Goal: Task Accomplishment & Management: Use online tool/utility

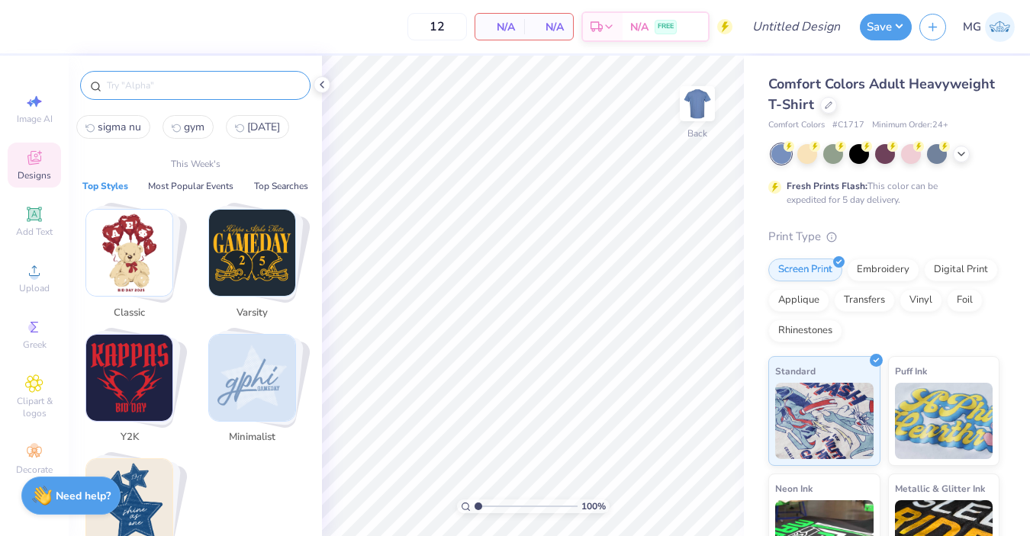
click at [237, 81] on input "text" at bounding box center [202, 85] width 195 height 15
click at [242, 359] on img "Stack Card Button Minimalist" at bounding box center [252, 378] width 86 height 86
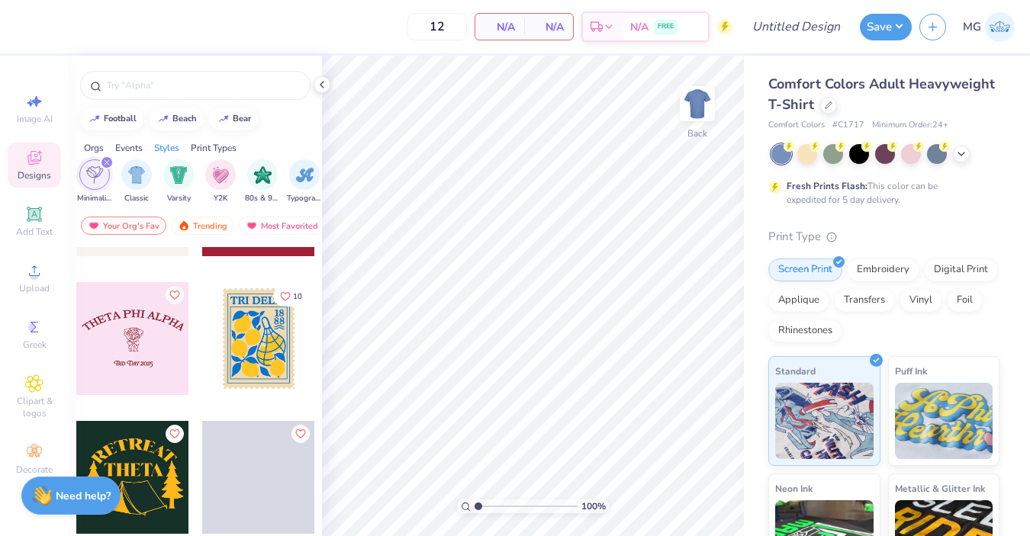
scroll to position [2750, 0]
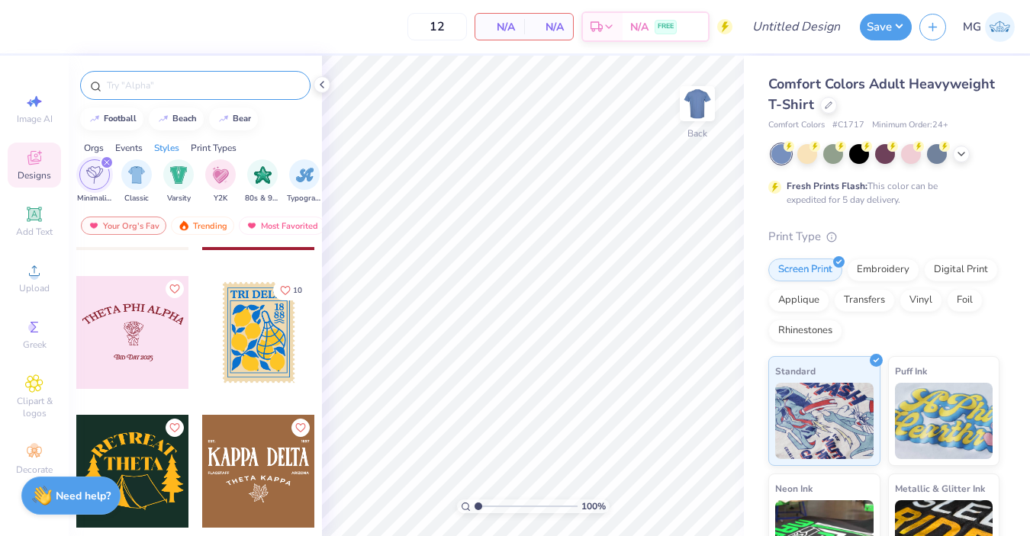
click at [186, 92] on input "text" at bounding box center [202, 85] width 195 height 15
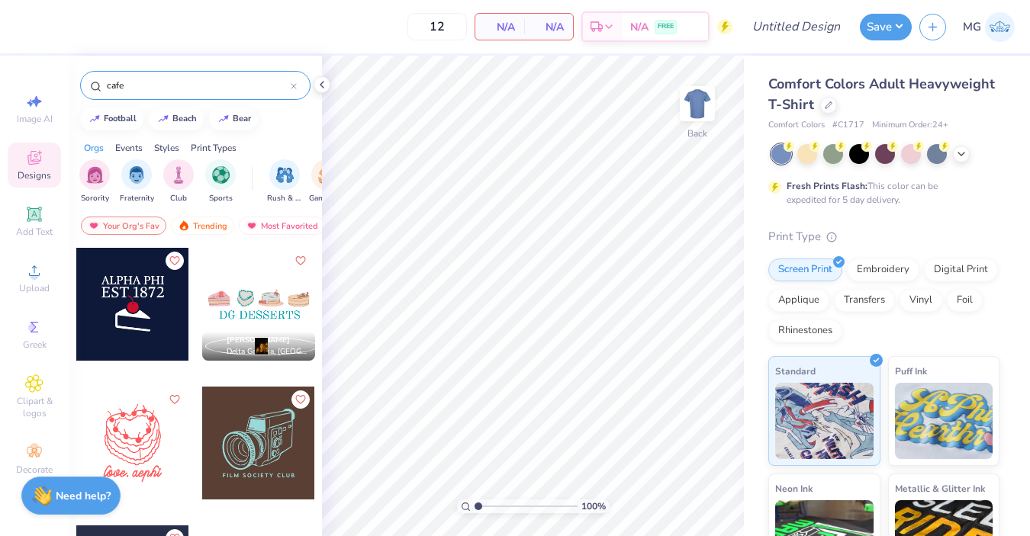
scroll to position [70, 0]
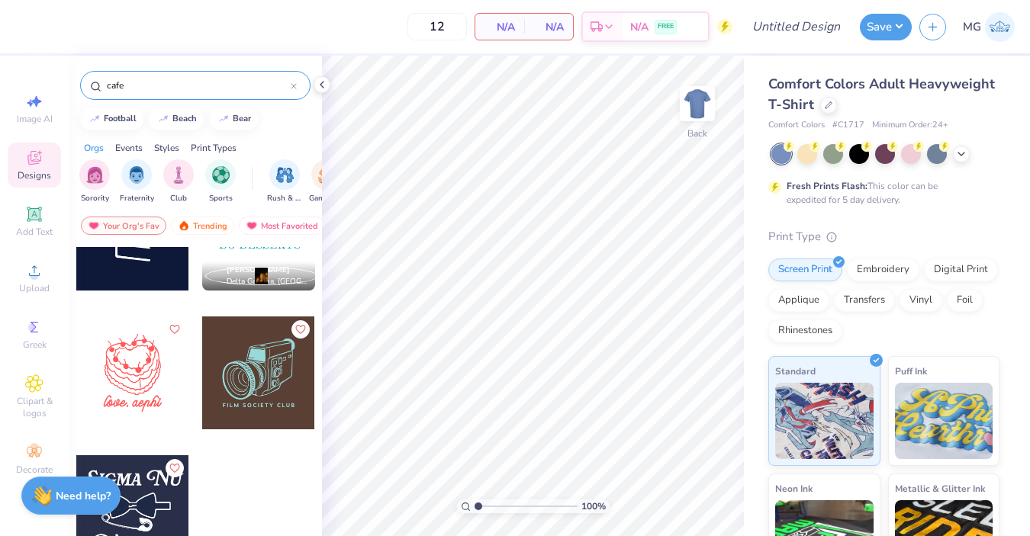
drag, startPoint x: 128, startPoint y: 76, endPoint x: 129, endPoint y: 87, distance: 11.5
click at [129, 87] on div "cafe" at bounding box center [195, 85] width 230 height 29
drag, startPoint x: 129, startPoint y: 87, endPoint x: 101, endPoint y: 87, distance: 28.2
click at [101, 87] on div "cafe" at bounding box center [195, 85] width 230 height 29
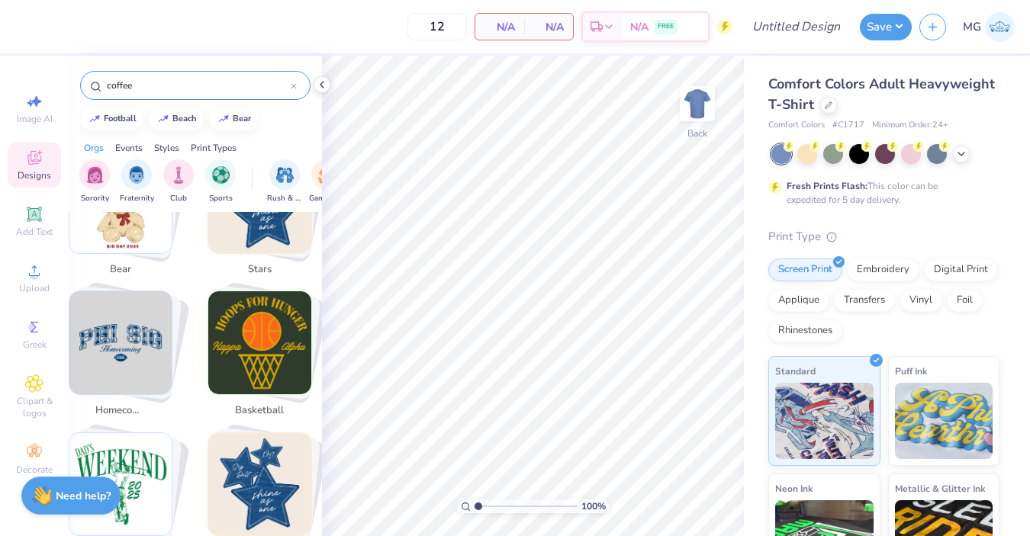
scroll to position [0, 1]
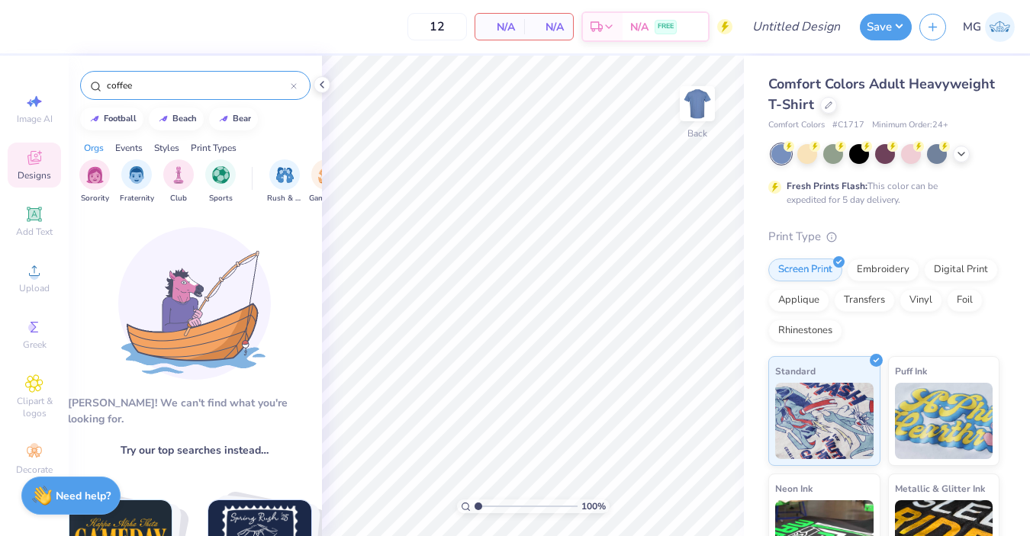
drag, startPoint x: 143, startPoint y: 85, endPoint x: 60, endPoint y: 85, distance: 83.2
click at [60, 85] on div "12 N/A Per Item N/A Total Est. Delivery N/A FREE Design Title Save MG Image AI …" at bounding box center [515, 268] width 1030 height 536
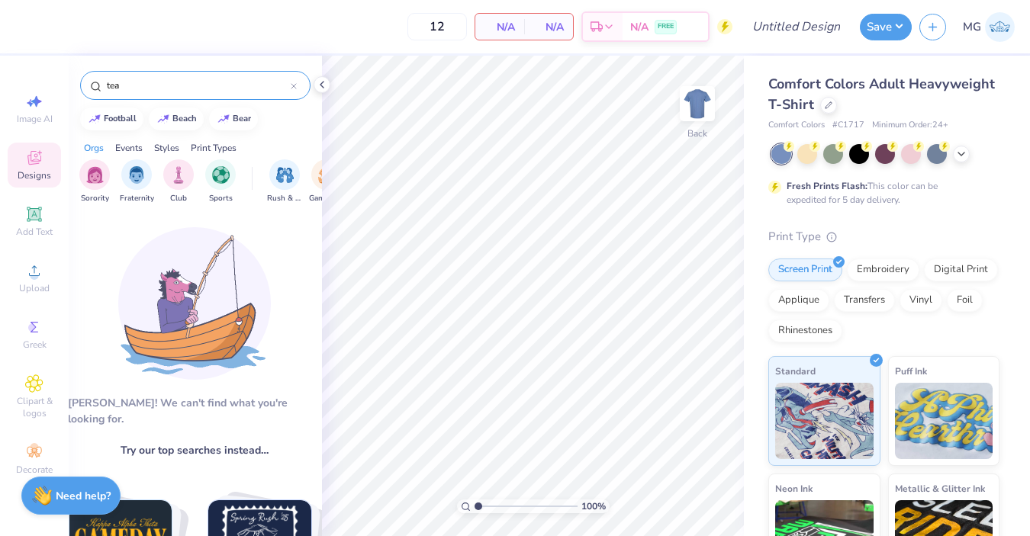
type input "tea"
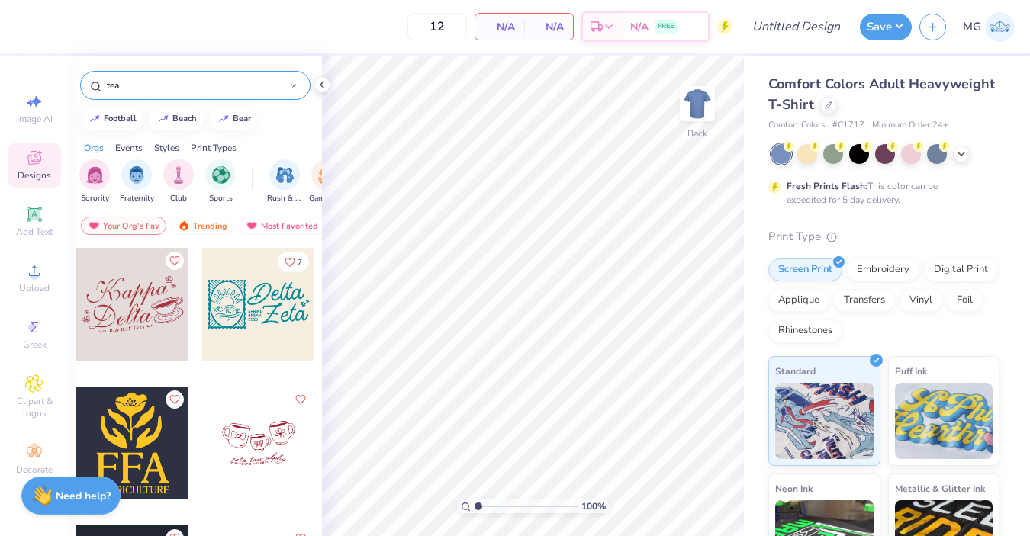
scroll to position [209, 0]
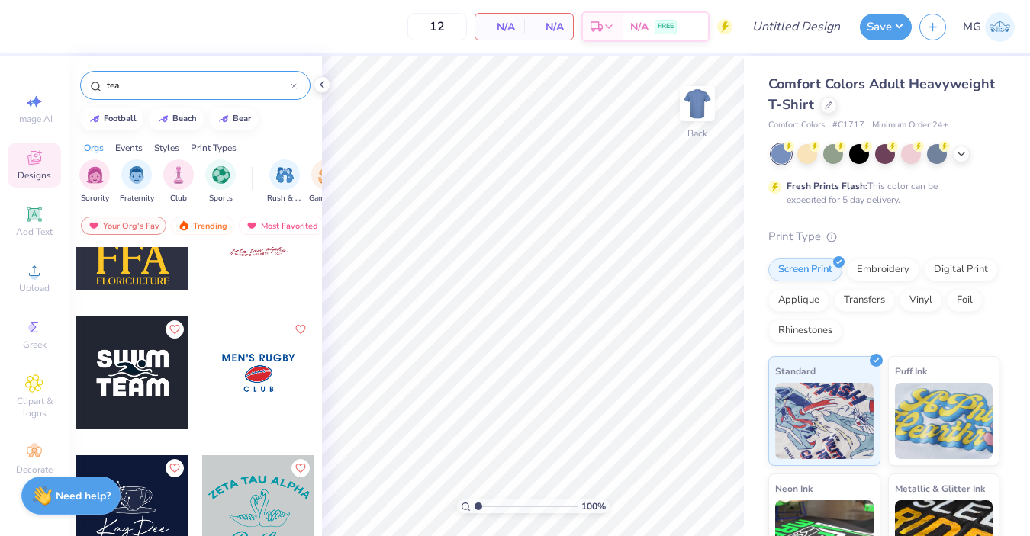
click at [142, 511] on div at bounding box center [132, 512] width 113 height 113
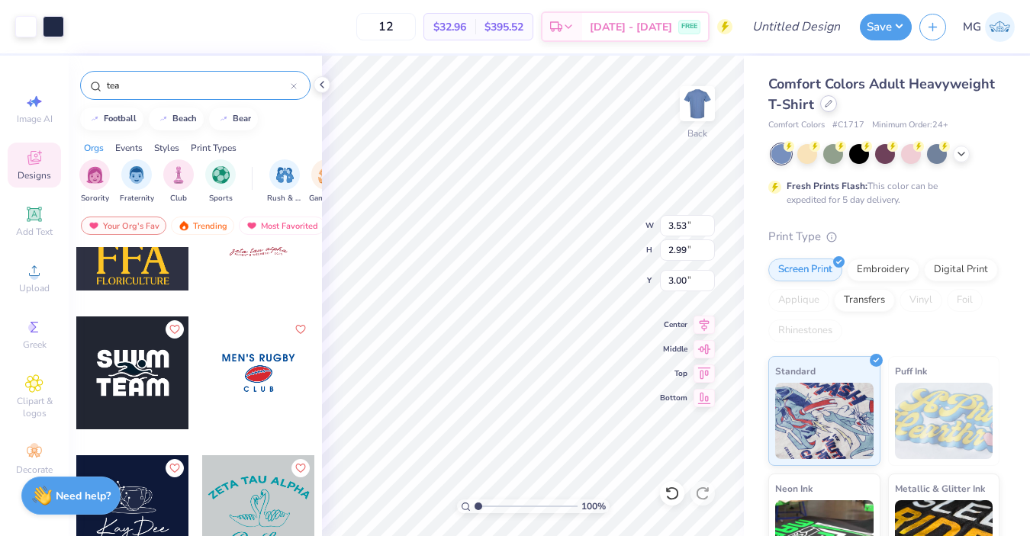
click at [826, 105] on icon at bounding box center [829, 104] width 8 height 8
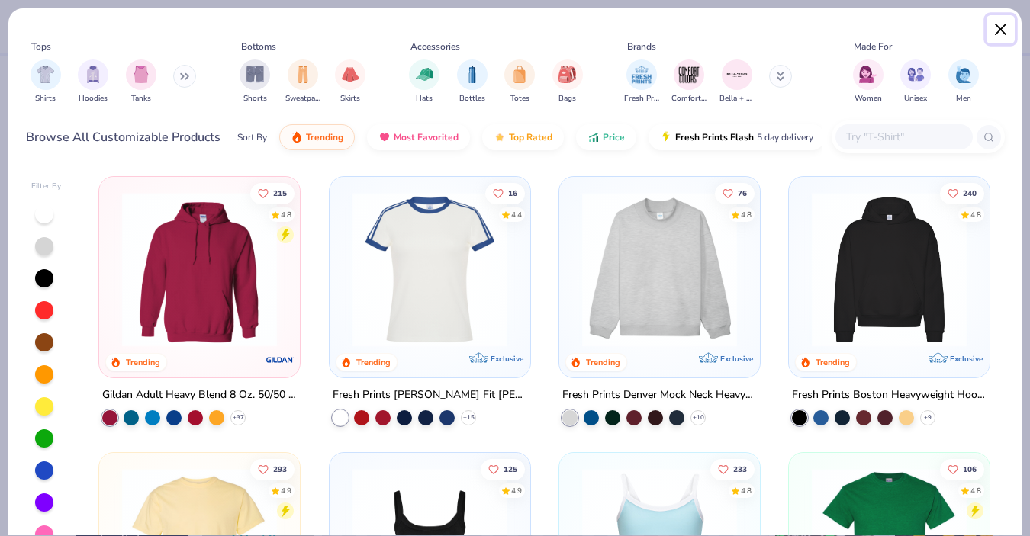
click at [1000, 28] on button "Close" at bounding box center [1001, 29] width 29 height 29
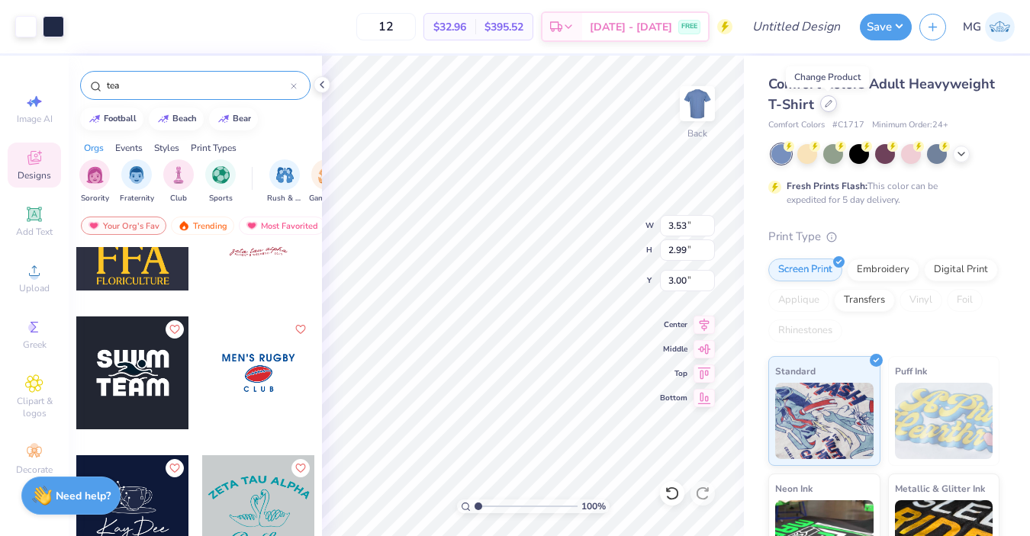
click at [828, 101] on icon at bounding box center [829, 104] width 6 height 6
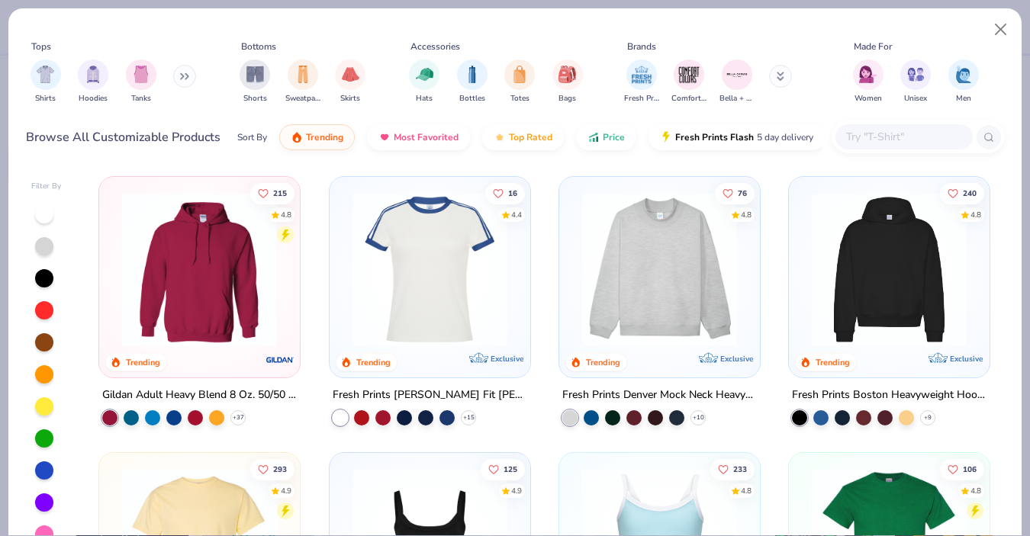
click at [872, 131] on input "text" at bounding box center [904, 137] width 118 height 18
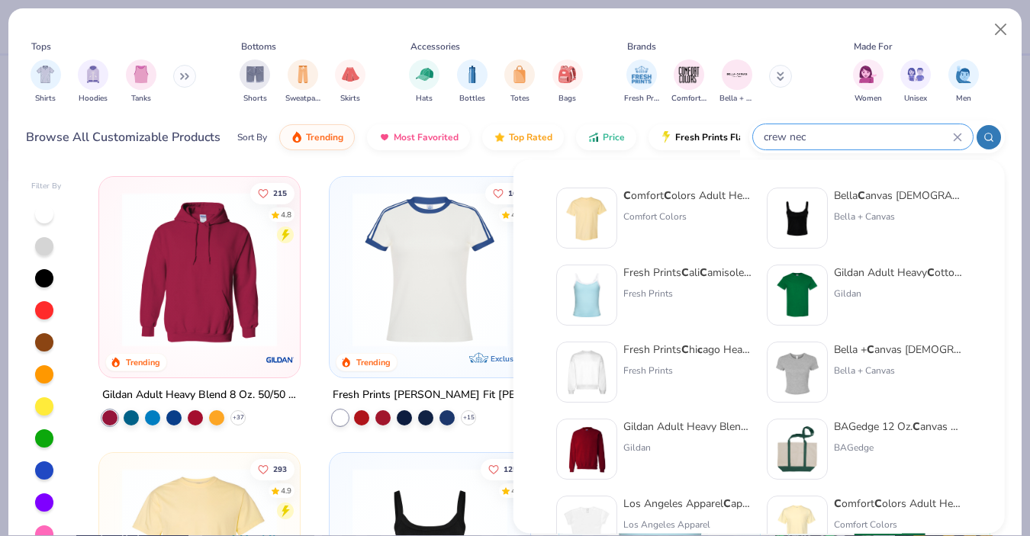
type input "crew neck"
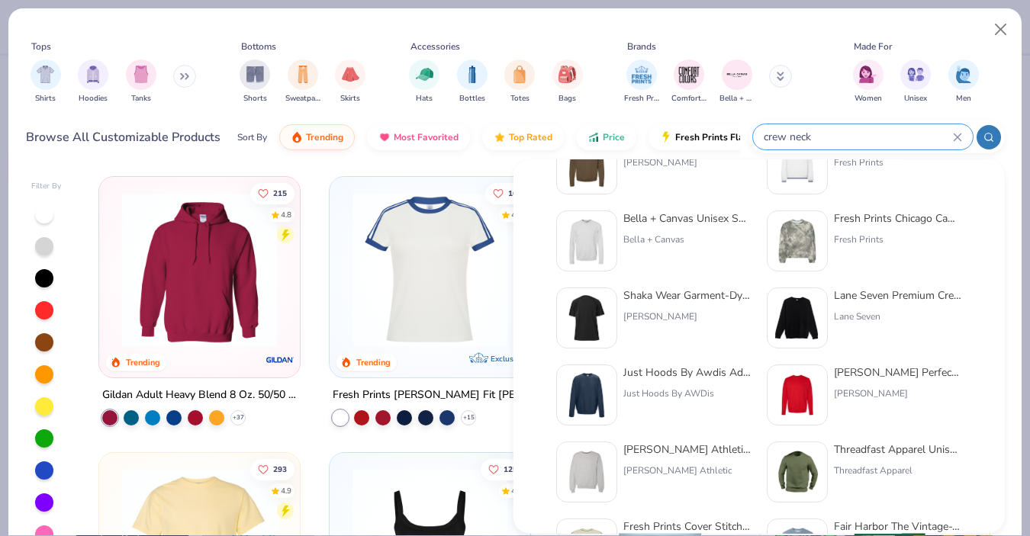
scroll to position [627, 0]
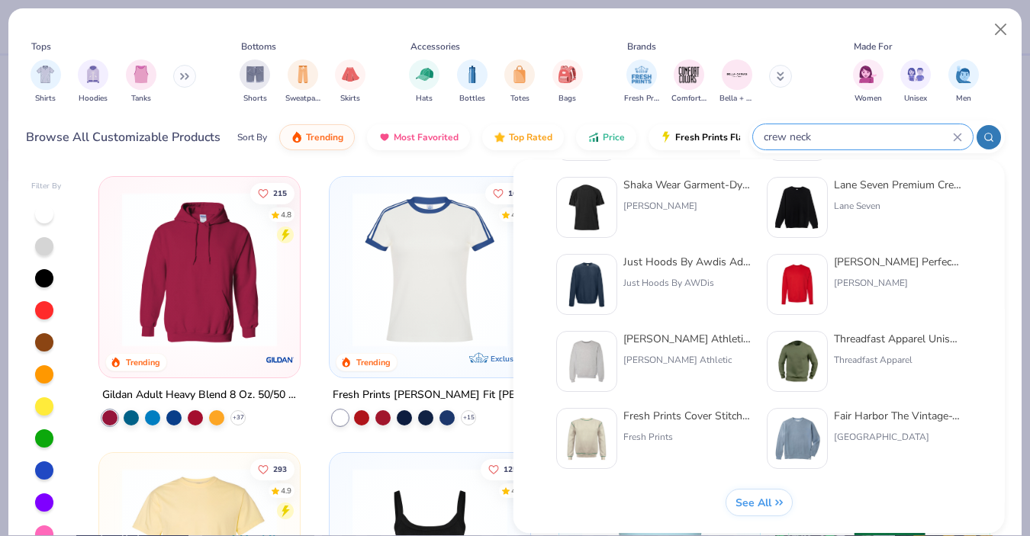
click at [761, 135] on div "crew neck" at bounding box center [863, 136] width 220 height 25
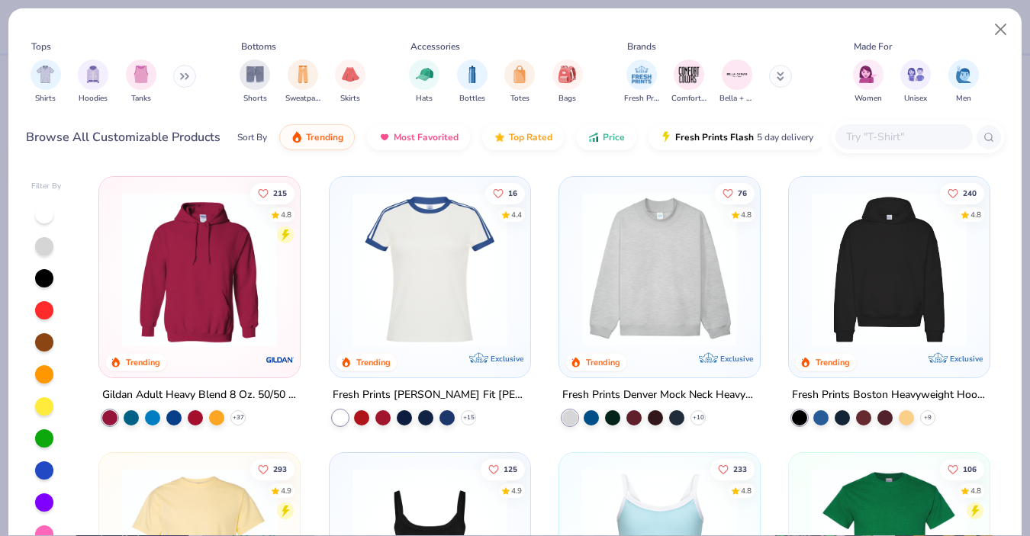
click at [855, 131] on input "text" at bounding box center [904, 137] width 118 height 18
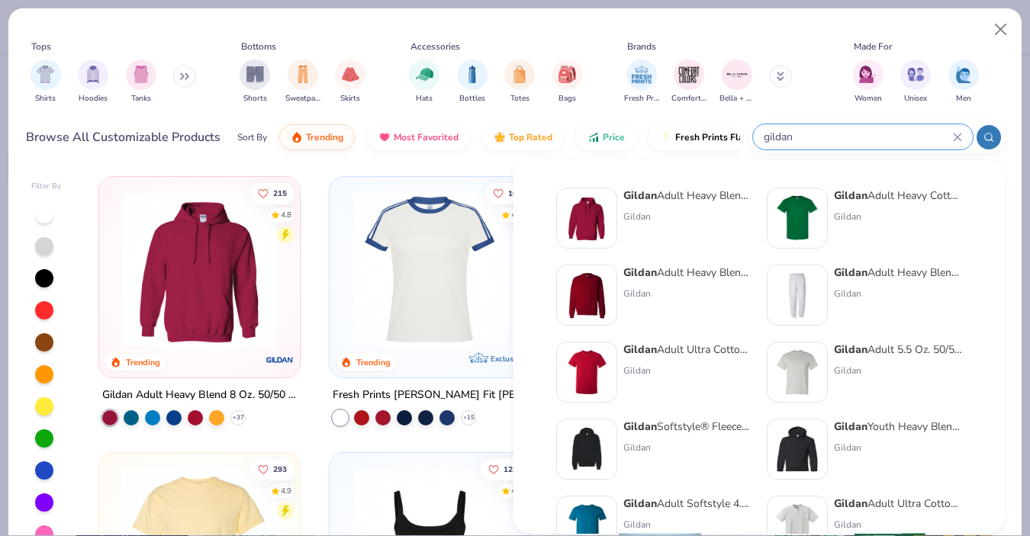
type input "gildan"
click at [608, 276] on img at bounding box center [586, 295] width 47 height 47
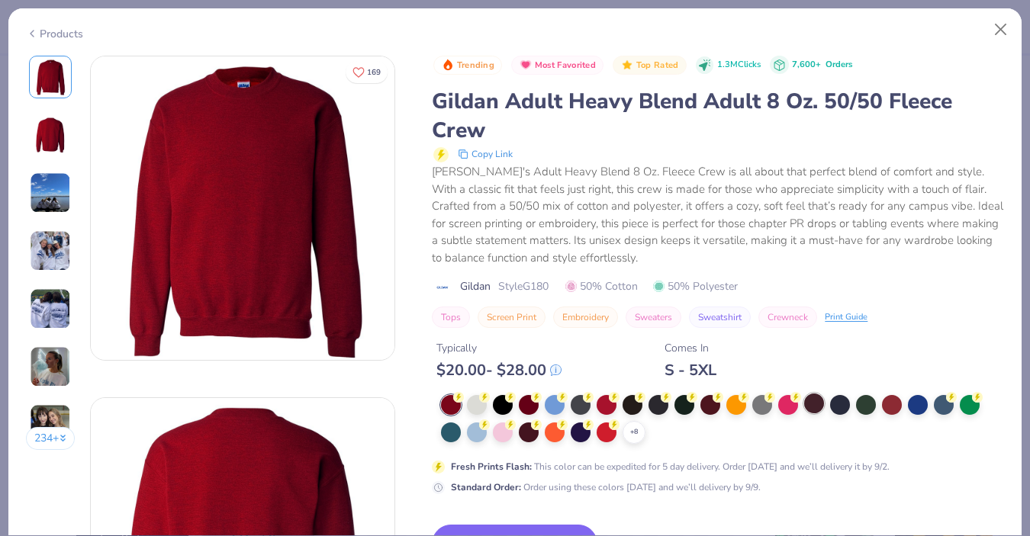
click at [813, 405] on div at bounding box center [814, 404] width 20 height 20
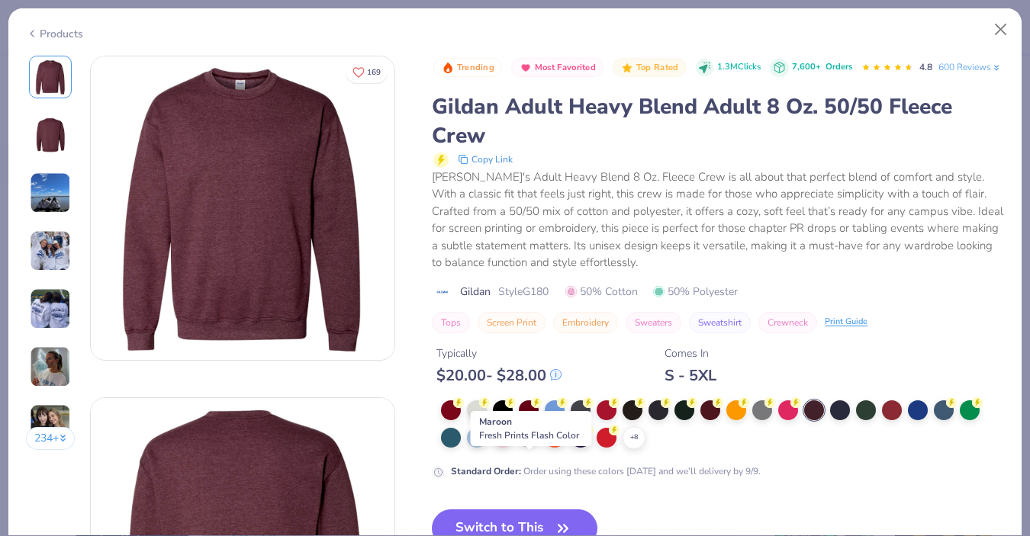
click at [532, 446] on div at bounding box center [529, 437] width 20 height 20
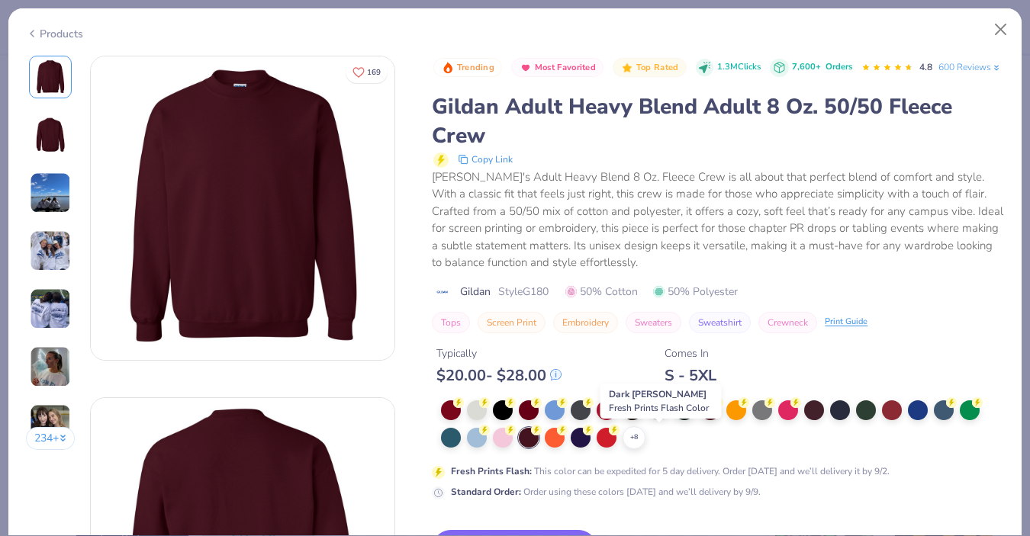
click at [657, 419] on div at bounding box center [659, 409] width 20 height 20
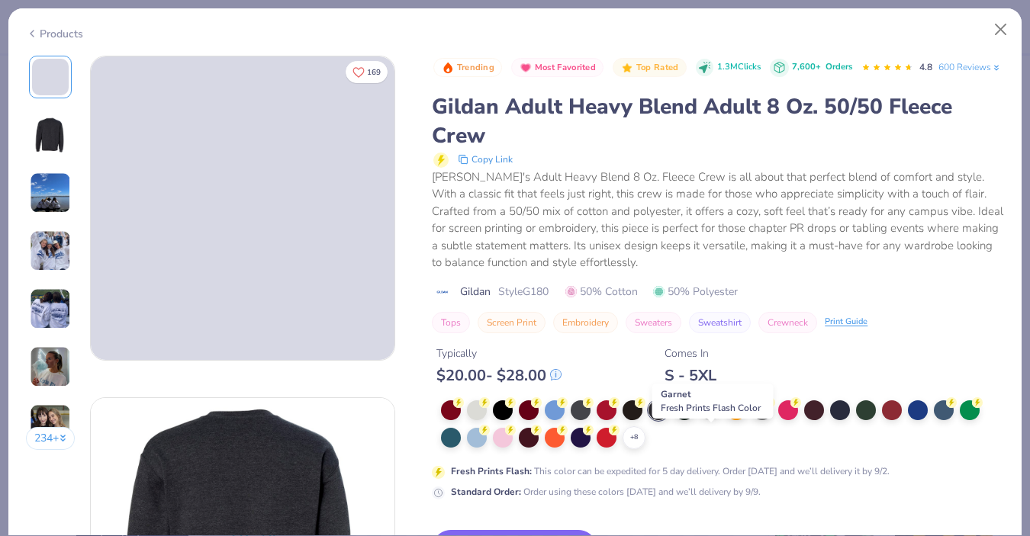
click at [714, 419] on div at bounding box center [711, 409] width 20 height 20
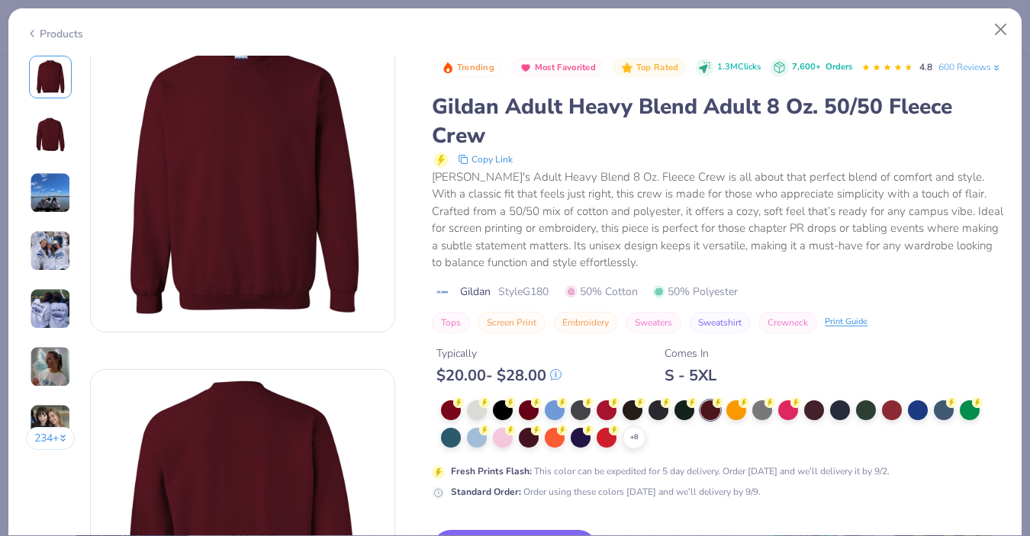
scroll to position [32, 0]
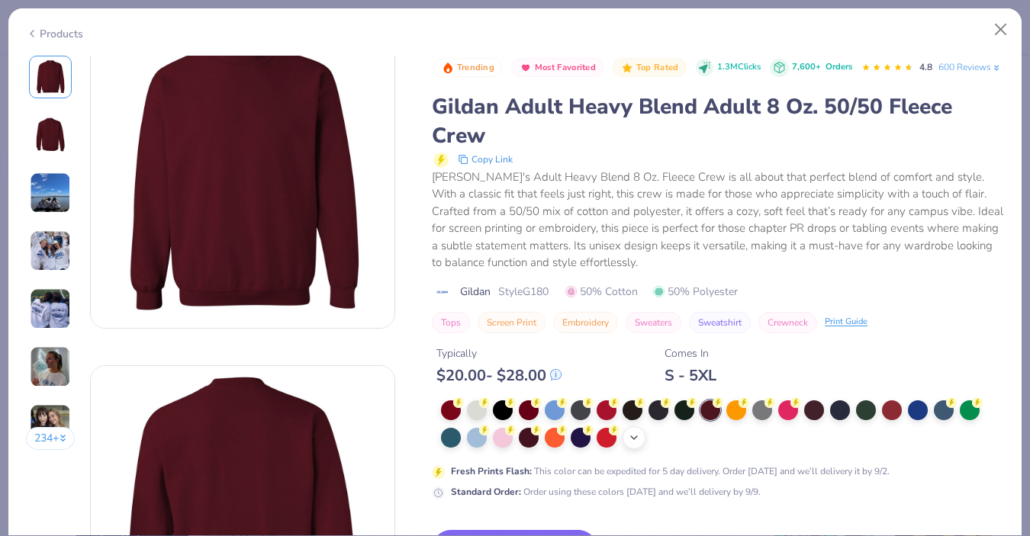
click at [633, 449] on div "+ 8" at bounding box center [634, 438] width 23 height 23
click at [531, 446] on div at bounding box center [529, 437] width 20 height 20
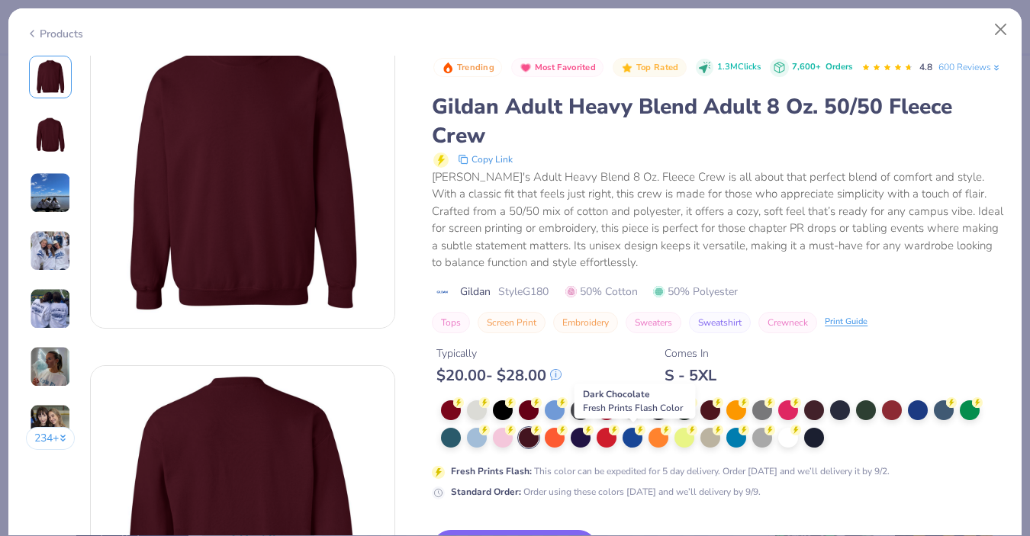
click at [633, 419] on div at bounding box center [633, 409] width 20 height 20
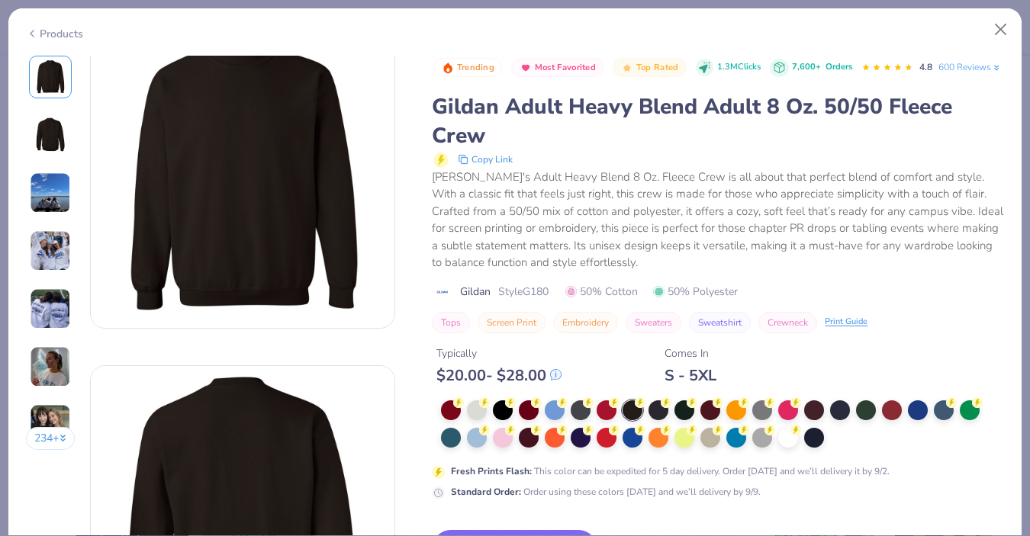
click at [62, 140] on img at bounding box center [50, 135] width 37 height 37
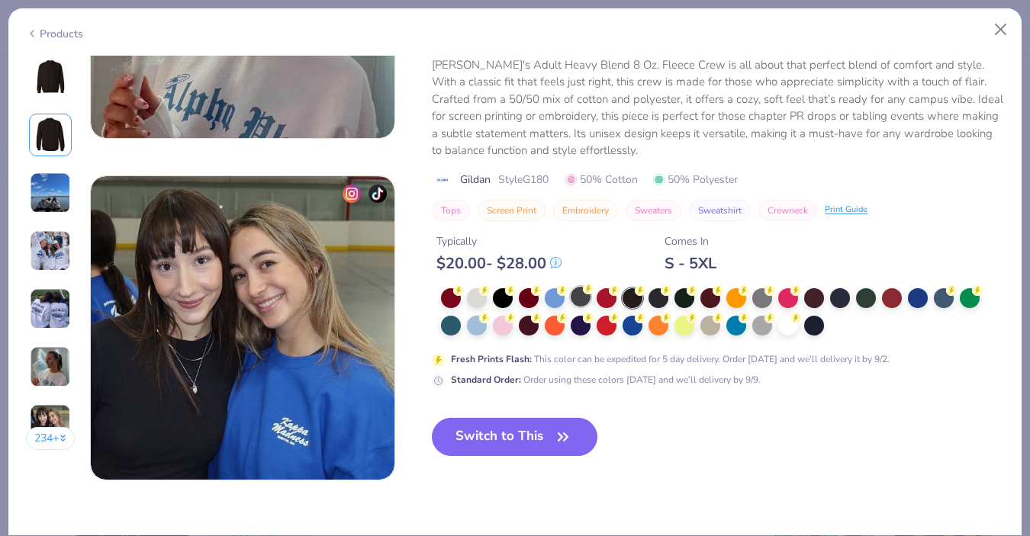
scroll to position [1933, 0]
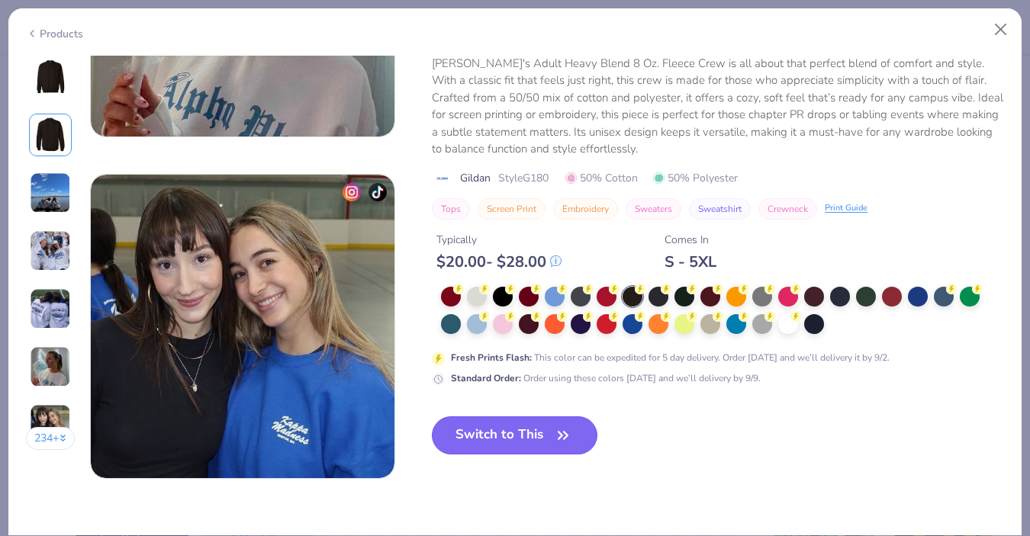
click at [564, 431] on icon "button" at bounding box center [563, 435] width 21 height 21
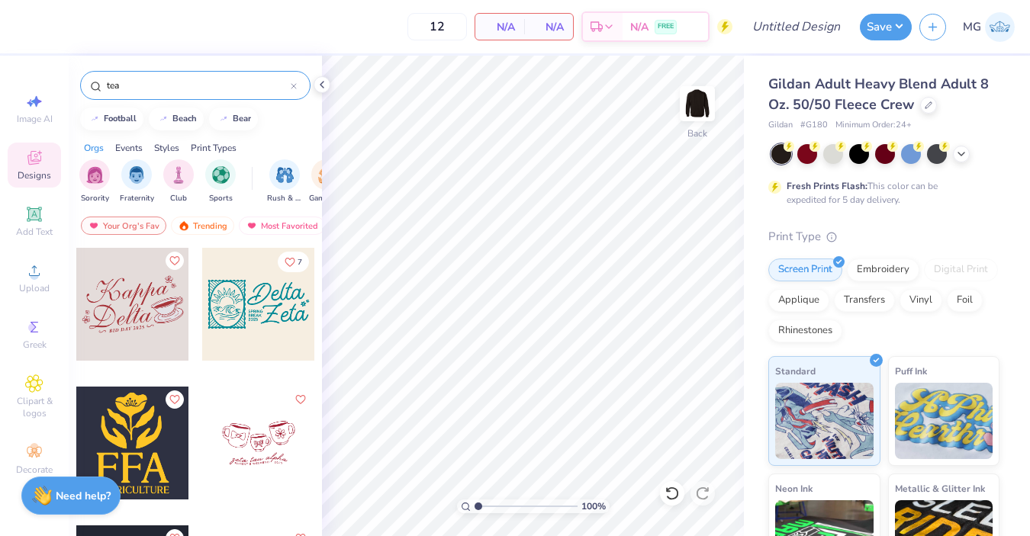
click at [159, 314] on div at bounding box center [132, 304] width 113 height 113
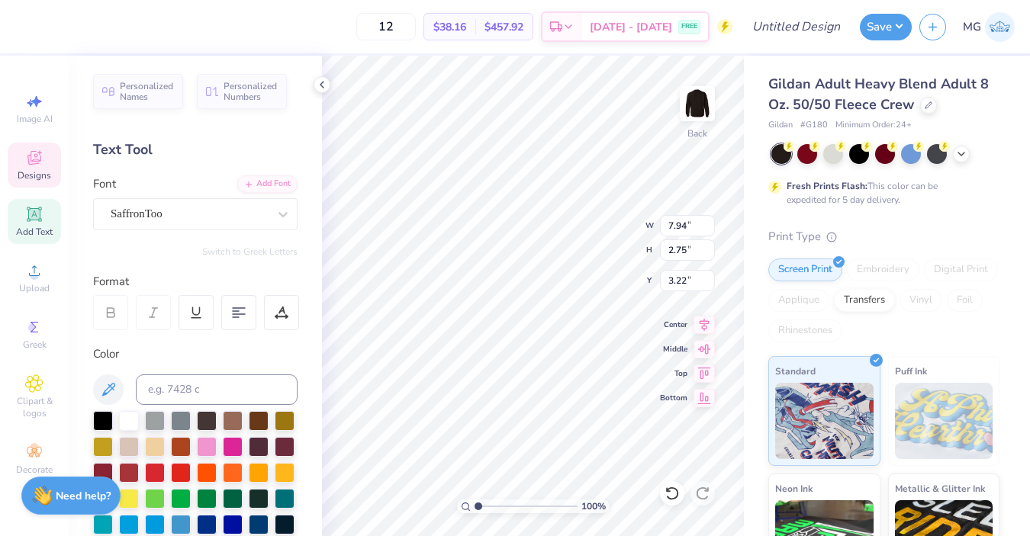
type input "3.39"
type input "0.70"
type input "7.82"
type textarea "Kappachino 2025"
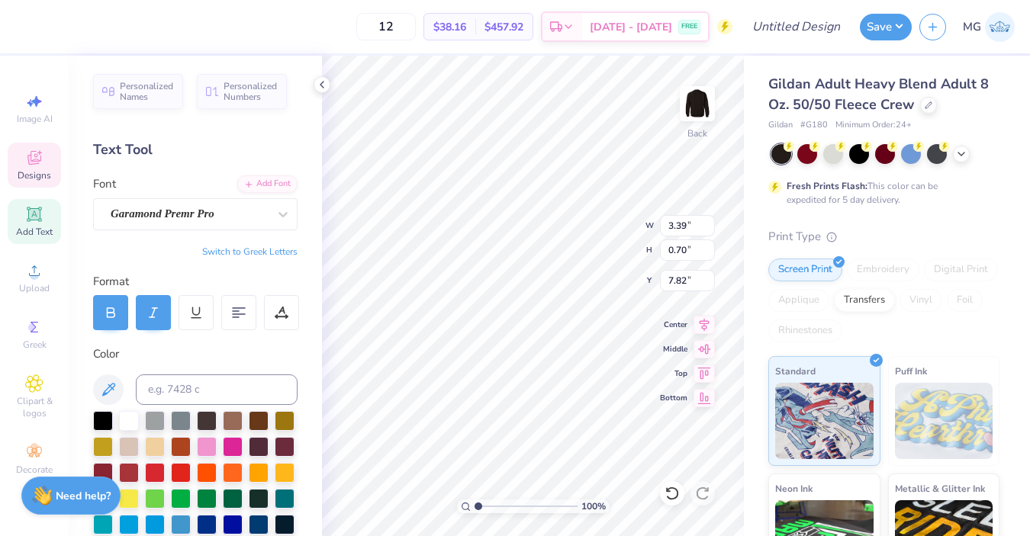
scroll to position [0, 3]
type textarea "Kappa"
type input "6.13"
type input "2.42"
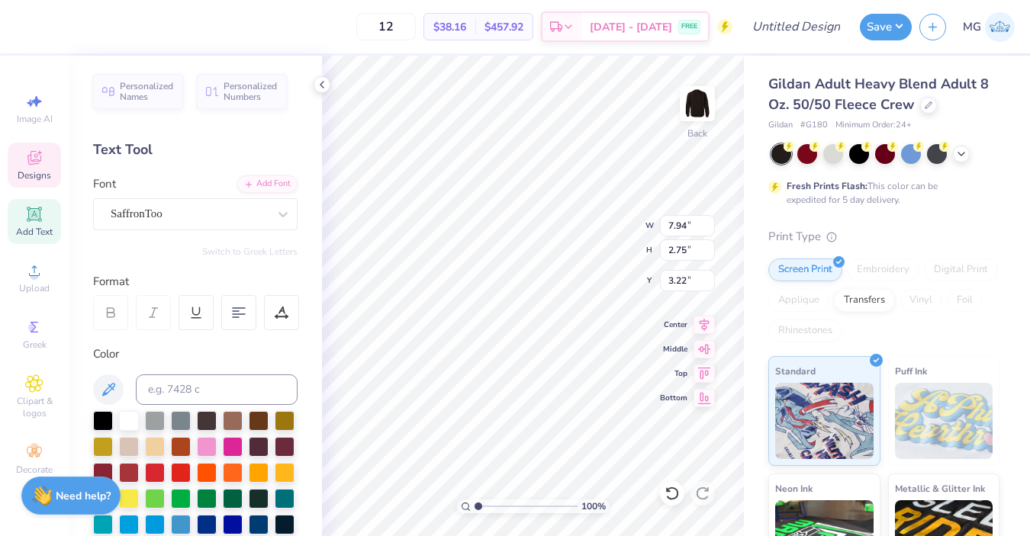
type input "5.73"
type textarea "Gamma"
type input "10.41"
type input "7.77"
type input "0.47"
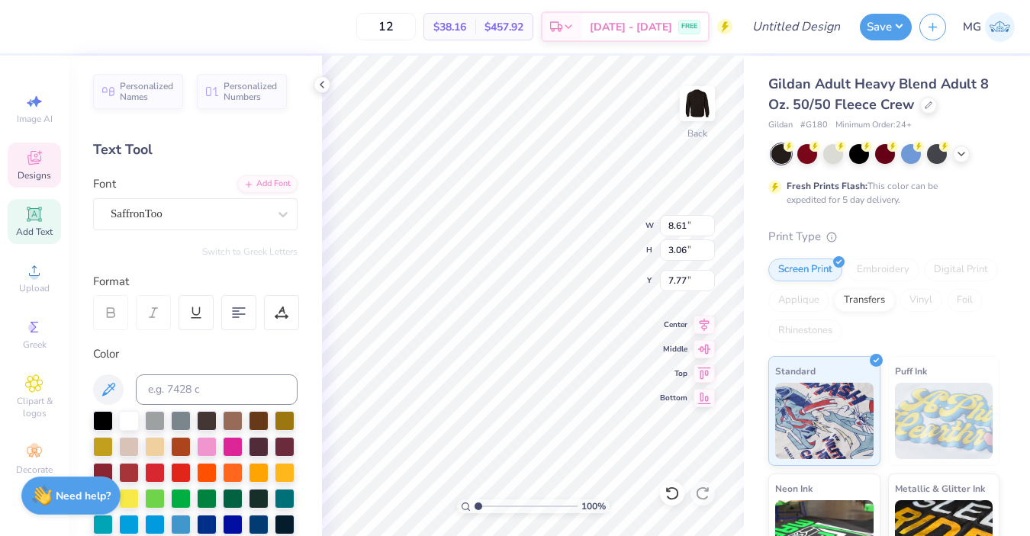
type input "0.47"
type input "3.74"
type input "4.96"
type input "1.72"
type input "3.38"
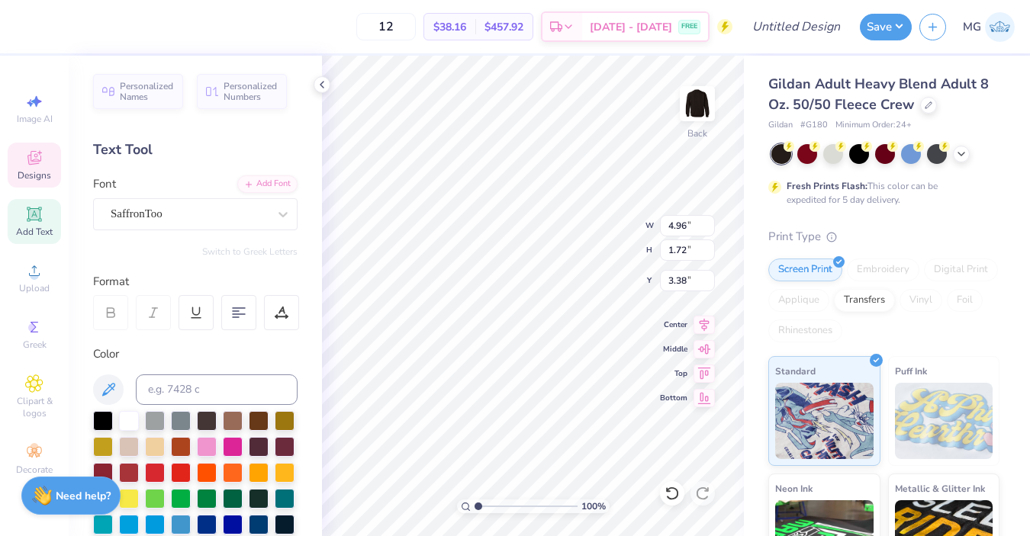
type input "8.61"
type input "3.06"
type input "7.77"
type input "4.96"
type input "1.72"
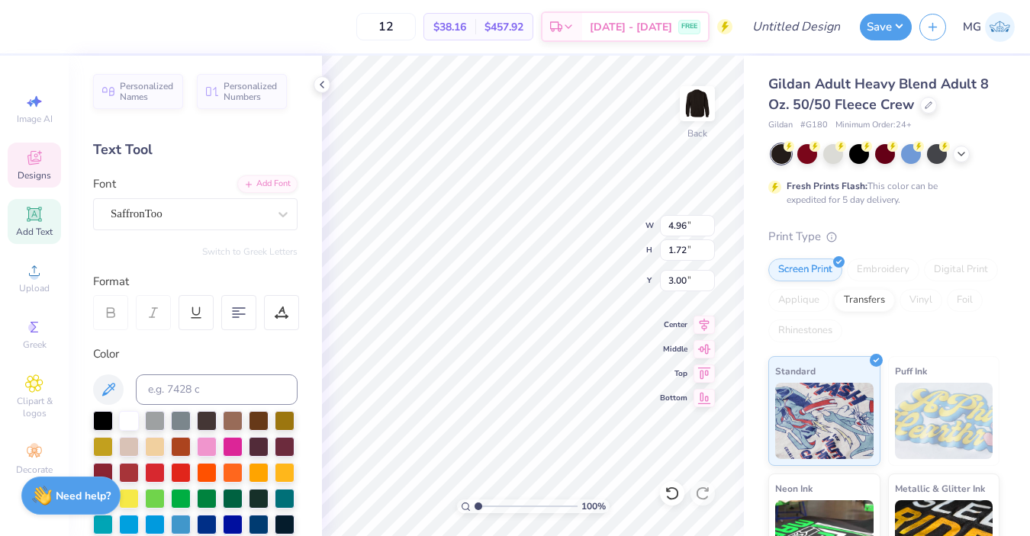
type input "3.38"
type input "7.13"
type input "2.47"
type input "3.27"
type input "3.00"
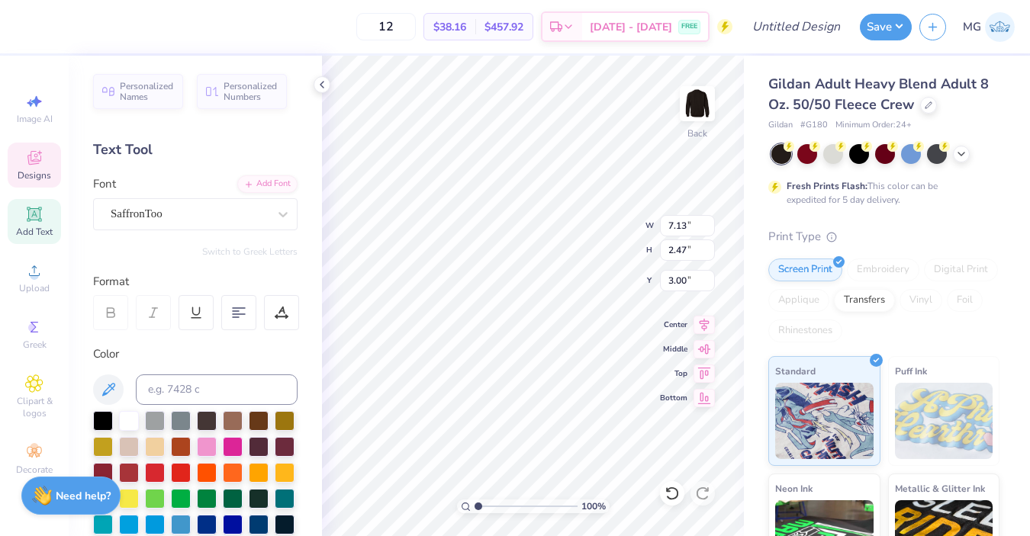
type input "8.61"
type input "3.06"
type input "7.77"
type input "6.36"
type input "2.26"
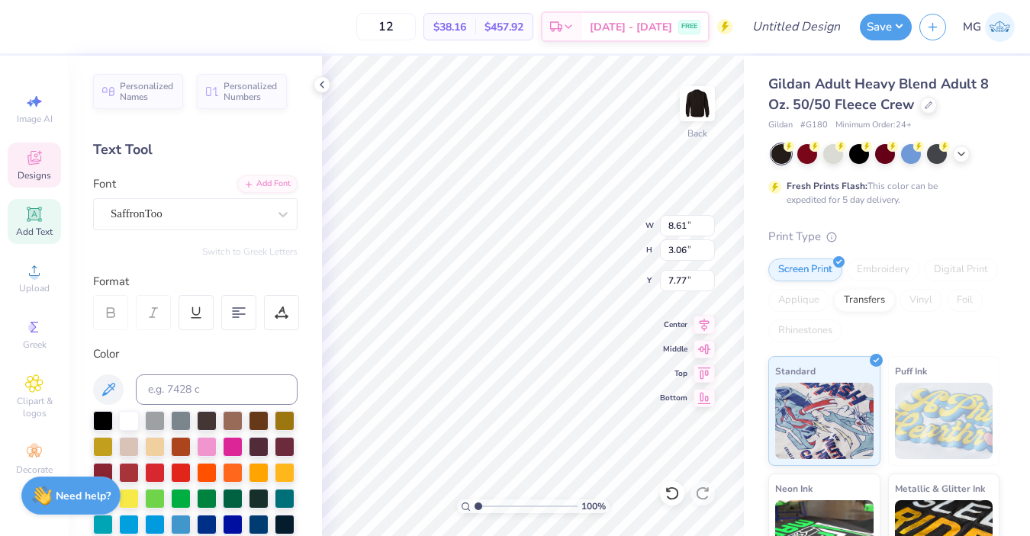
type input "7.83"
type input "5.47"
type input "6.21"
type input "2.15"
type input "5.41"
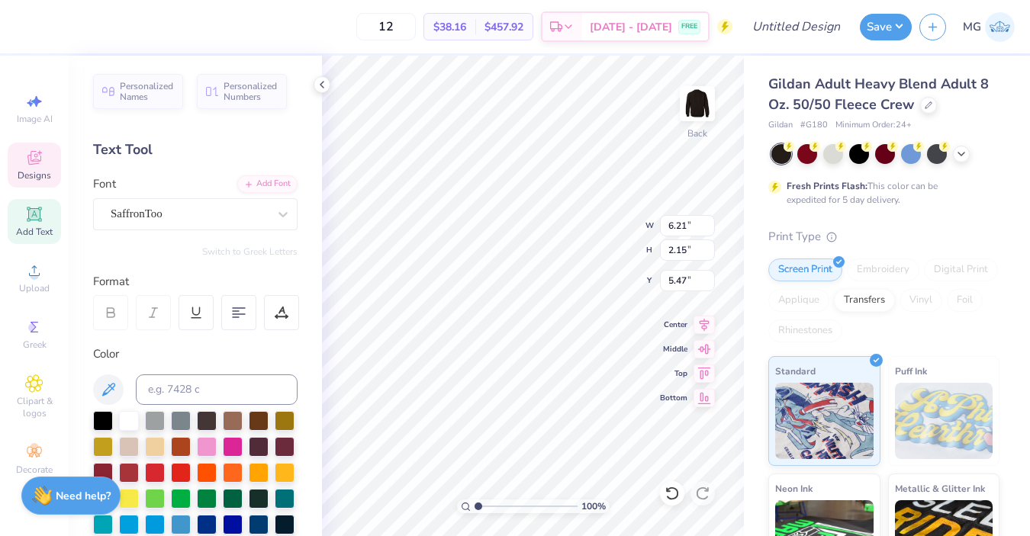
type input "5.47"
type input "2.91"
type input "1.69"
type input "4.86"
type input "7.13"
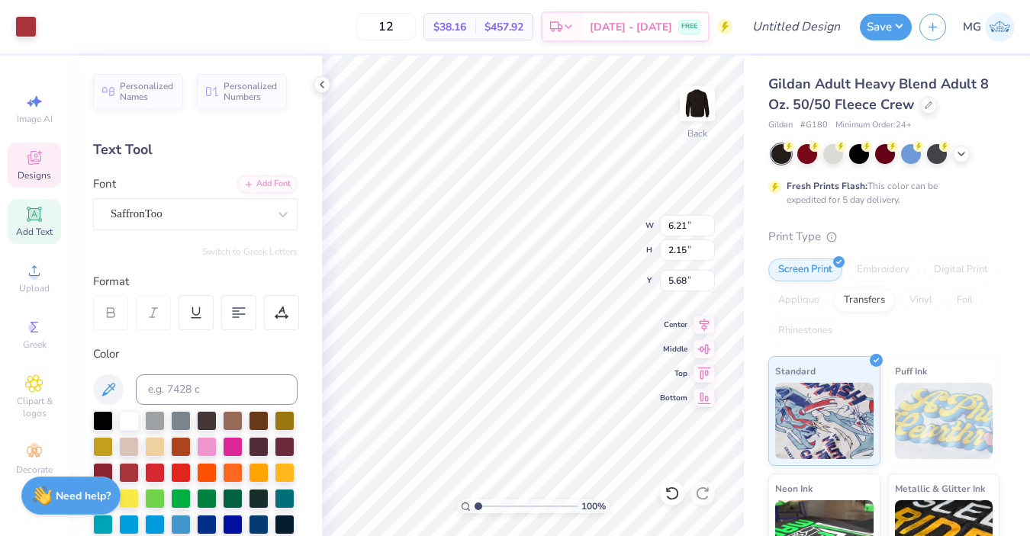
type input "2.47"
type input "3.00"
type input "5.68"
type input "1.97"
type input "3.71"
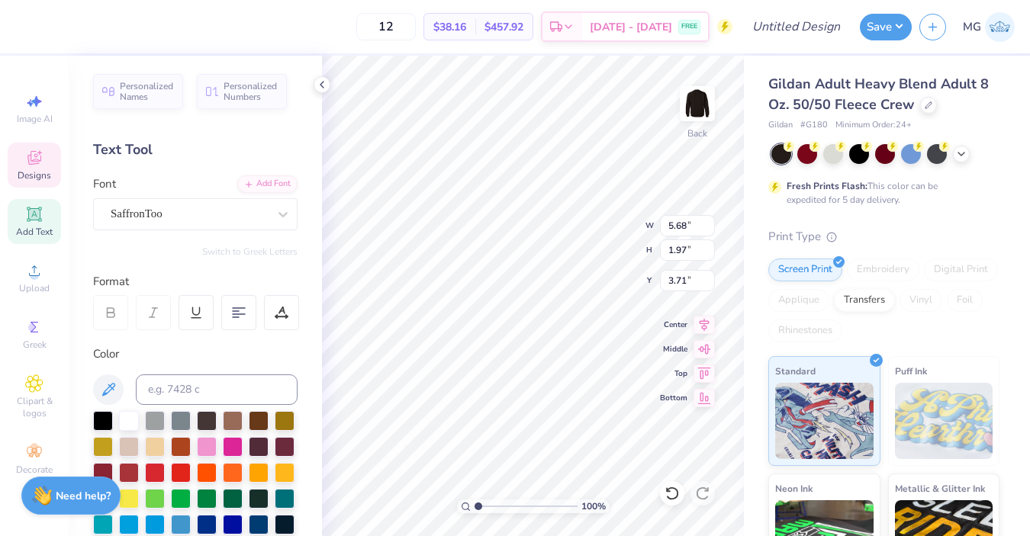
type input "6.21"
type input "2.15"
type input "5.68"
type input "5.34"
type input "1.85"
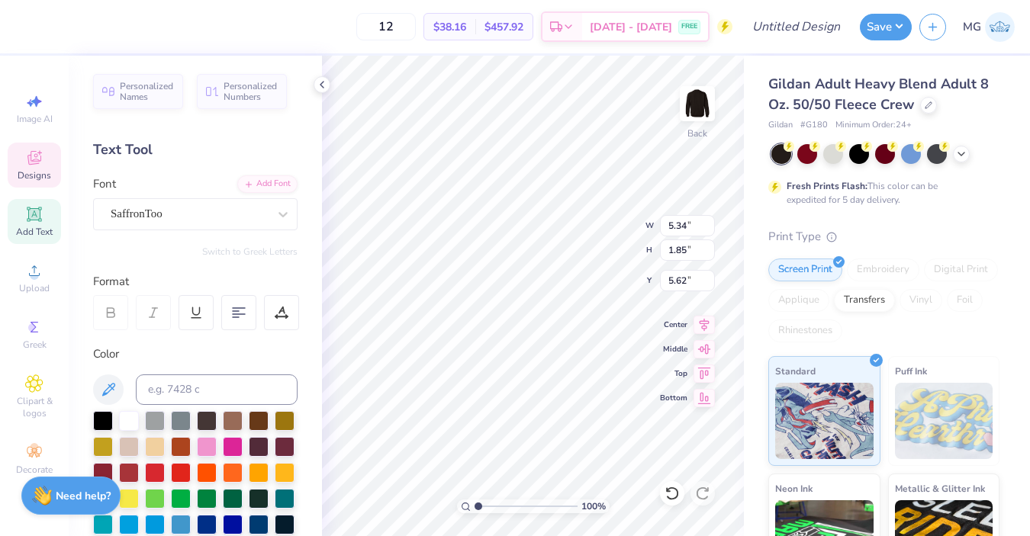
type input "5.68"
type input "5.59"
type input "1.98"
type input "7.80"
type input "9.07"
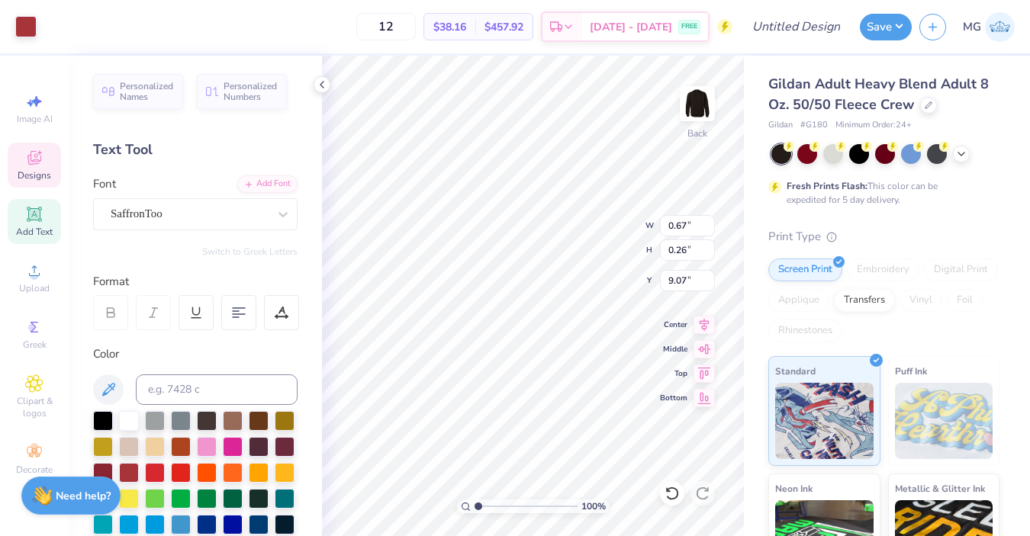
type input "5.59"
type input "1.98"
type input "12.66"
type input "0.67"
type input "0.25"
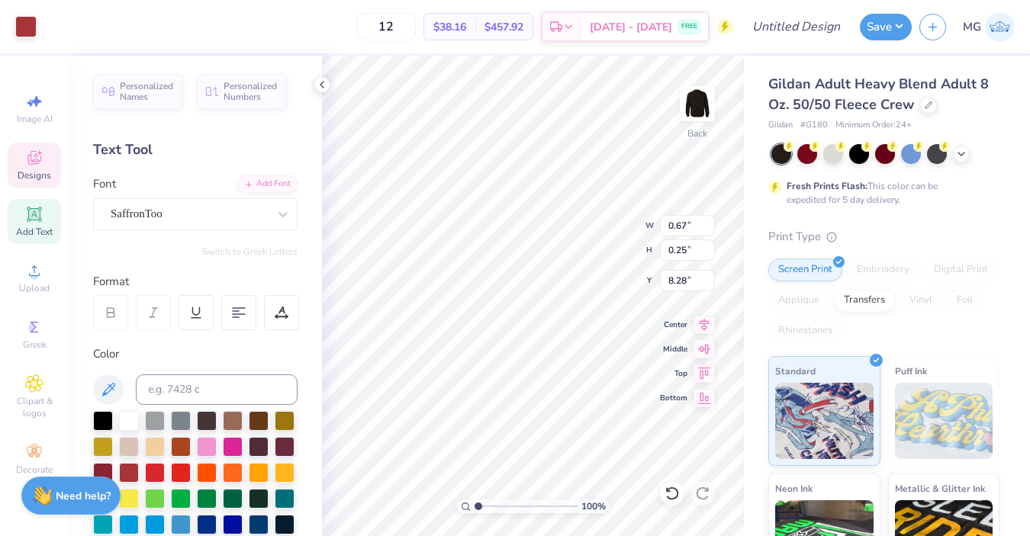
type input "10.70"
type input "5.59"
type input "1.98"
type input "7.08"
type input "7.53"
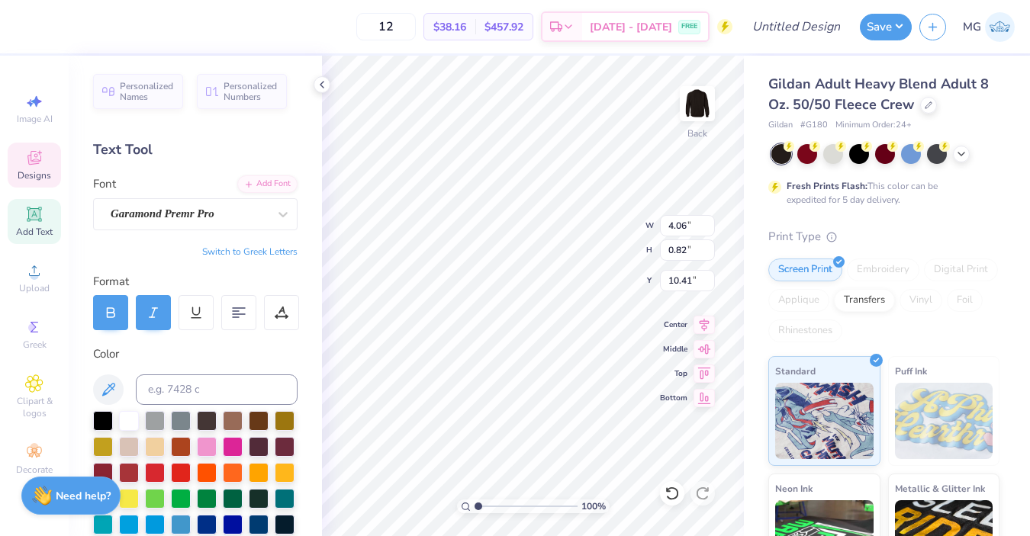
type input "9.51"
type input "9.10"
type input "9.25"
type input "8.97"
type input "9.51"
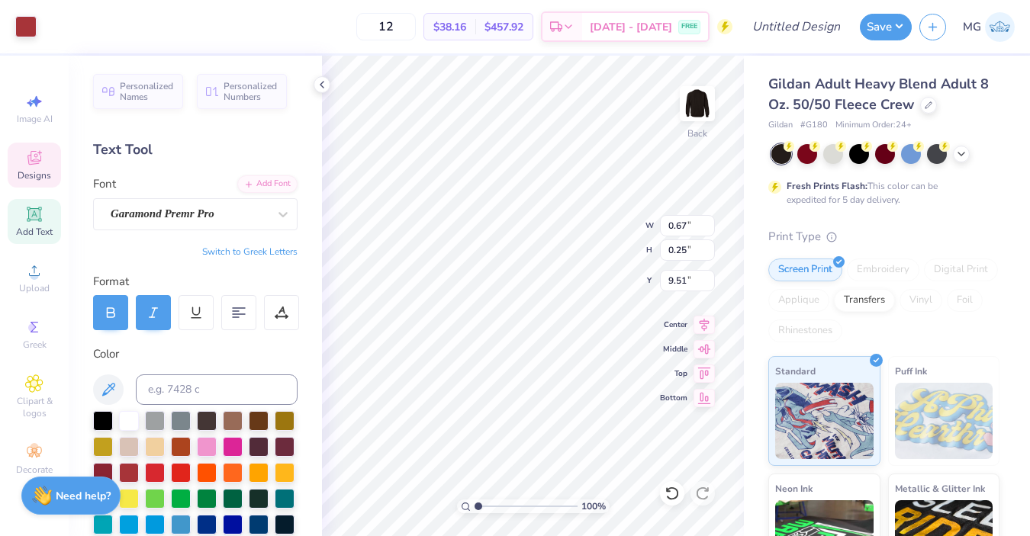
type input "9.80"
type input "9.51"
type input "9.80"
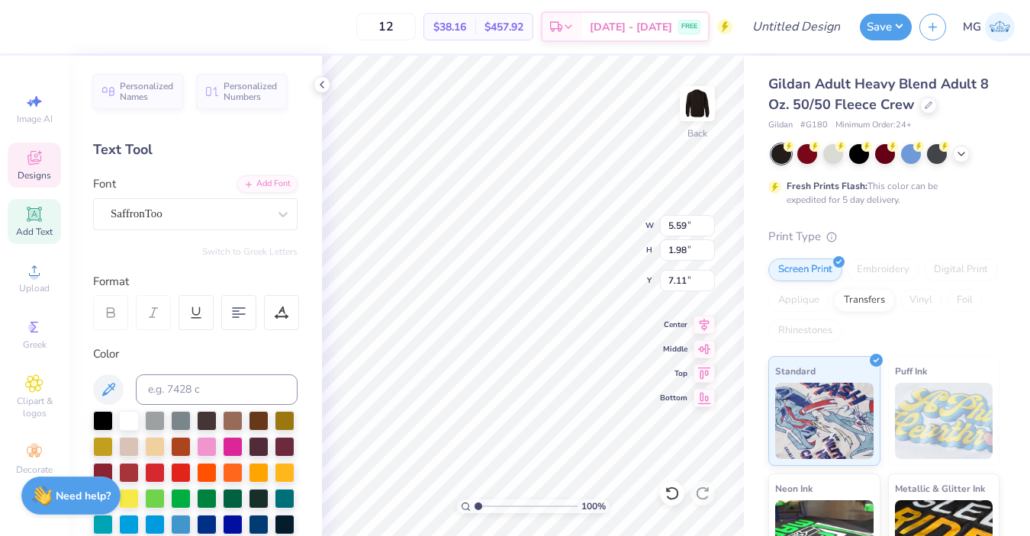
type input "7.11"
click at [40, 147] on div "Designs" at bounding box center [34, 165] width 53 height 45
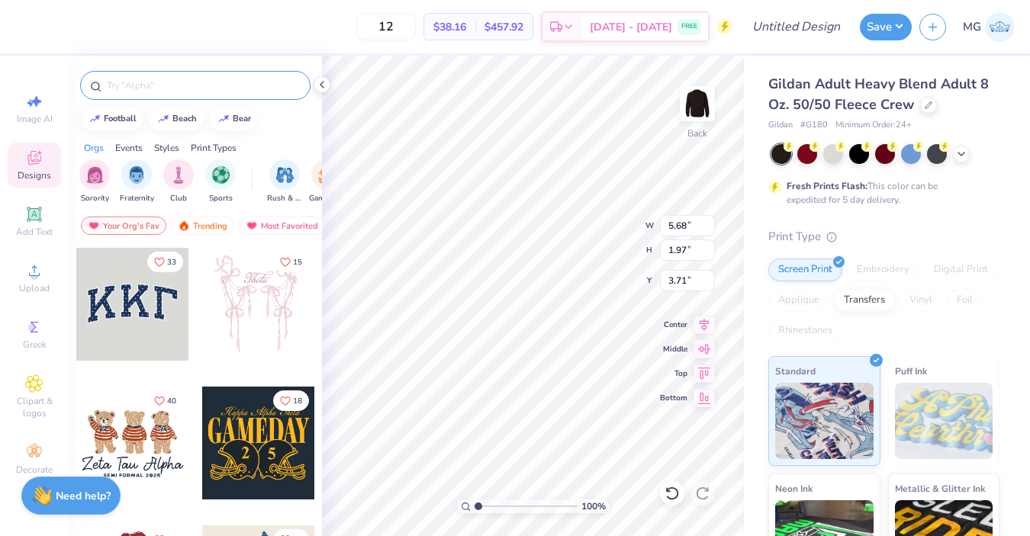
click at [209, 77] on div at bounding box center [195, 85] width 230 height 29
click at [214, 85] on input "text" at bounding box center [202, 85] width 195 height 15
type input "tea"
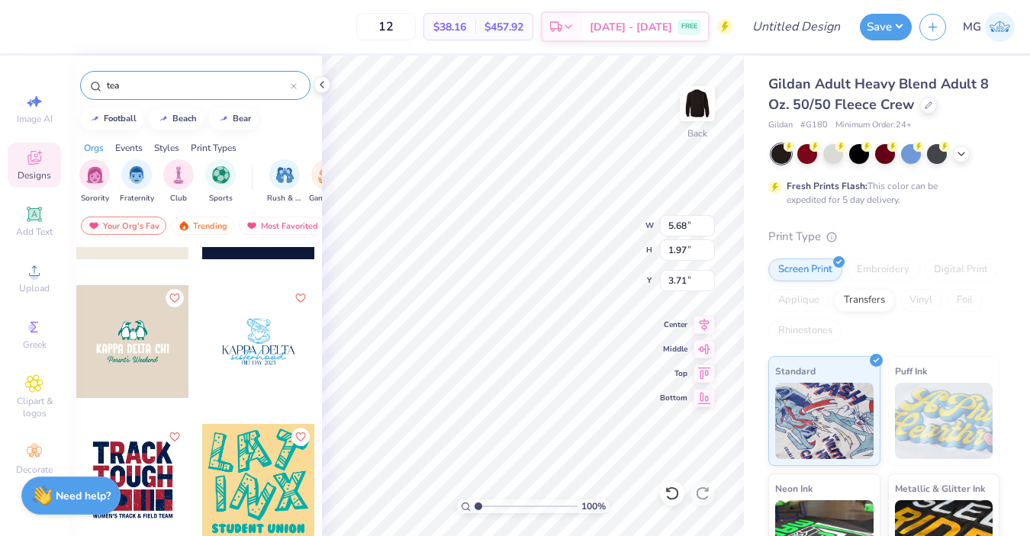
scroll to position [3153, 0]
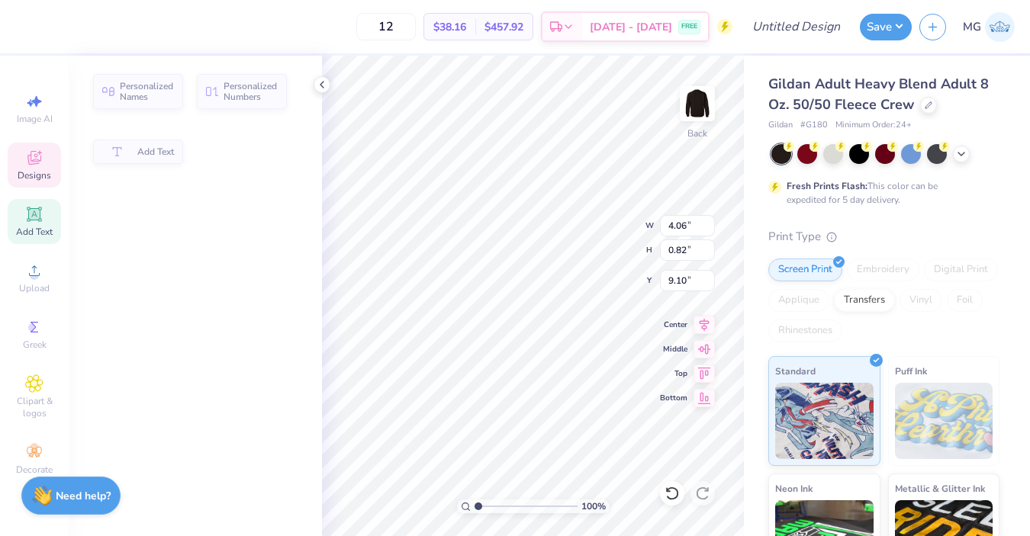
type input "4.06"
type input "0.82"
type input "9.10"
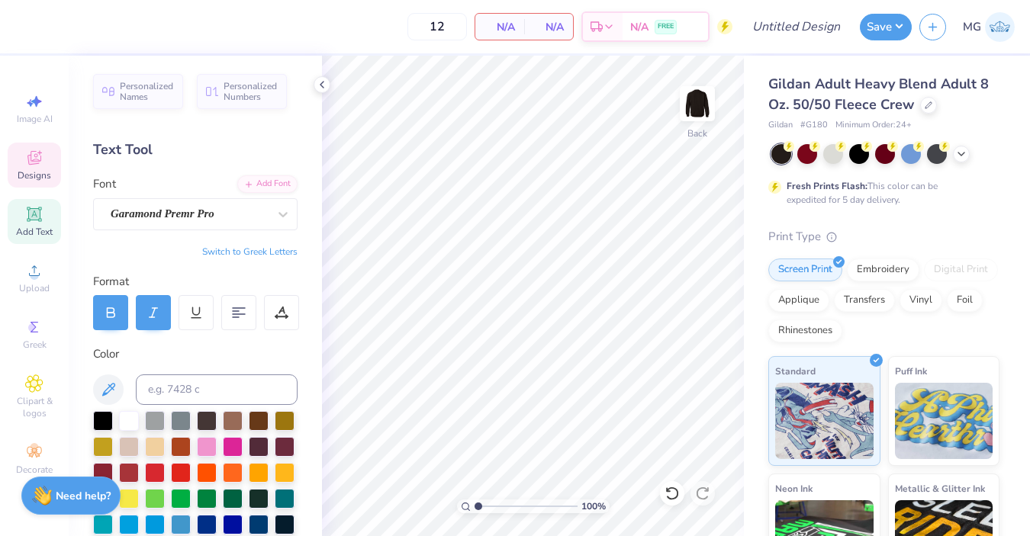
click at [33, 166] on icon at bounding box center [34, 158] width 18 height 18
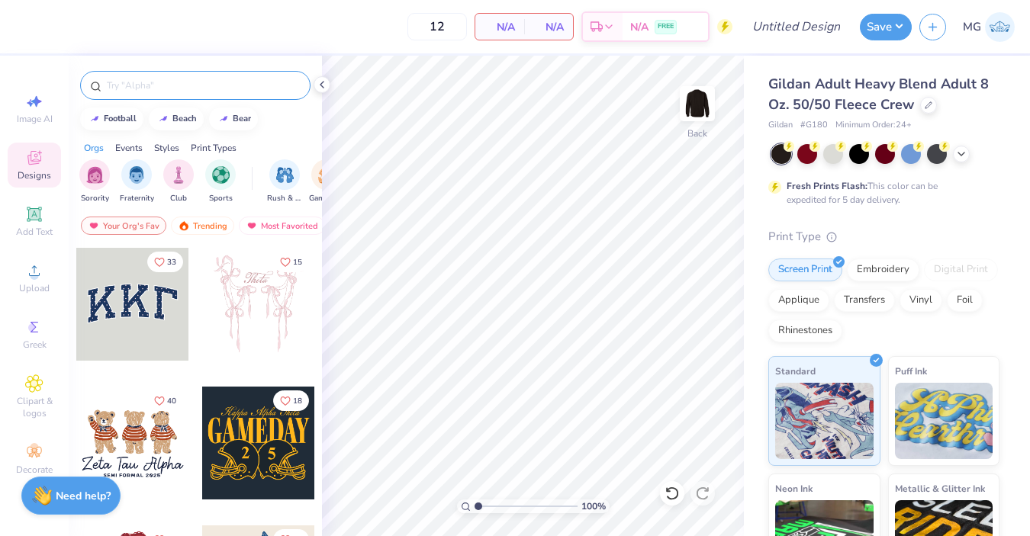
click at [188, 88] on input "text" at bounding box center [202, 85] width 195 height 15
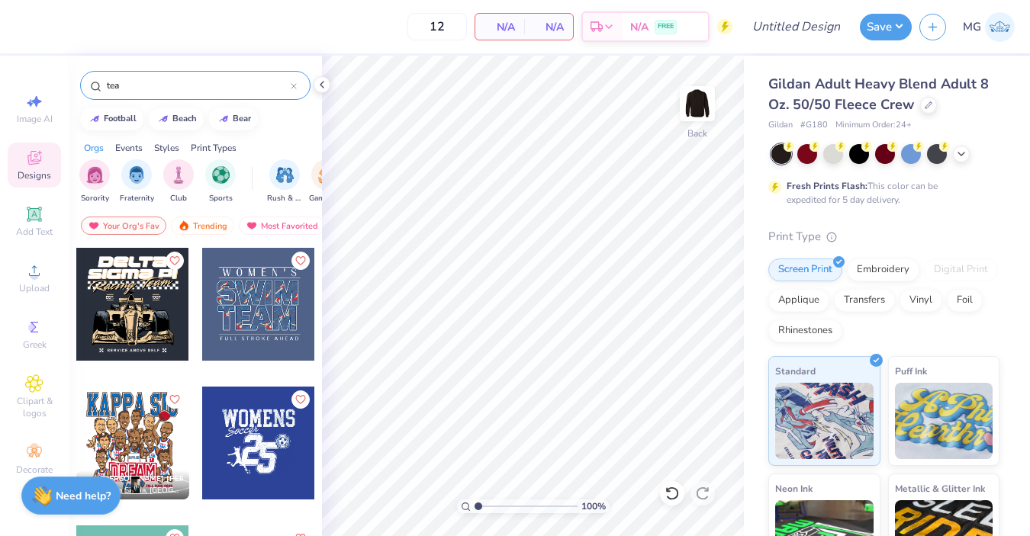
type input "tea"
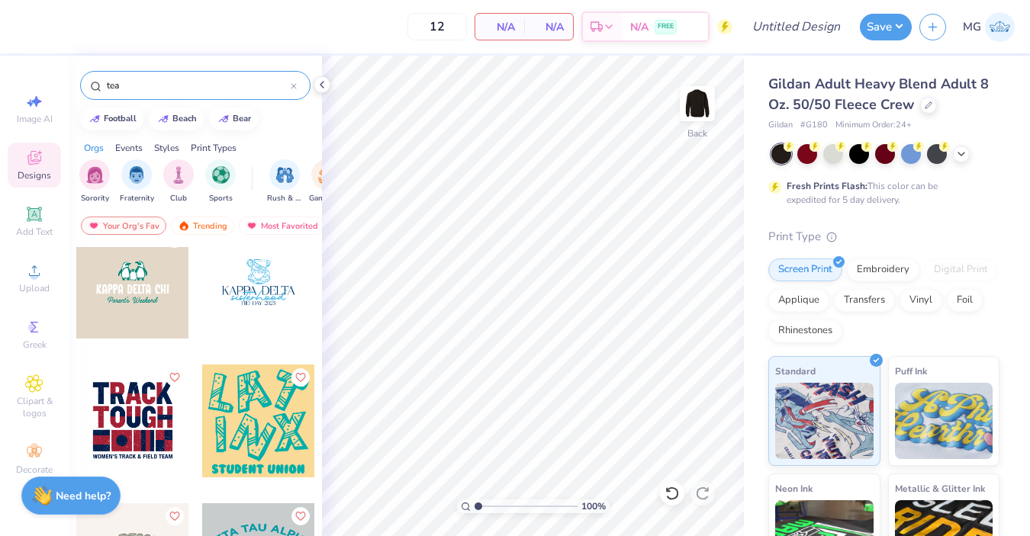
scroll to position [3218, 0]
click at [252, 272] on div at bounding box center [258, 280] width 113 height 113
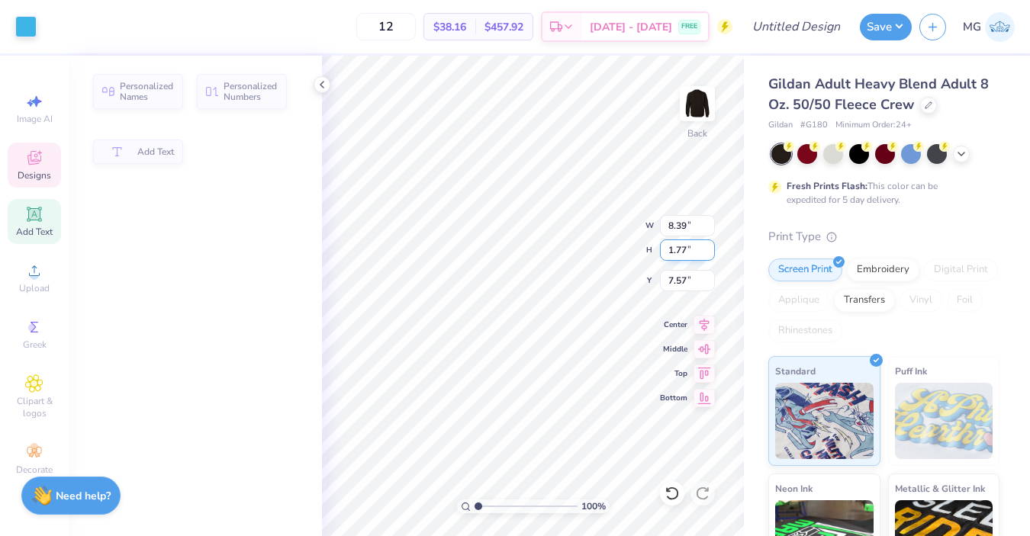
type input "8.39"
type input "1.77"
type input "7.50"
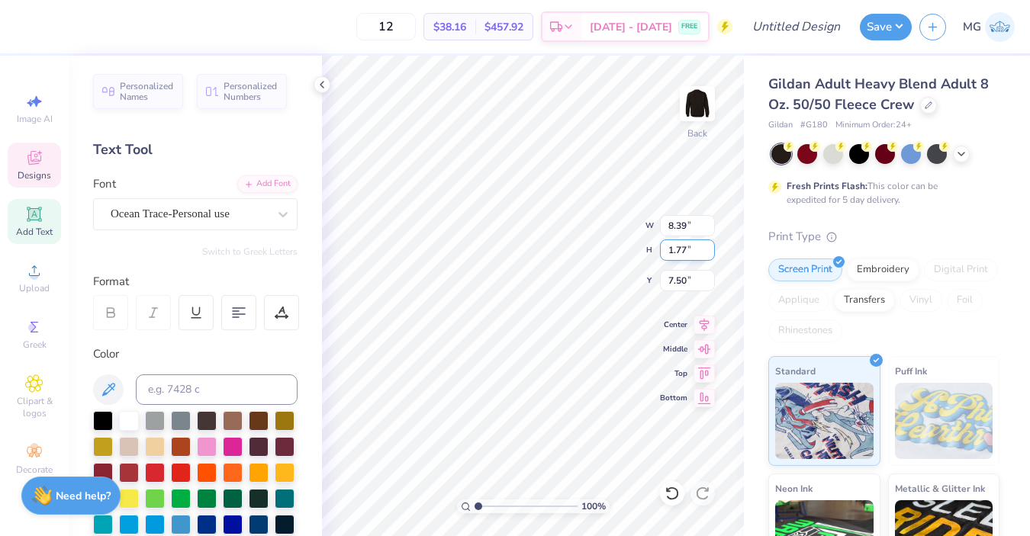
scroll to position [0, 0]
type textarea "Kappachino"
type textarea "Philanthropy 2025"
type input "11.43"
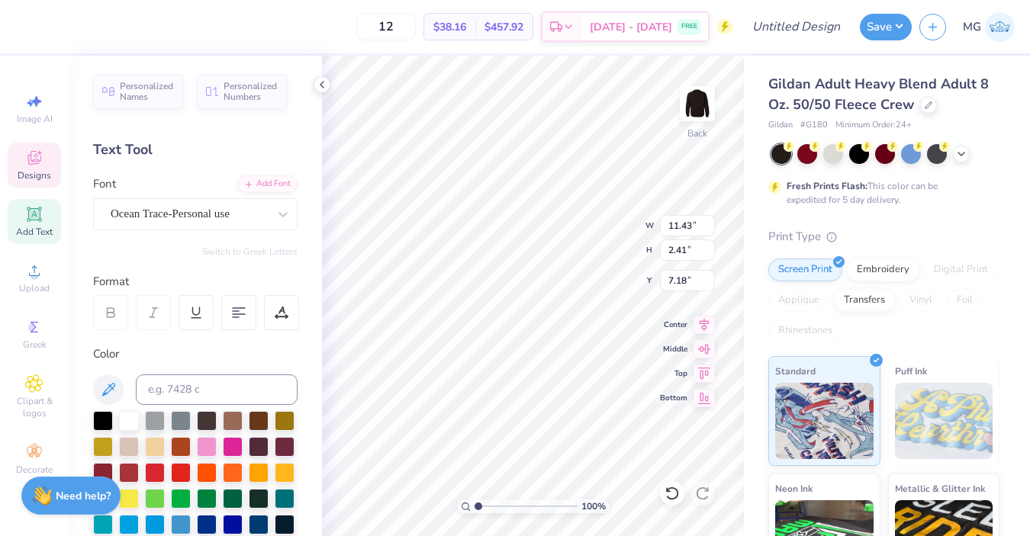
type input "2.41"
type input "7.18"
click at [604, 227] on div "100 % Back W 11.43 11.43 " H 2.41 2.41 " Y 7.18 7.18 " Center Middle Top Bottom" at bounding box center [533, 296] width 422 height 481
type textarea "KAPPA KAPPA GAMMA"
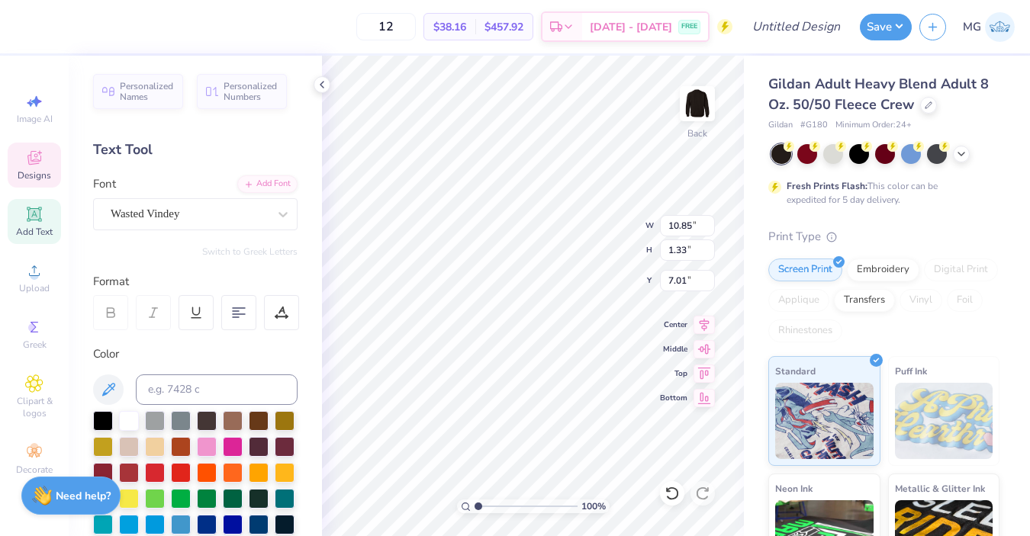
scroll to position [0, 0]
click at [677, 258] on div "100 % Back W 10.85 10.85 " H 1.33 1.33 " Y 7.01 7.01 " Center Middle Top Bottom" at bounding box center [533, 296] width 422 height 481
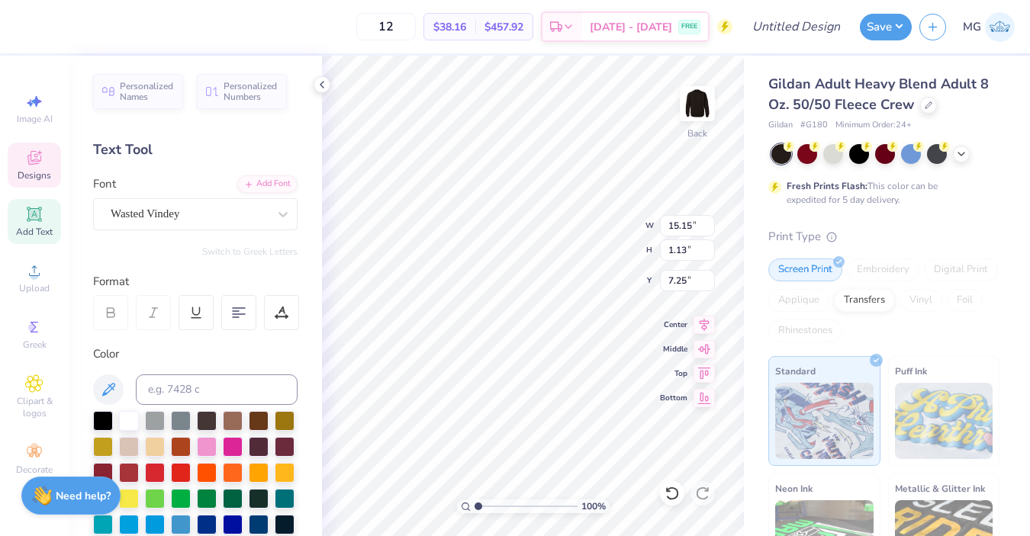
type input "11.97"
type input "0.89"
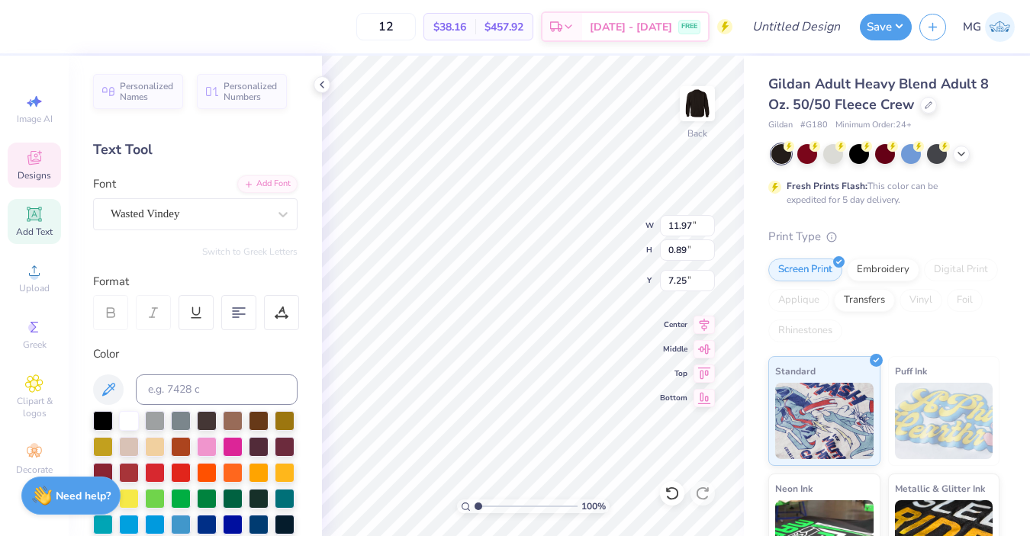
type input "7.49"
type input "9.65"
type input "2.04"
type input "7.18"
type input "7.60"
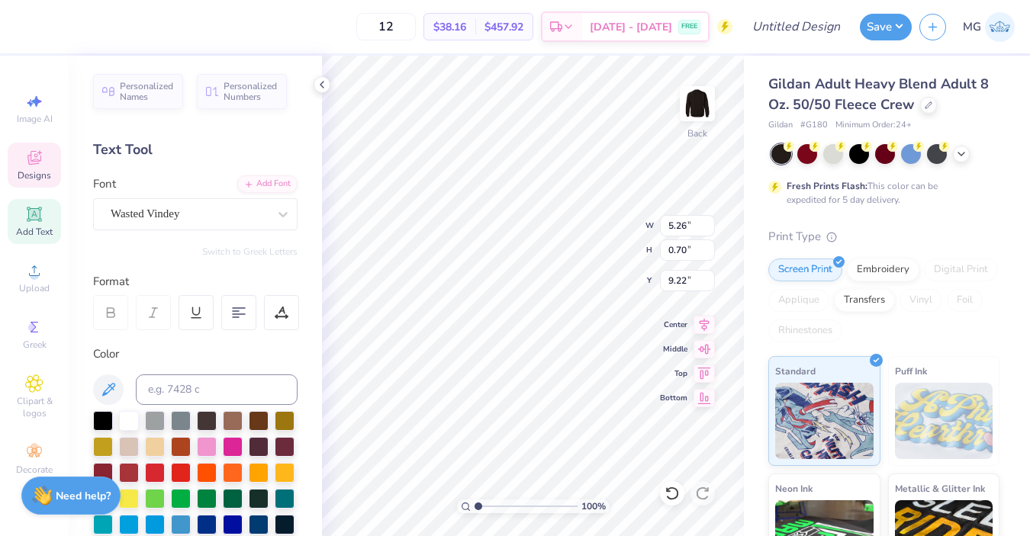
type input "5.26"
type input "0.70"
type input "9.28"
type input "11.97"
type input "0.89"
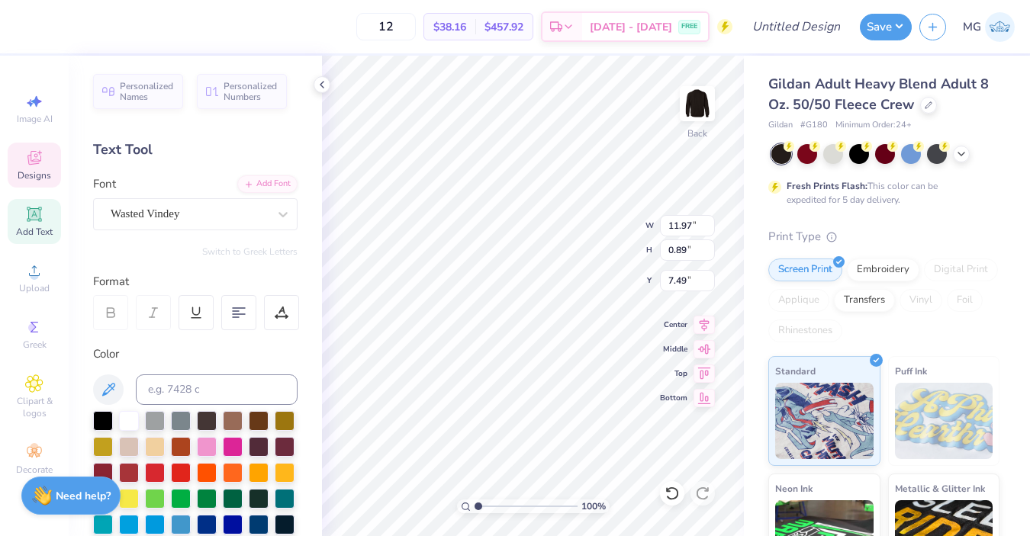
type input "7.60"
click at [27, 175] on span "Designs" at bounding box center [35, 175] width 34 height 12
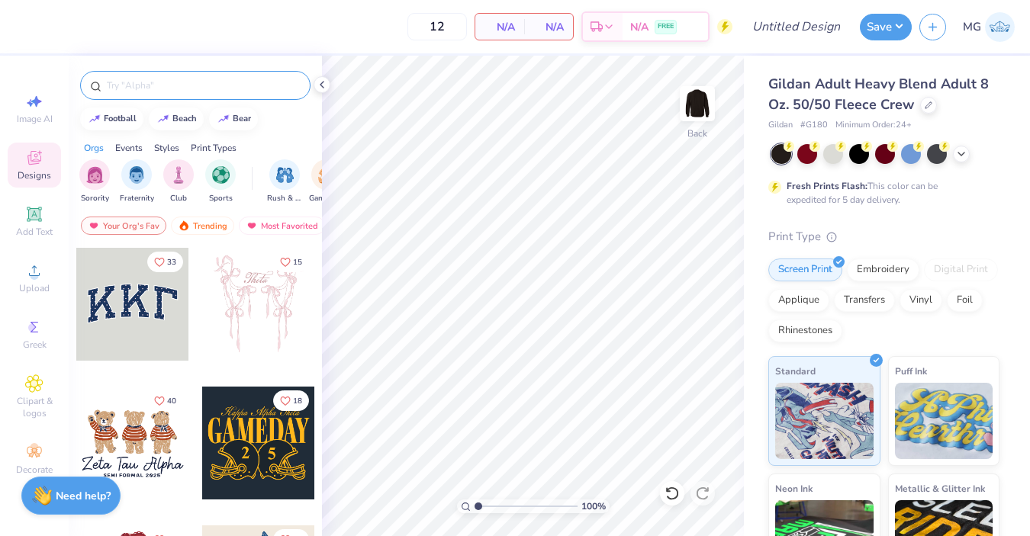
click at [158, 87] on input "text" at bounding box center [202, 85] width 195 height 15
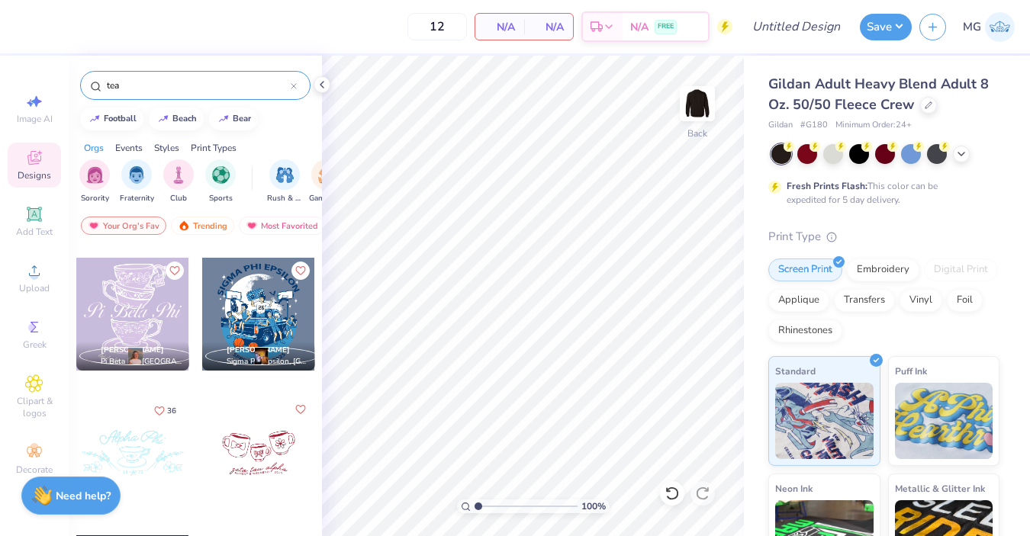
scroll to position [2353, 0]
type input "tea"
click at [137, 319] on div at bounding box center [132, 312] width 113 height 113
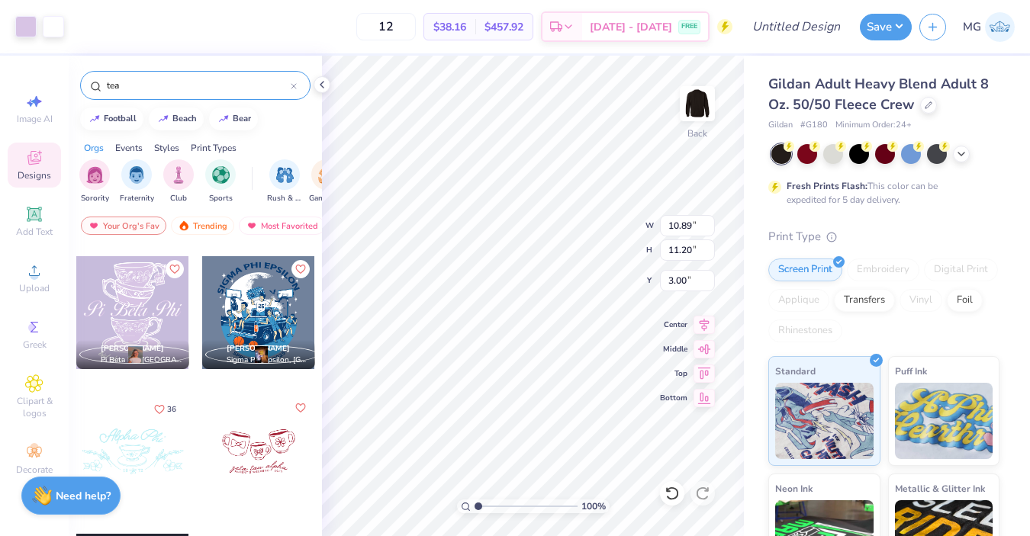
click at [250, 460] on div at bounding box center [258, 451] width 113 height 113
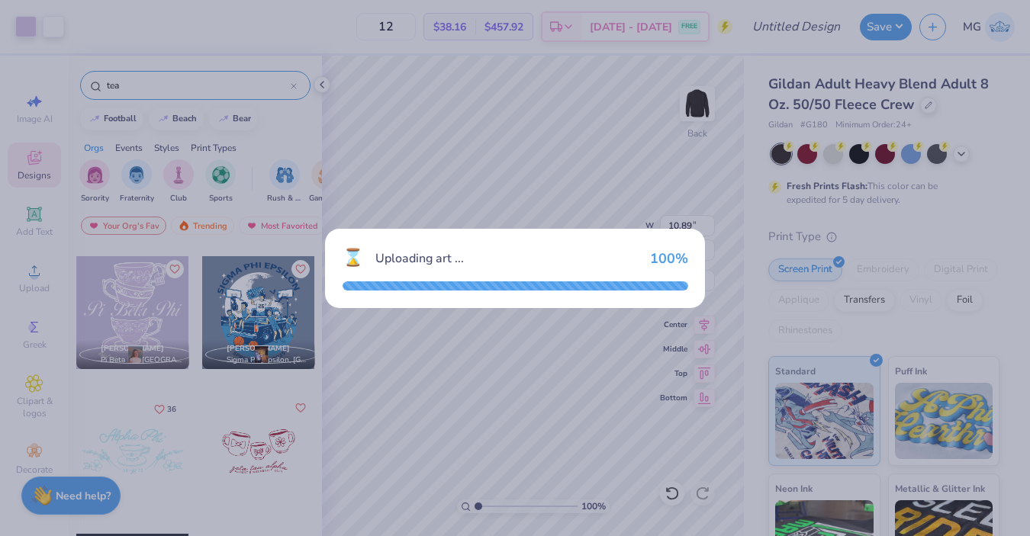
type input "7.35"
type input "4.46"
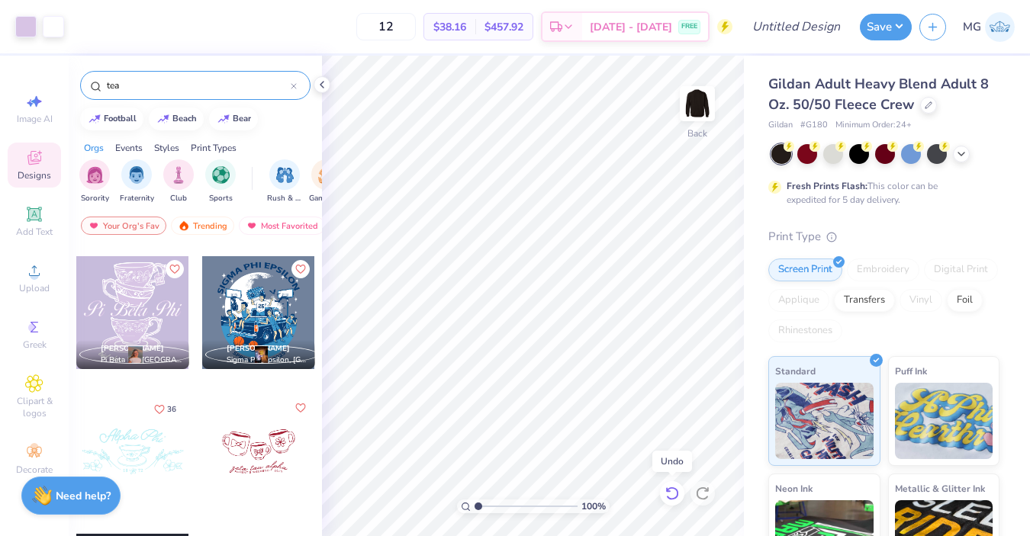
click at [672, 495] on icon at bounding box center [672, 493] width 15 height 15
click at [675, 495] on icon at bounding box center [672, 493] width 15 height 15
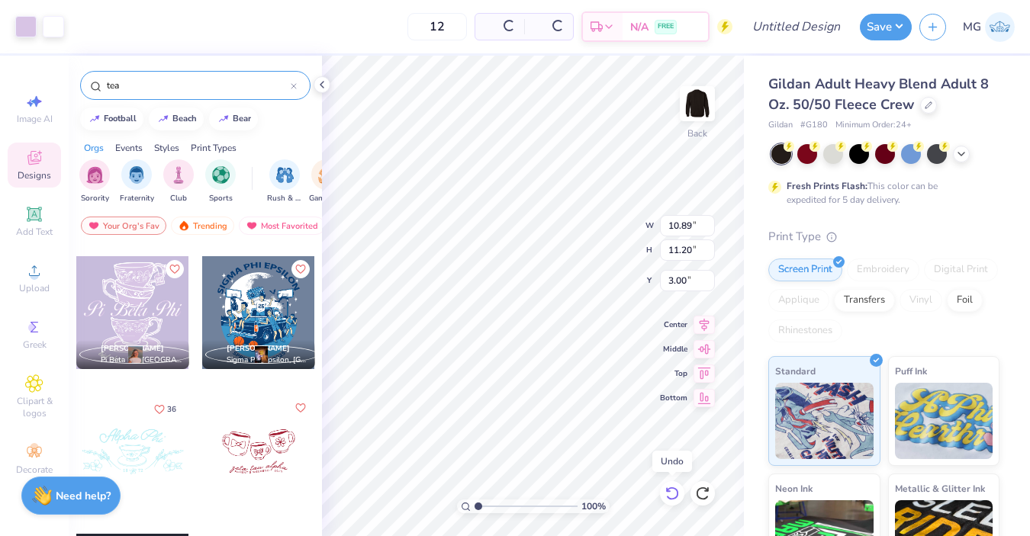
type input "10.89"
type input "11.20"
click at [675, 494] on icon at bounding box center [672, 493] width 15 height 15
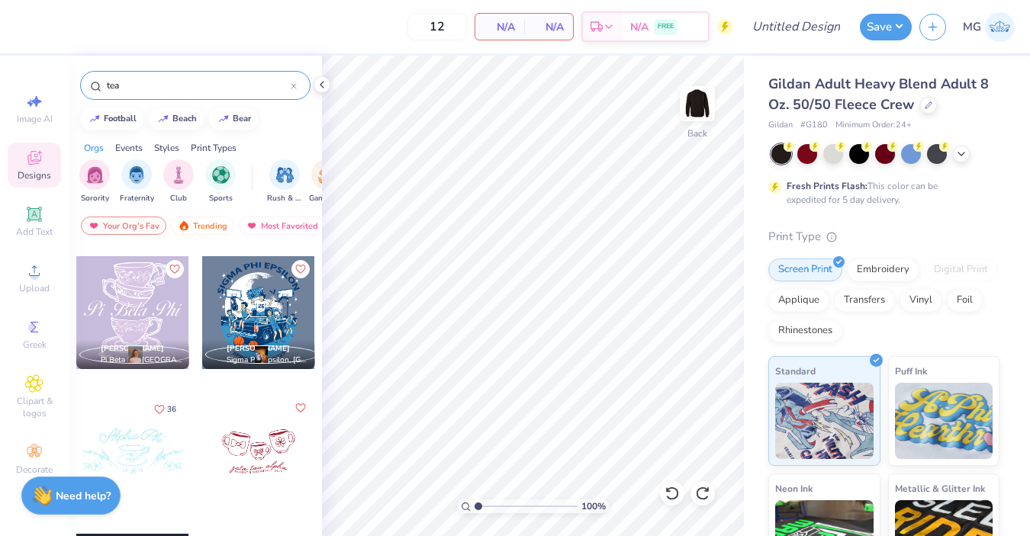
click at [249, 443] on div at bounding box center [258, 451] width 113 height 113
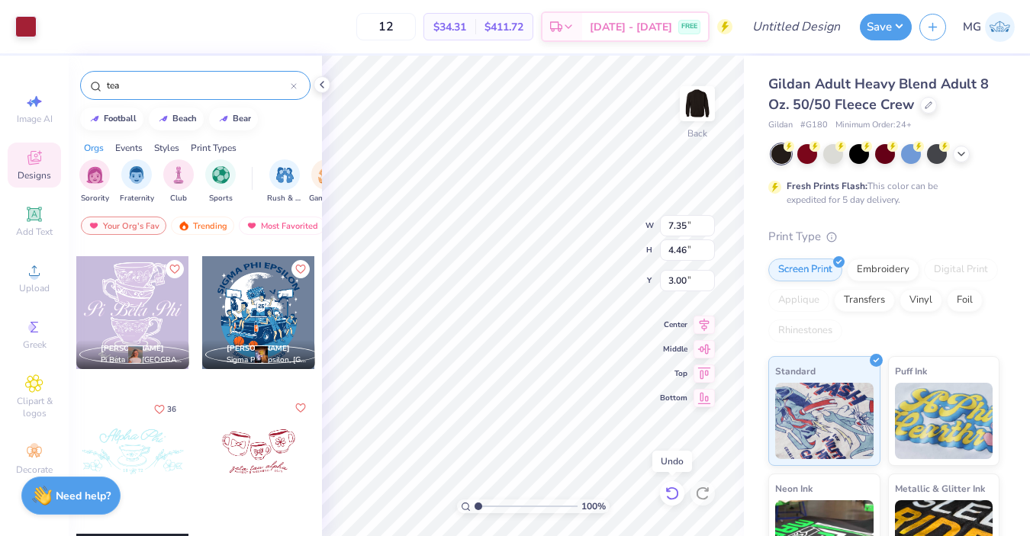
click at [668, 497] on icon at bounding box center [671, 494] width 13 height 14
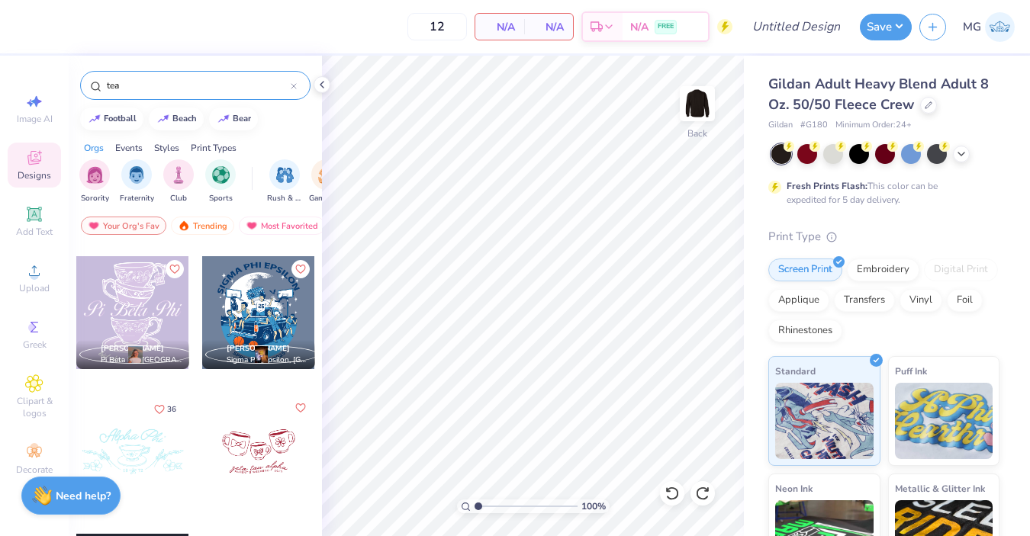
click at [144, 433] on div at bounding box center [132, 451] width 113 height 113
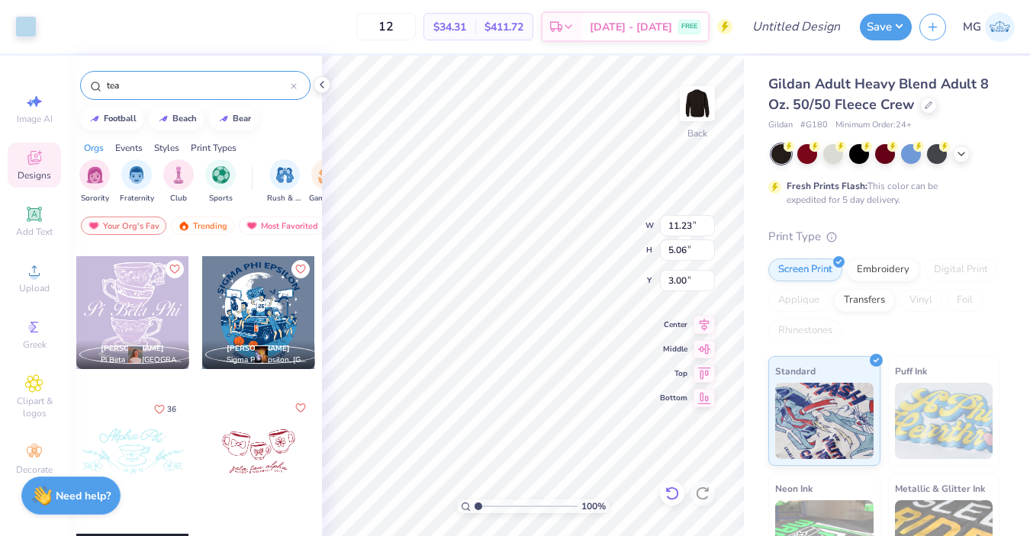
click at [669, 491] on icon at bounding box center [668, 489] width 3 height 3
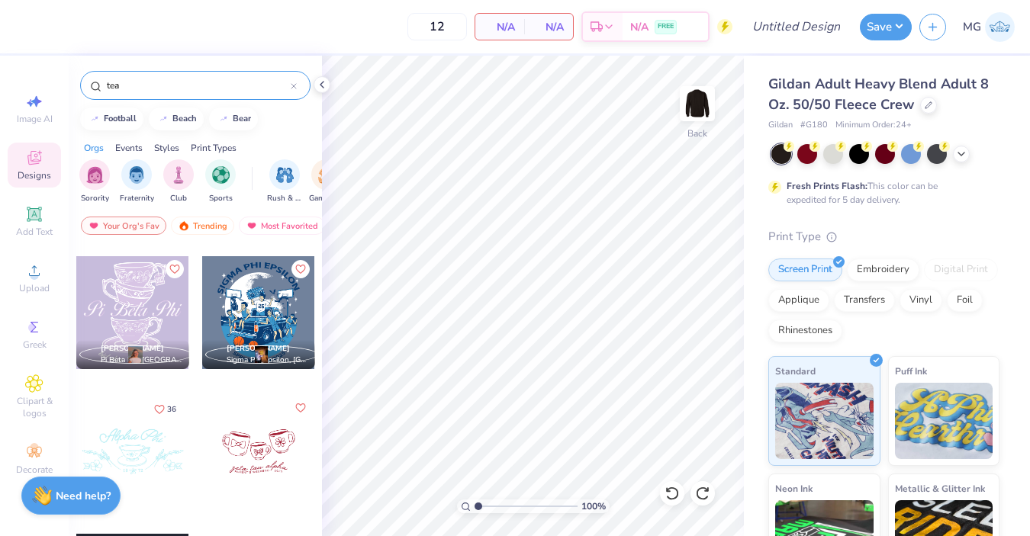
click at [280, 440] on div at bounding box center [258, 451] width 113 height 113
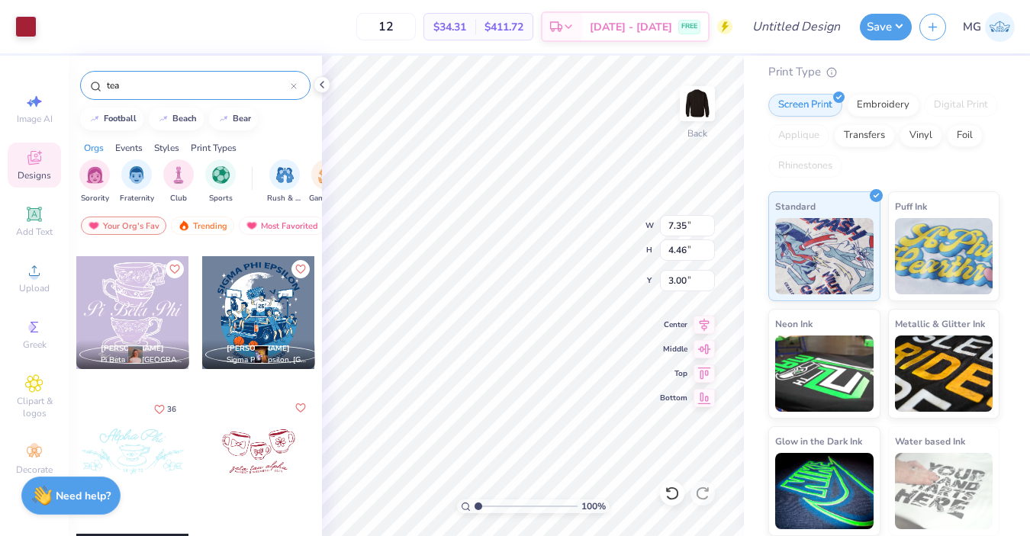
scroll to position [0, 0]
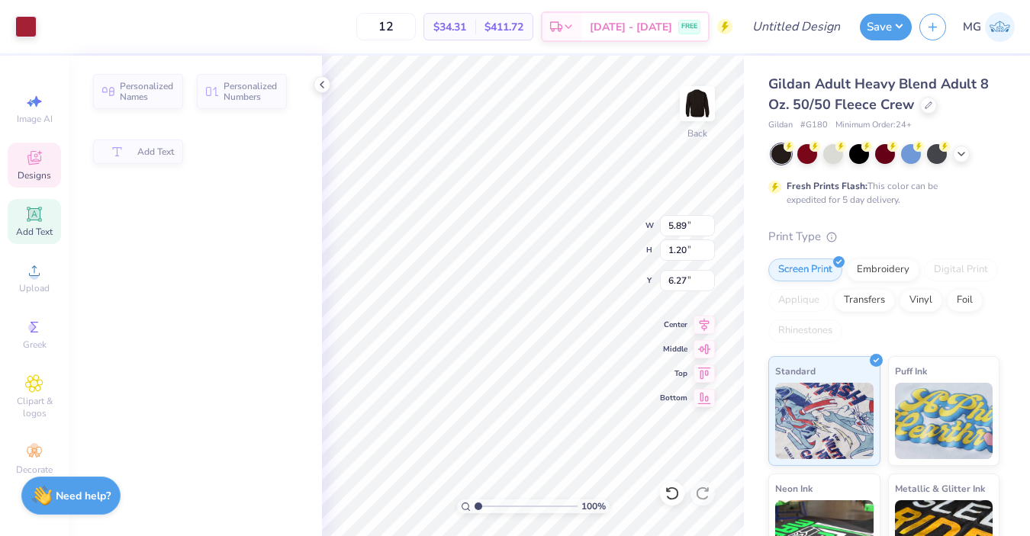
type input "5.89"
type input "1.20"
type input "6.27"
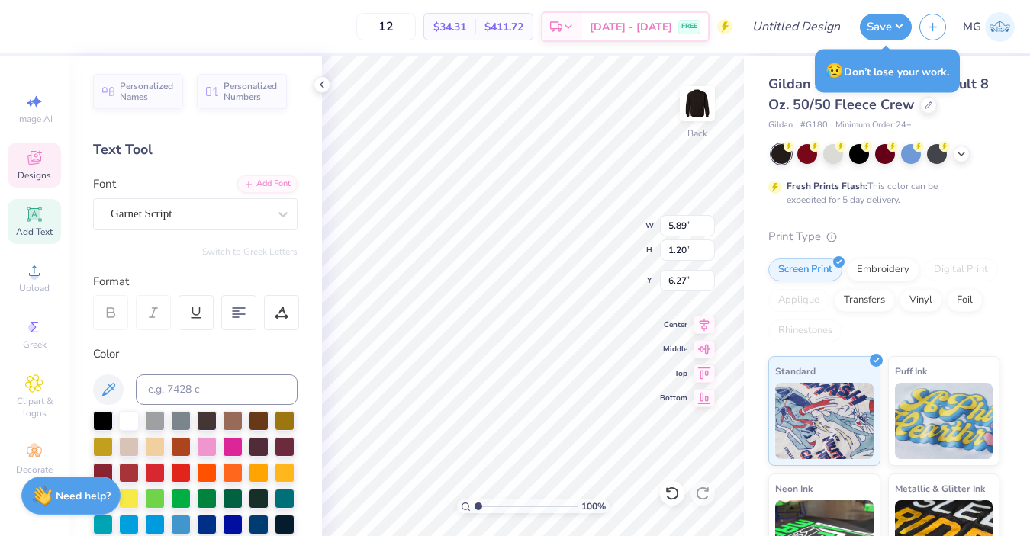
type textarea "Kappa Kappa Gamme"
type input "7.47"
type textarea "Kappachino 2025"
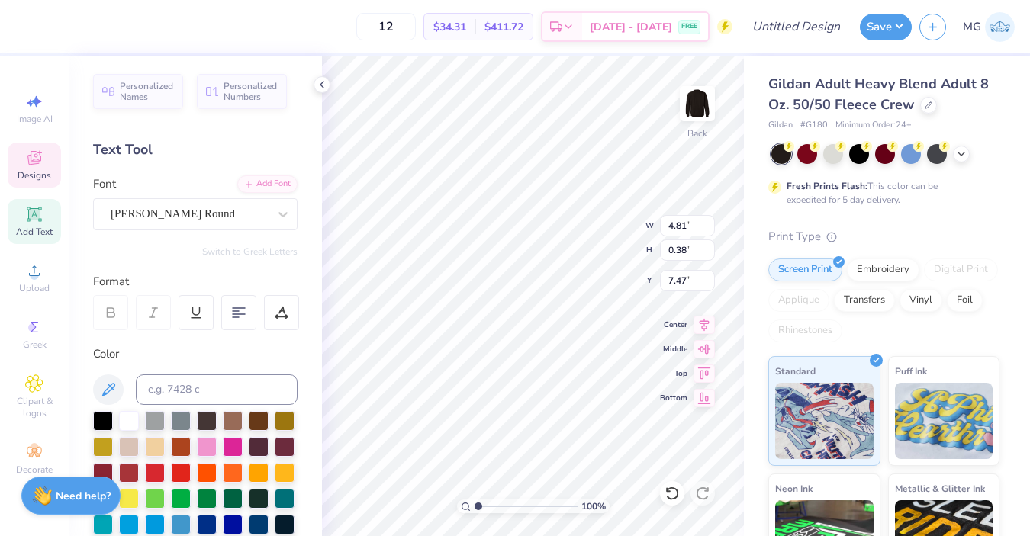
scroll to position [0, 3]
click at [745, 179] on div "Gildan Adult Heavy Blend Adult 8 Oz. 50/50 Fleece Crew Gildan # G180 Minimum Or…" at bounding box center [887, 379] width 286 height 646
type input "7.47"
click at [751, 167] on div "Gildan Adult Heavy Blend Adult 8 Oz. 50/50 Fleece Crew Gildan # G180 Minimum Or…" at bounding box center [887, 379] width 286 height 646
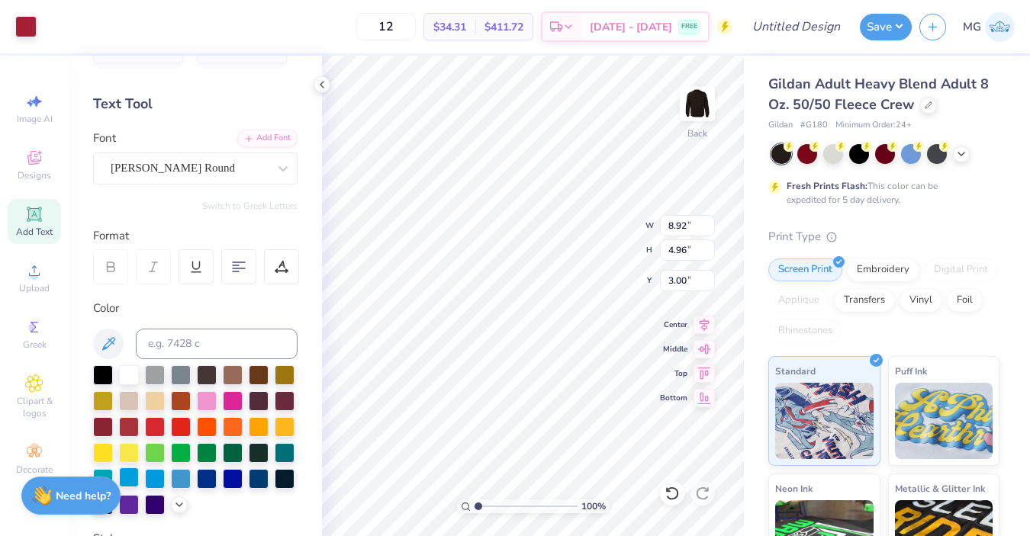
click at [130, 478] on div at bounding box center [129, 478] width 20 height 20
click at [133, 475] on div at bounding box center [129, 478] width 20 height 20
click at [125, 478] on div at bounding box center [129, 478] width 20 height 20
click at [672, 490] on icon at bounding box center [672, 493] width 15 height 15
click at [668, 491] on icon at bounding box center [668, 489] width 3 height 3
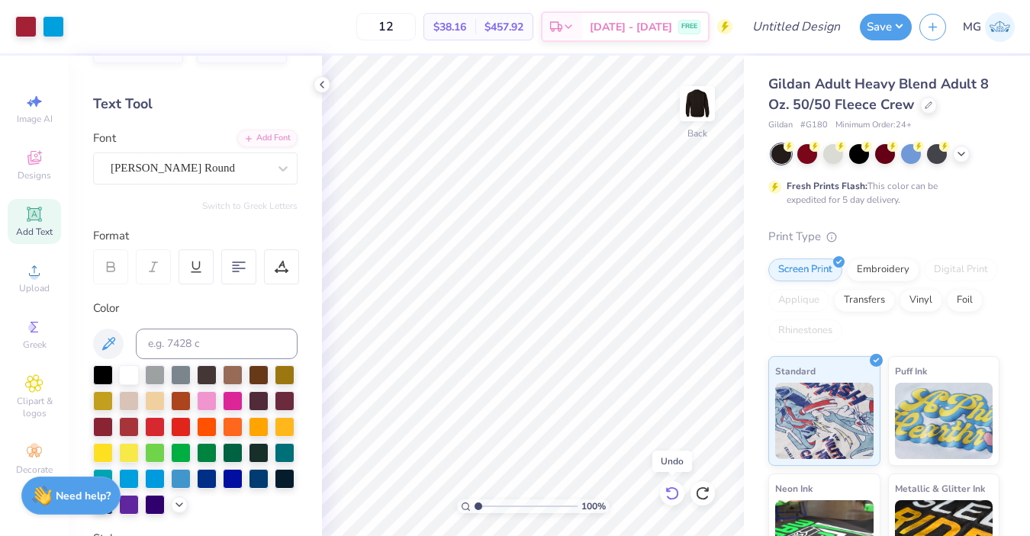
click at [668, 491] on icon at bounding box center [668, 489] width 3 height 3
click at [44, 169] on div "Designs" at bounding box center [34, 165] width 53 height 45
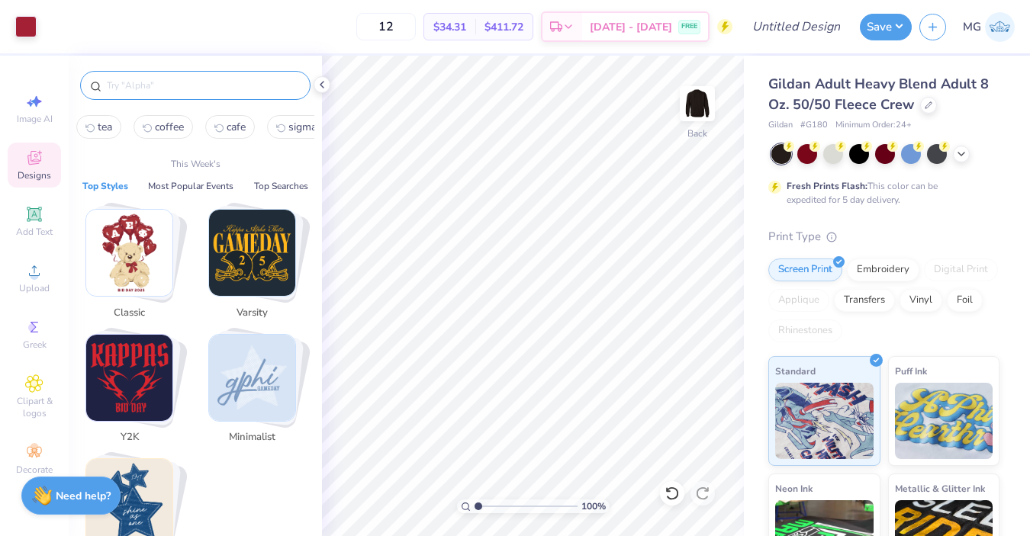
click at [172, 90] on input "text" at bounding box center [202, 85] width 195 height 15
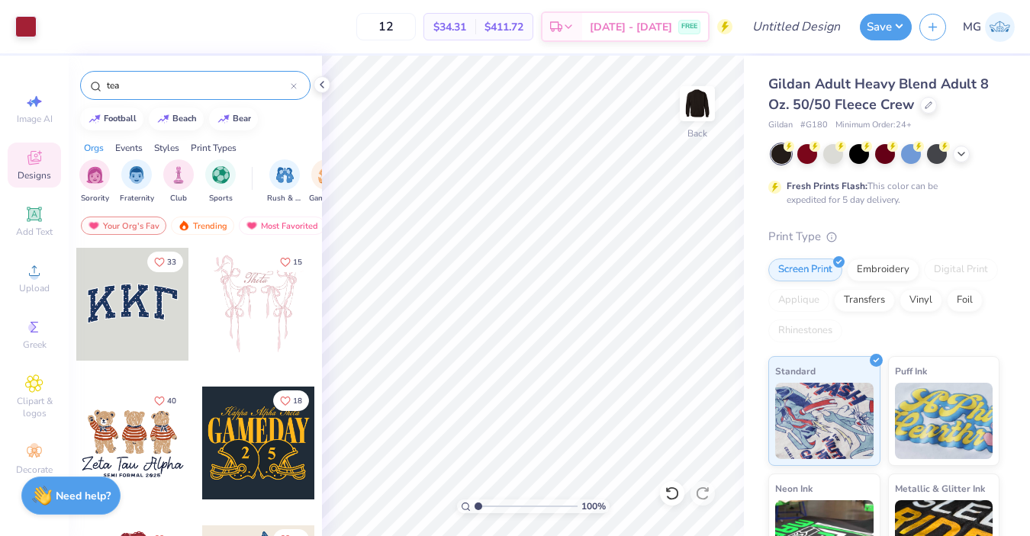
type input "tea"
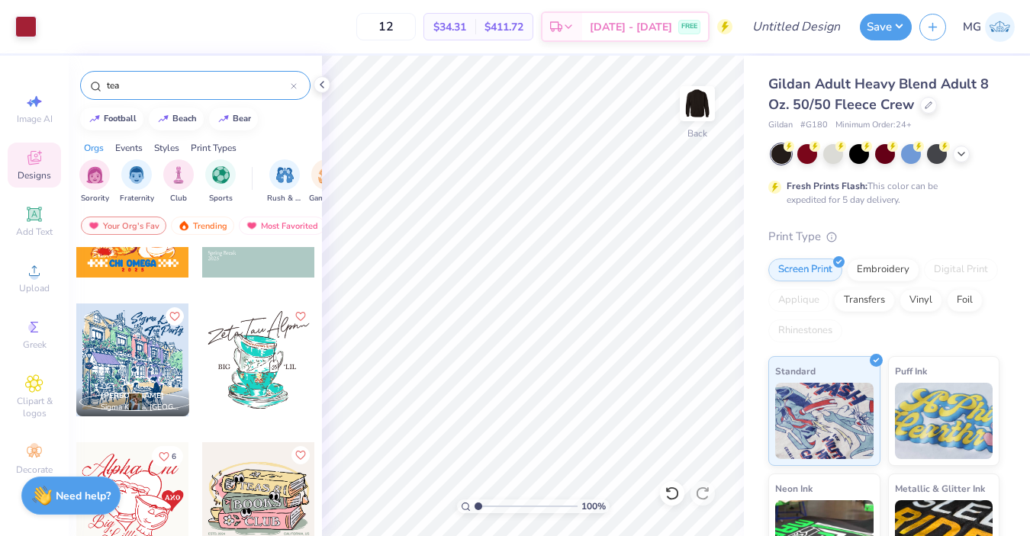
scroll to position [1622, 0]
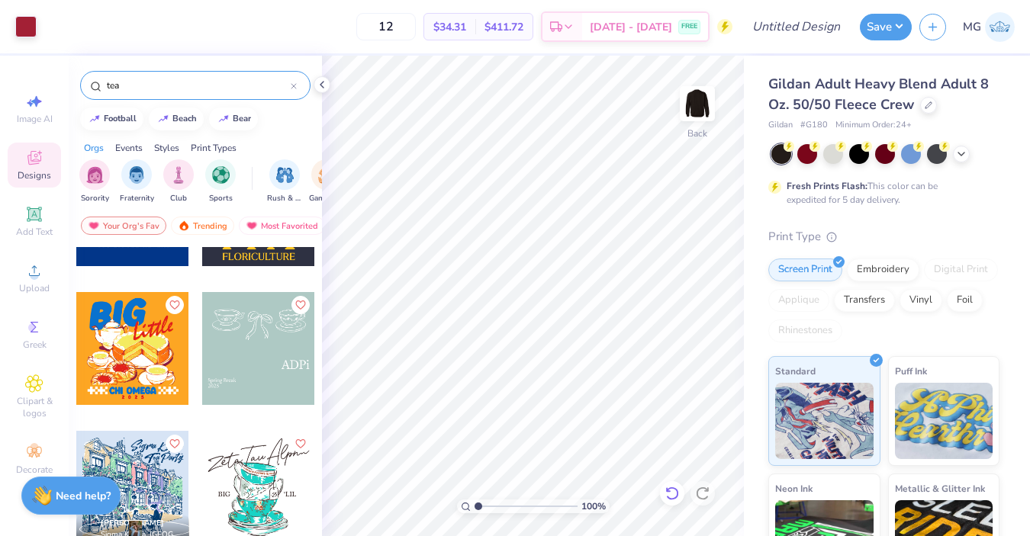
click at [677, 491] on icon at bounding box center [671, 494] width 13 height 14
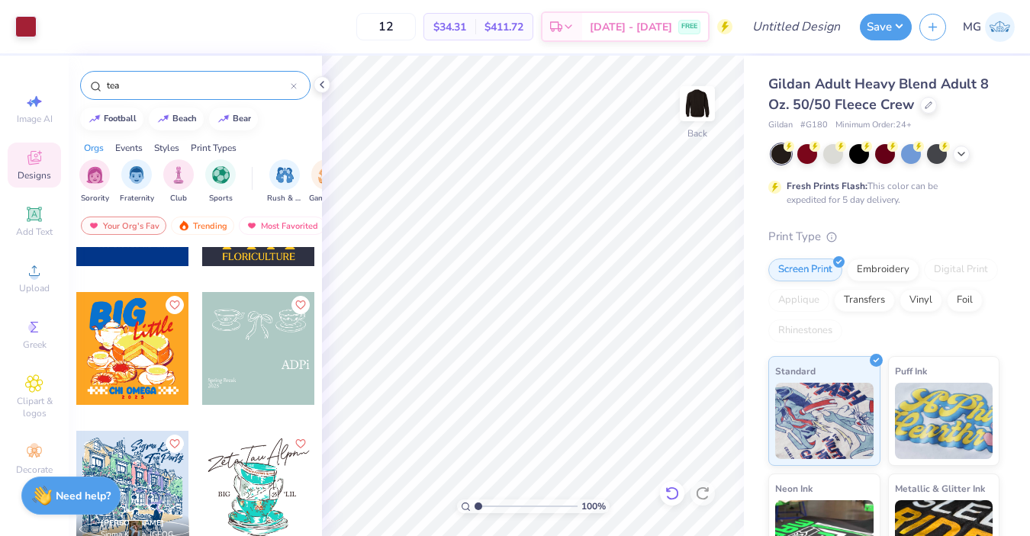
click at [677, 491] on icon at bounding box center [671, 494] width 13 height 14
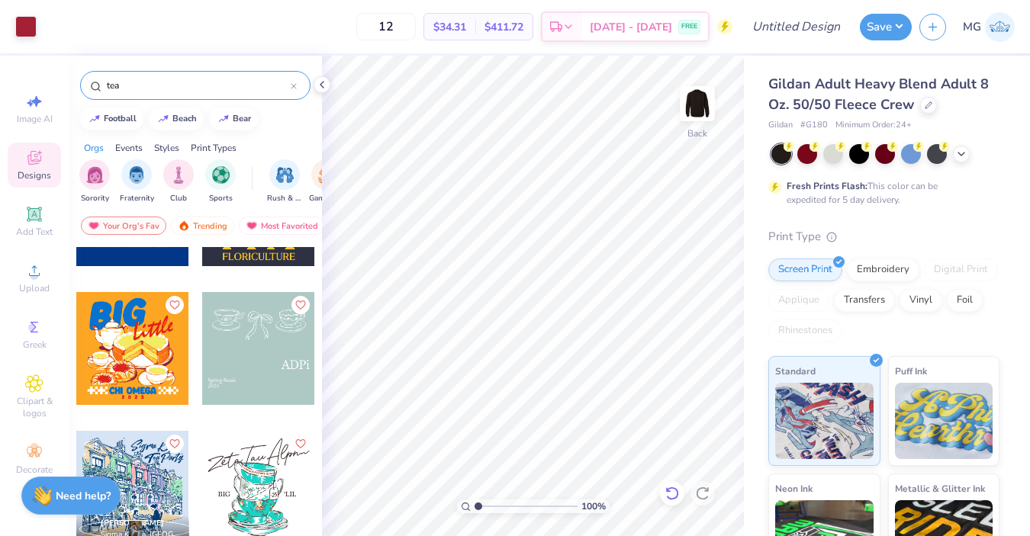
click at [677, 491] on icon at bounding box center [671, 494] width 13 height 14
click at [678, 484] on div at bounding box center [672, 494] width 24 height 24
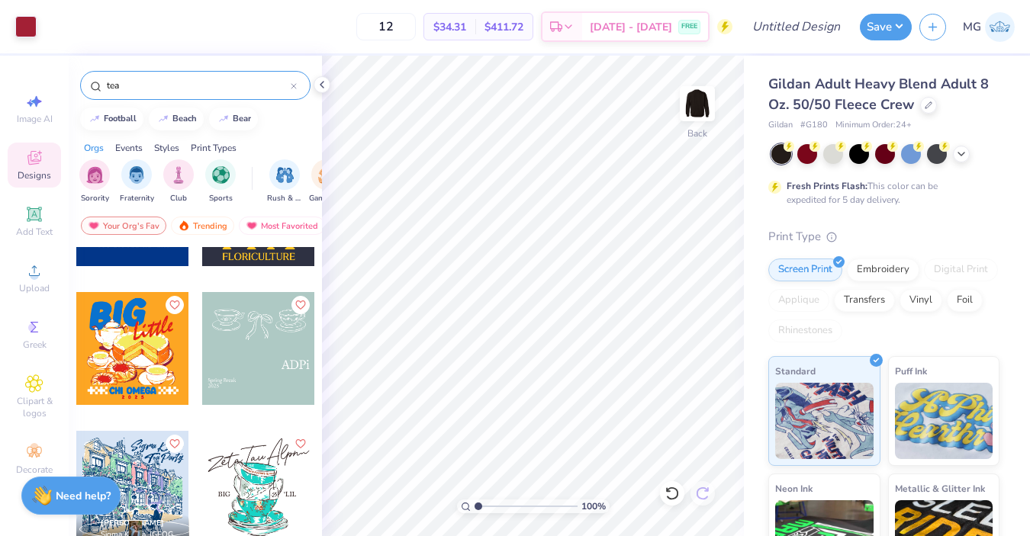
click at [678, 484] on div at bounding box center [672, 494] width 24 height 24
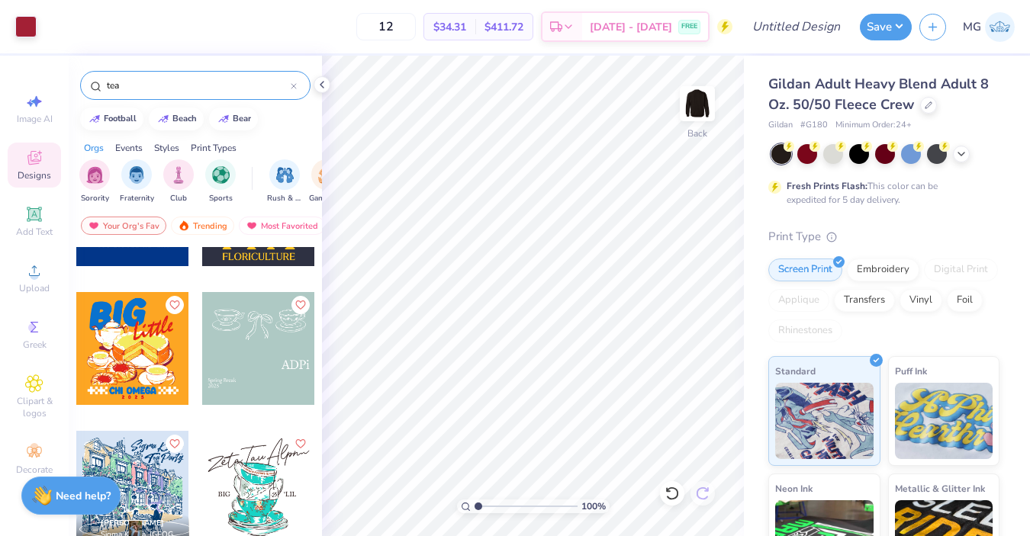
click at [678, 484] on div at bounding box center [672, 494] width 24 height 24
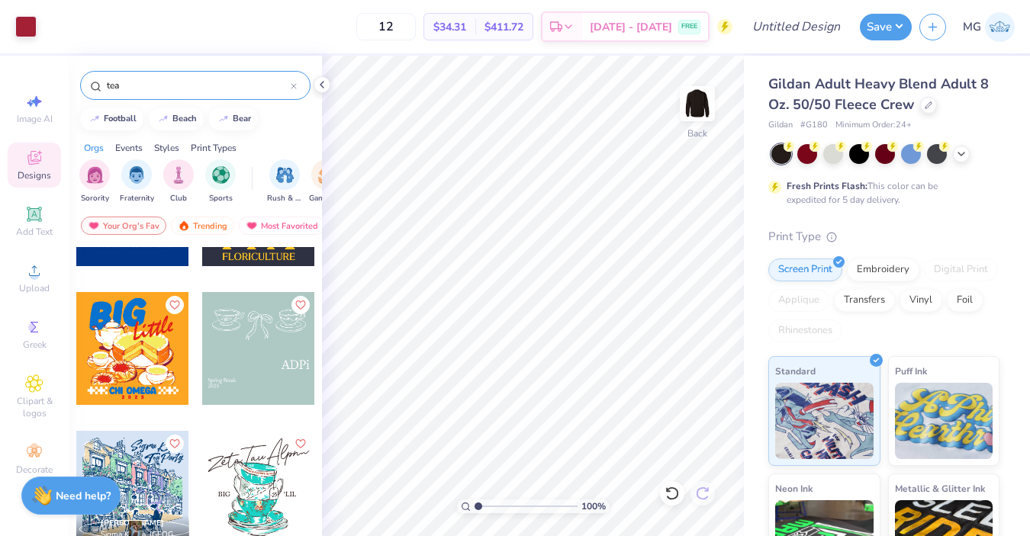
click at [678, 484] on div at bounding box center [672, 494] width 24 height 24
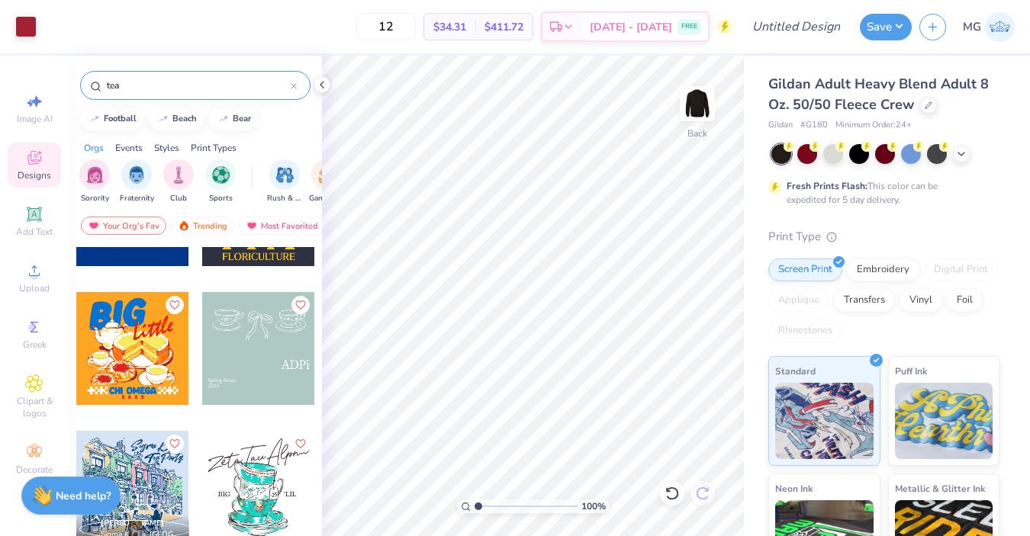
click at [678, 484] on div at bounding box center [672, 494] width 24 height 24
click at [675, 494] on icon at bounding box center [672, 493] width 15 height 15
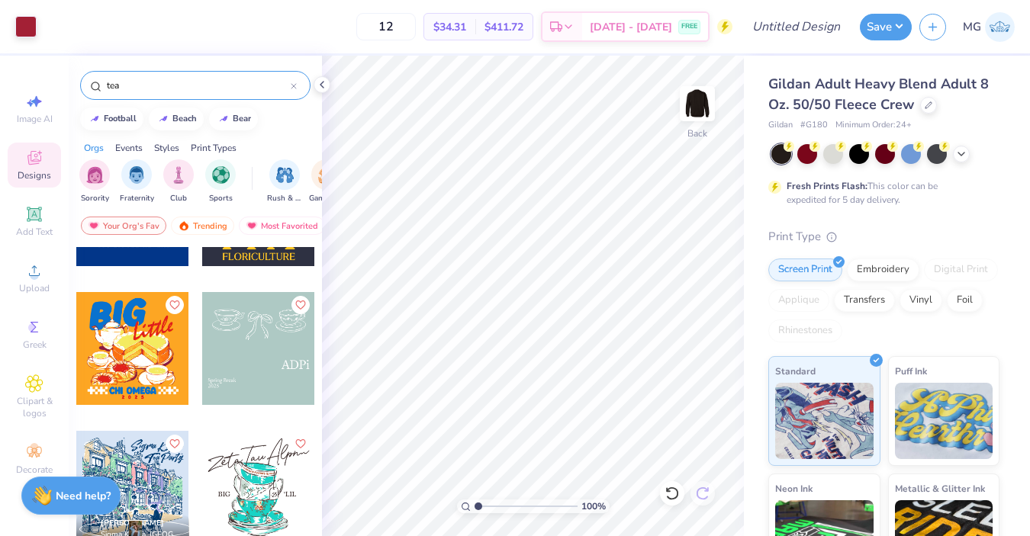
click at [675, 494] on icon at bounding box center [672, 493] width 15 height 15
click at [712, 497] on div at bounding box center [703, 494] width 24 height 24
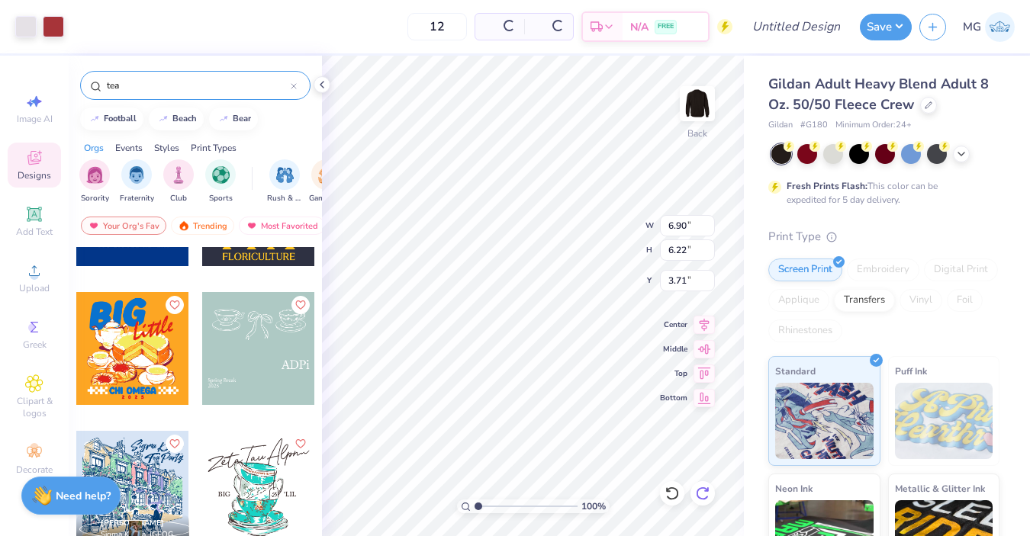
type input "6.90"
type input "6.22"
type input "3.71"
type input "5.05"
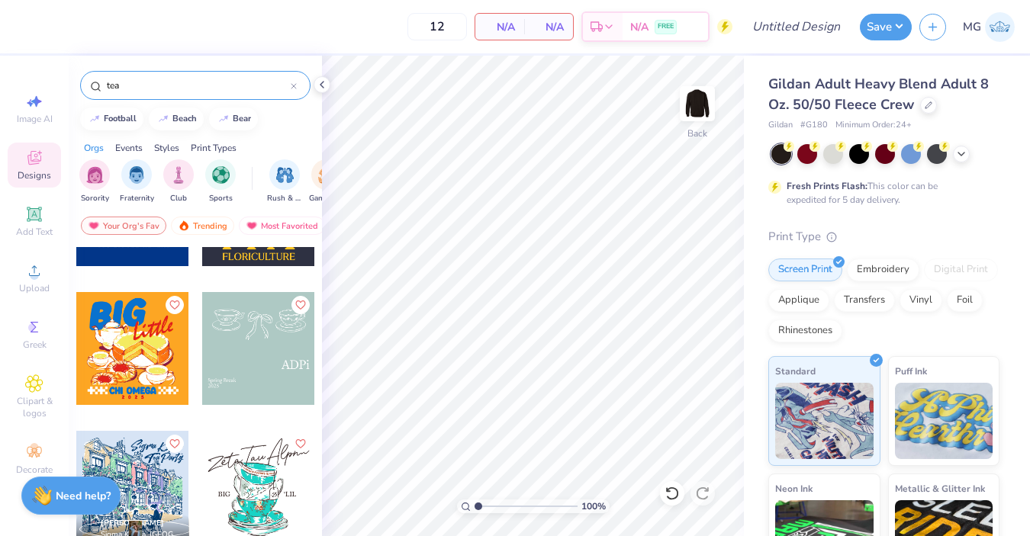
click at [230, 472] on div at bounding box center [258, 487] width 113 height 113
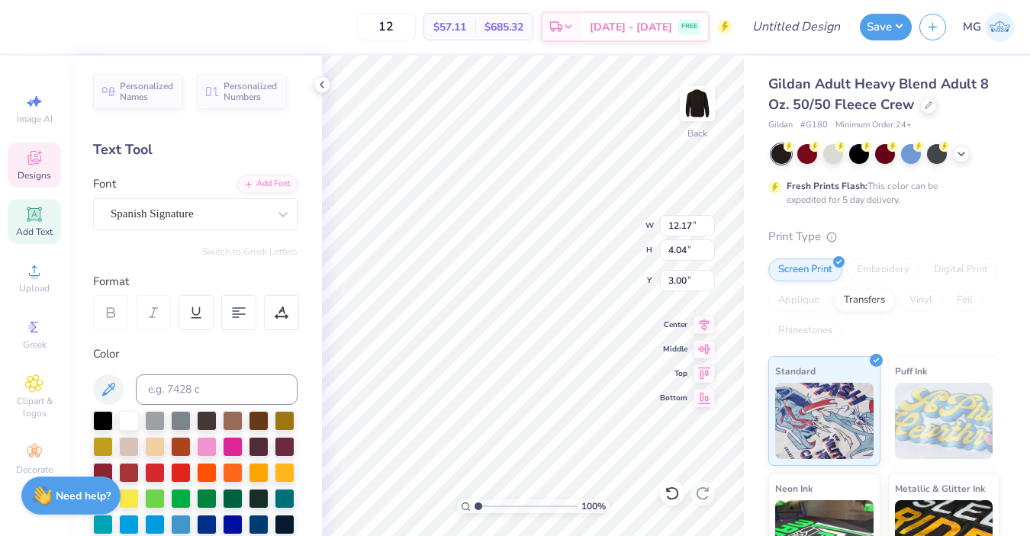
scroll to position [0, 0]
type textarea "Z"
type textarea "Kappa Kappa Gamma"
type input "12.56"
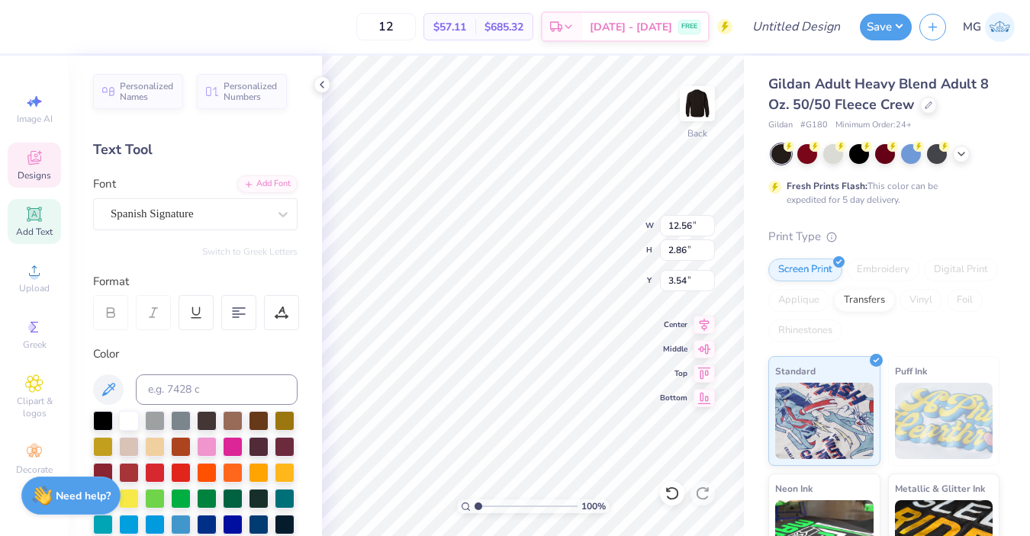
type input "2.86"
type input "3.54"
type input "3.94"
type input "3.45"
type input "9.43"
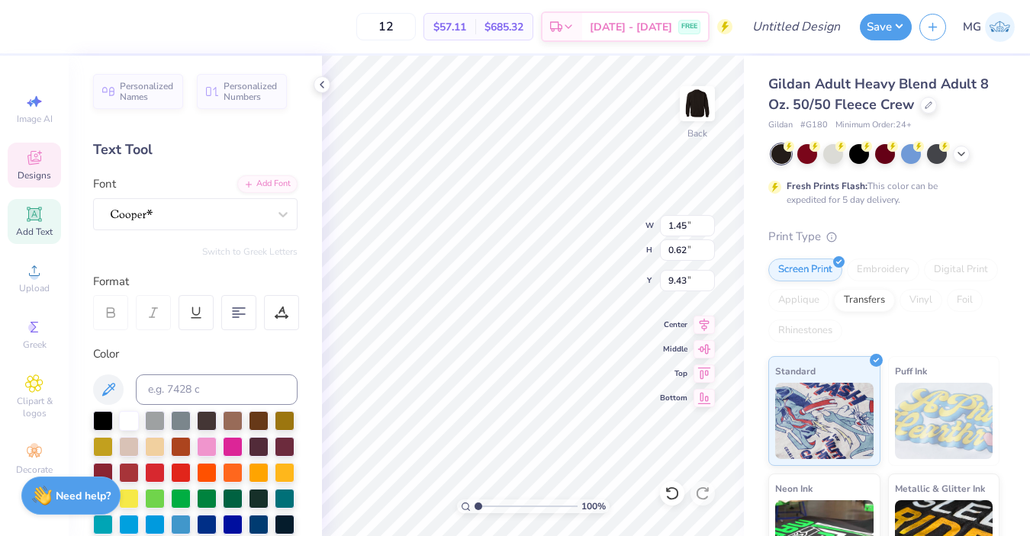
type textarea "p"
type textarea "Philo"
type input "1.47"
type input "0.63"
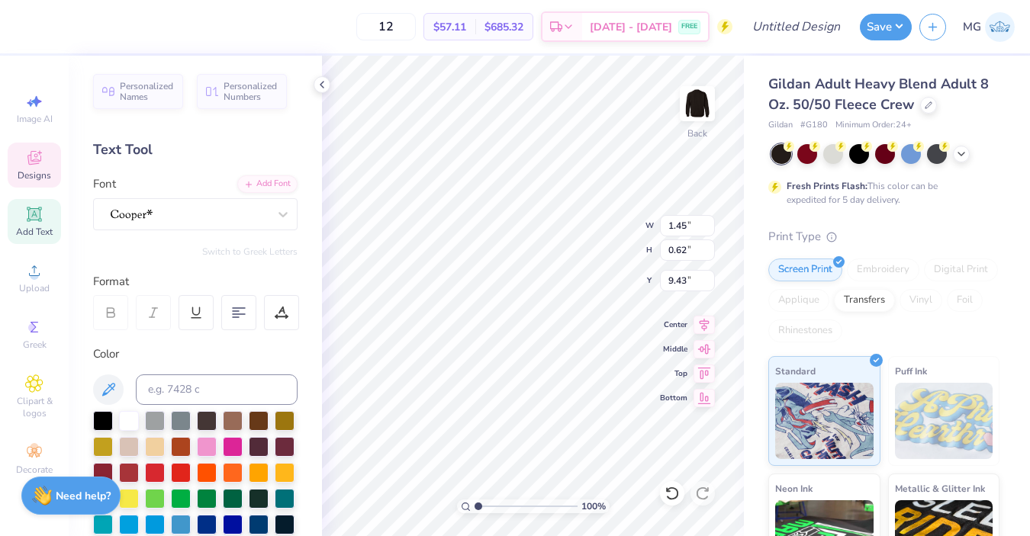
type input "9.39"
type textarea "2025"
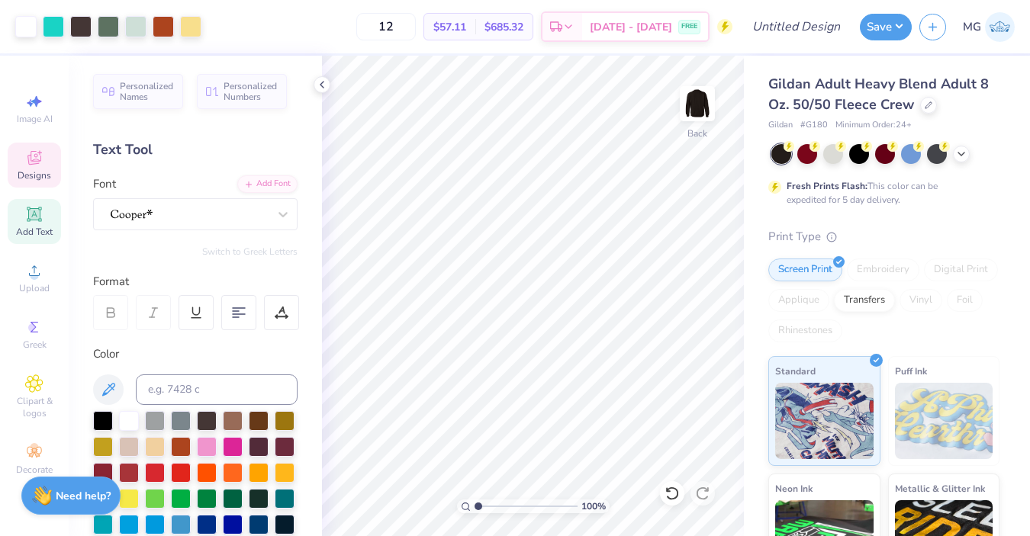
click at [39, 173] on span "Designs" at bounding box center [35, 175] width 34 height 12
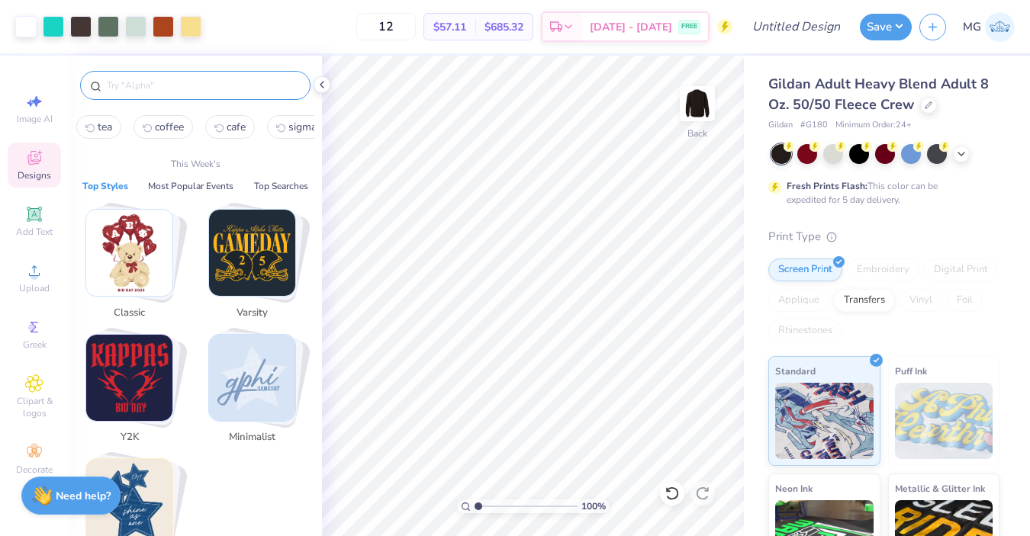
click at [207, 85] on input "text" at bounding box center [202, 85] width 195 height 15
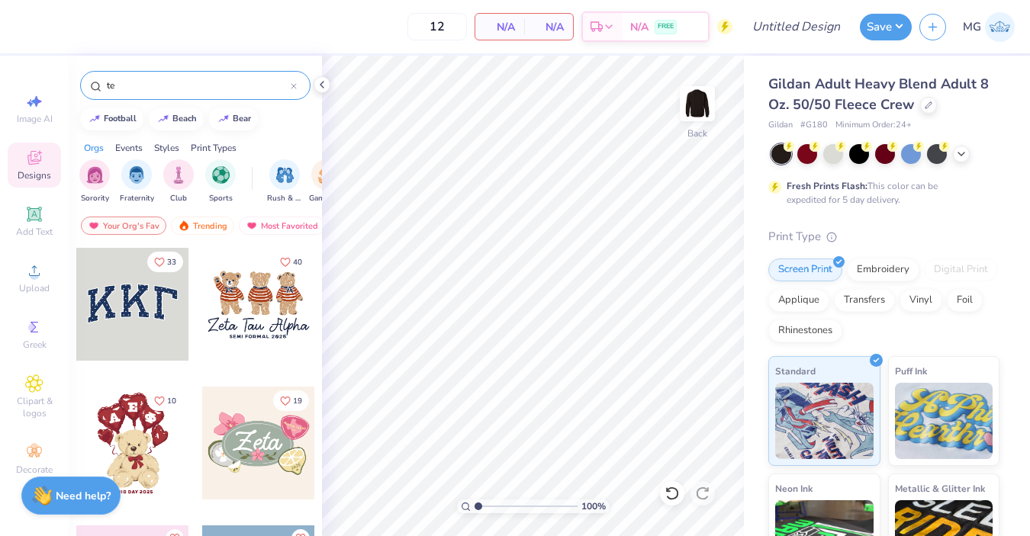
click at [201, 80] on input "te" at bounding box center [197, 85] width 185 height 15
type input "tea"
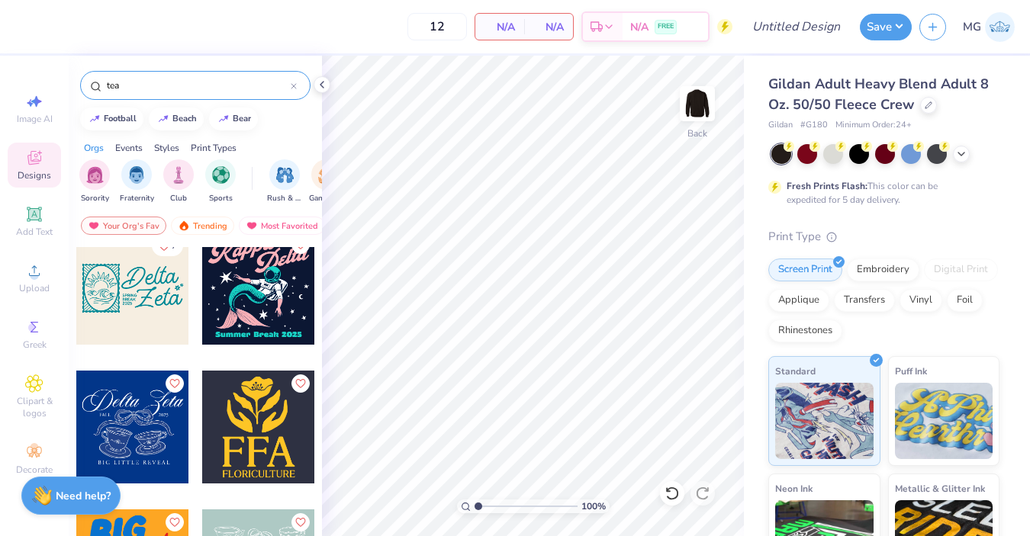
scroll to position [1426, 0]
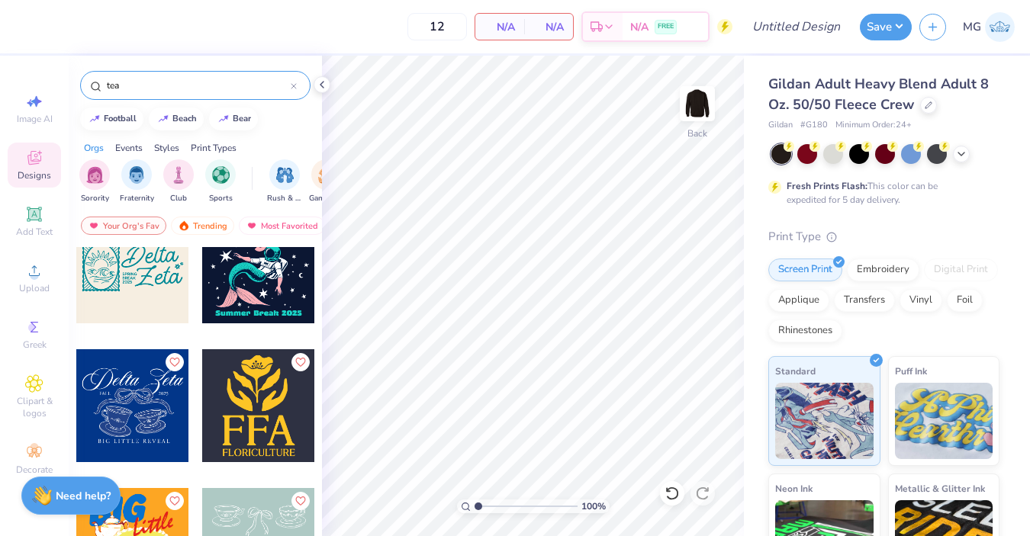
click at [143, 401] on div at bounding box center [132, 406] width 113 height 113
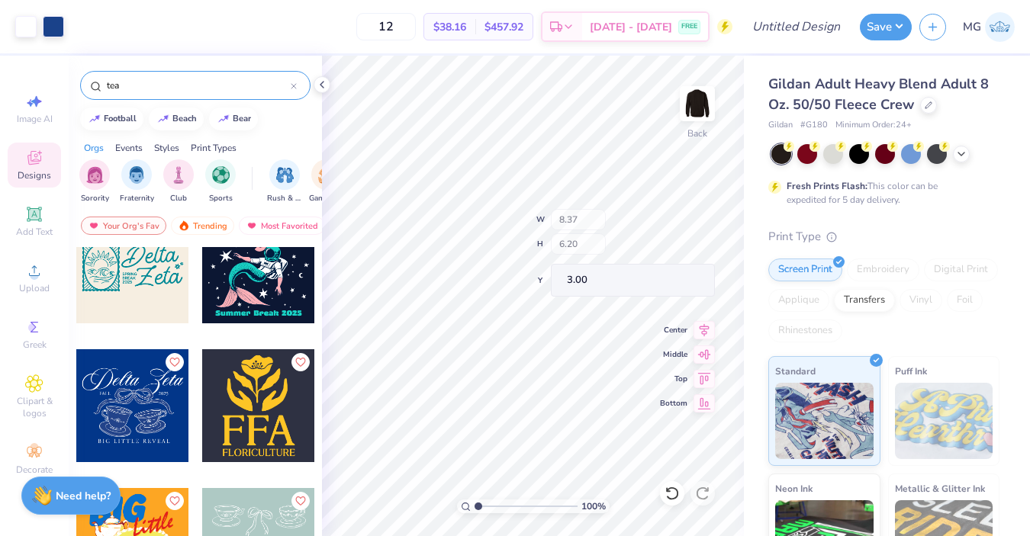
type input "5.92"
type input "0.34"
type input "8.86"
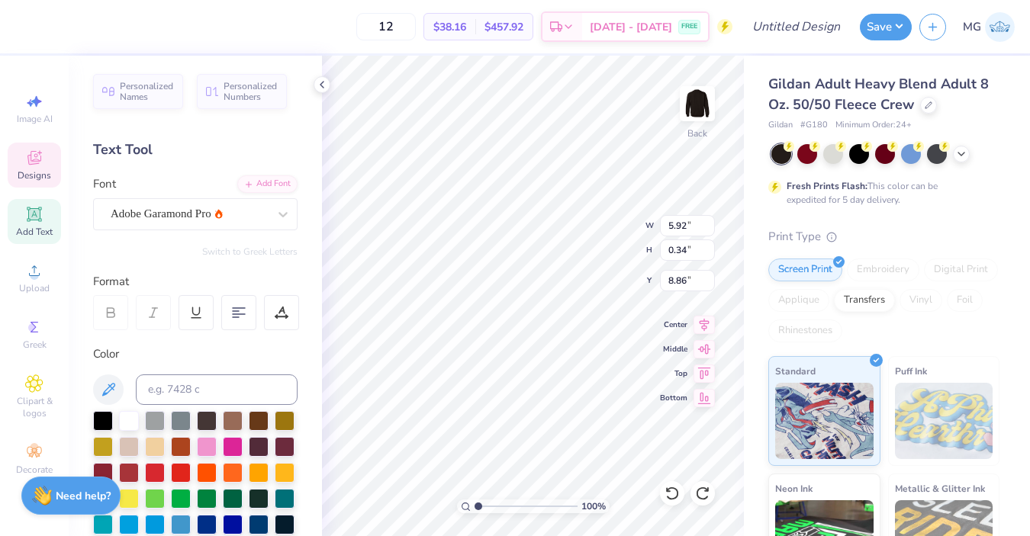
scroll to position [0, 0]
type textarea "B"
type textarea "Kappachino"
type input "8.37"
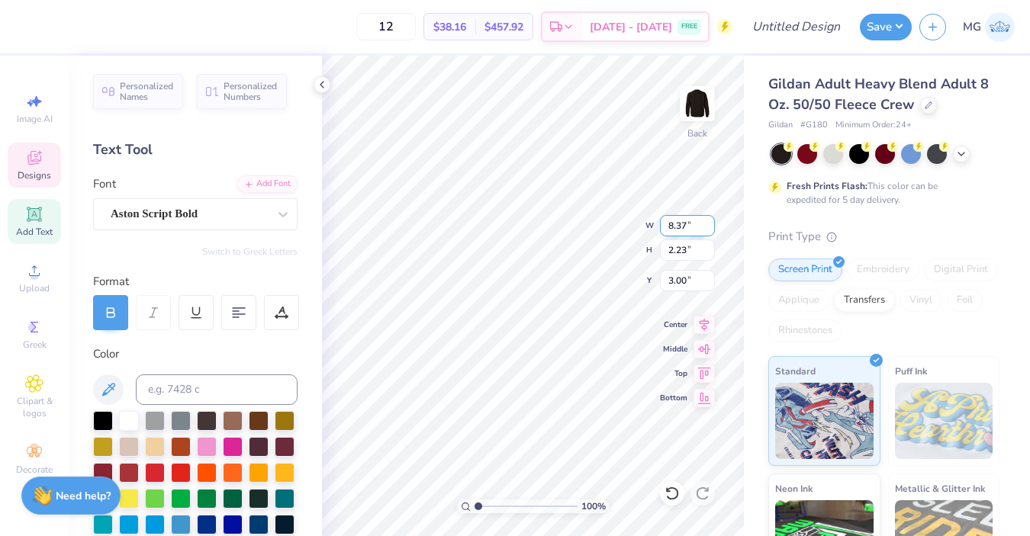
type input "2.23"
type input "3.00"
type textarea "Kappa Kappa Gamma"
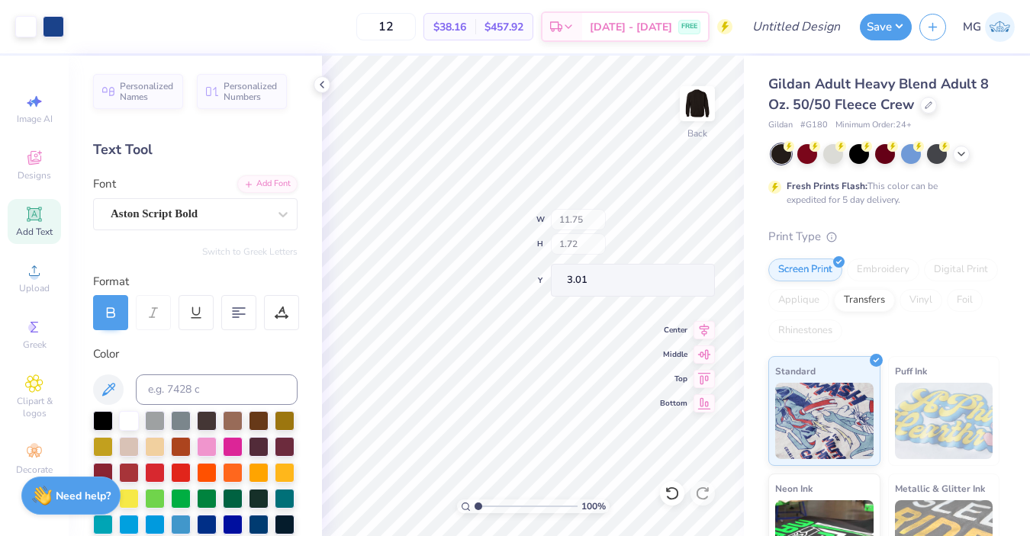
type input "11.75"
type input "1.72"
type input "3.00"
click at [37, 169] on span "Designs" at bounding box center [35, 175] width 34 height 12
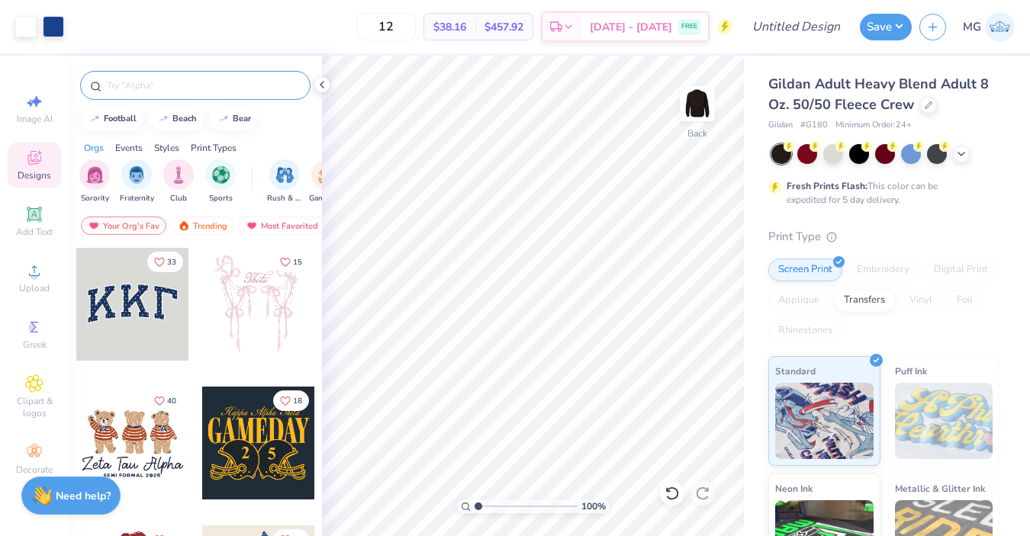
click at [180, 82] on input "text" at bounding box center [202, 85] width 195 height 15
type input "tea"
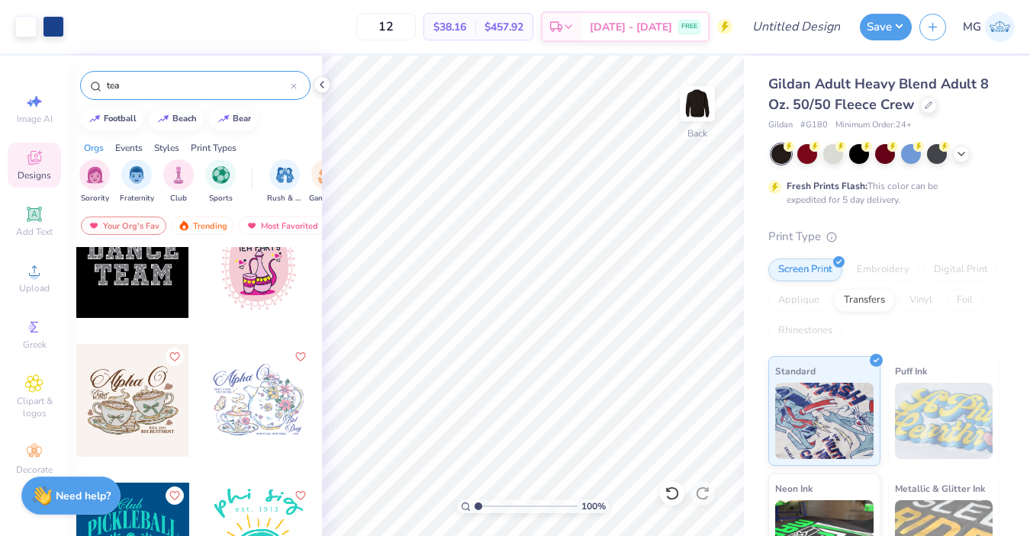
scroll to position [603, 0]
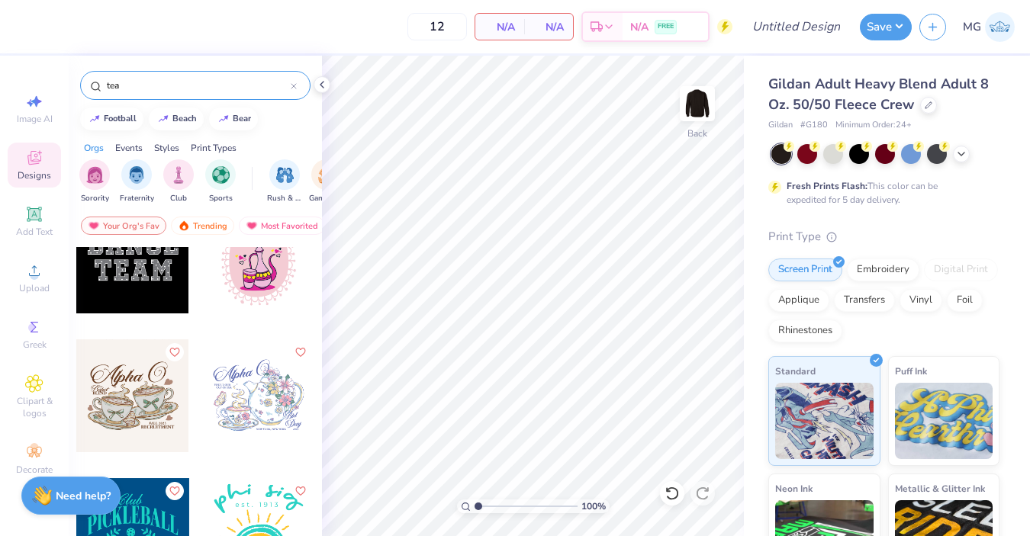
click at [133, 379] on div at bounding box center [132, 396] width 113 height 113
click at [232, 395] on div at bounding box center [258, 396] width 113 height 113
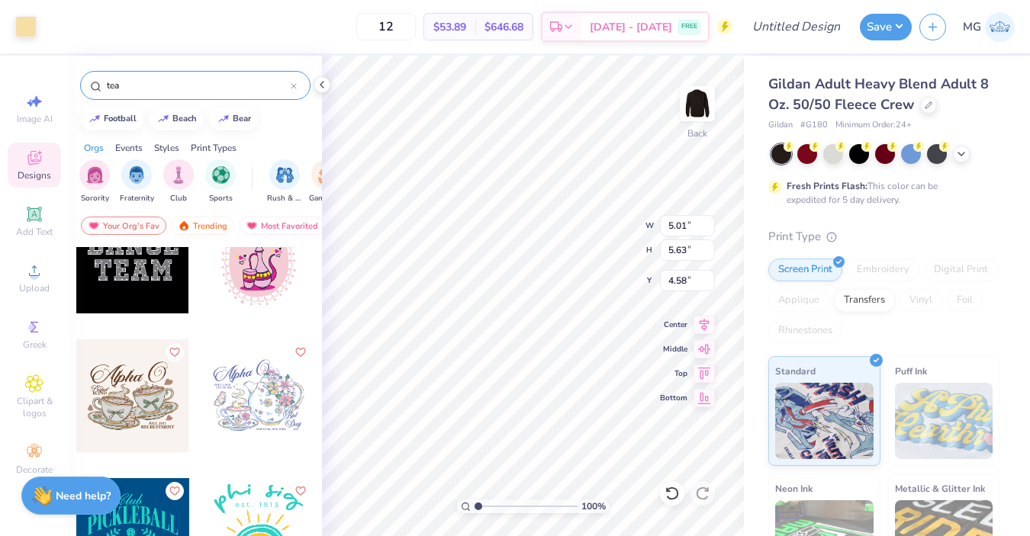
type input "5.01"
type input "5.63"
type input "4.58"
click at [749, 224] on div "Gildan Adult Heavy Blend Adult 8 Oz. 50/50 Fleece Crew Gildan # G180 Minimum Or…" at bounding box center [887, 379] width 286 height 646
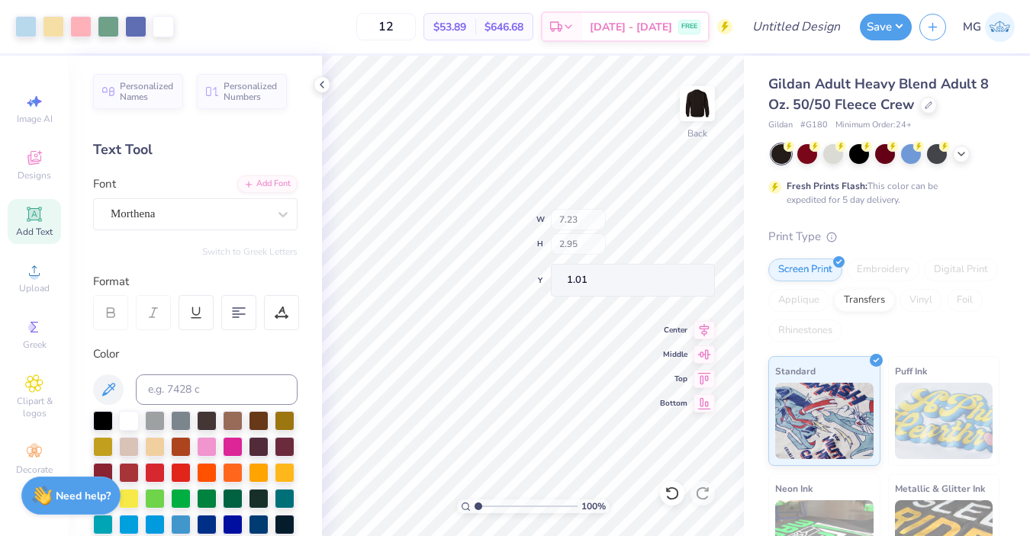
type input "1.01"
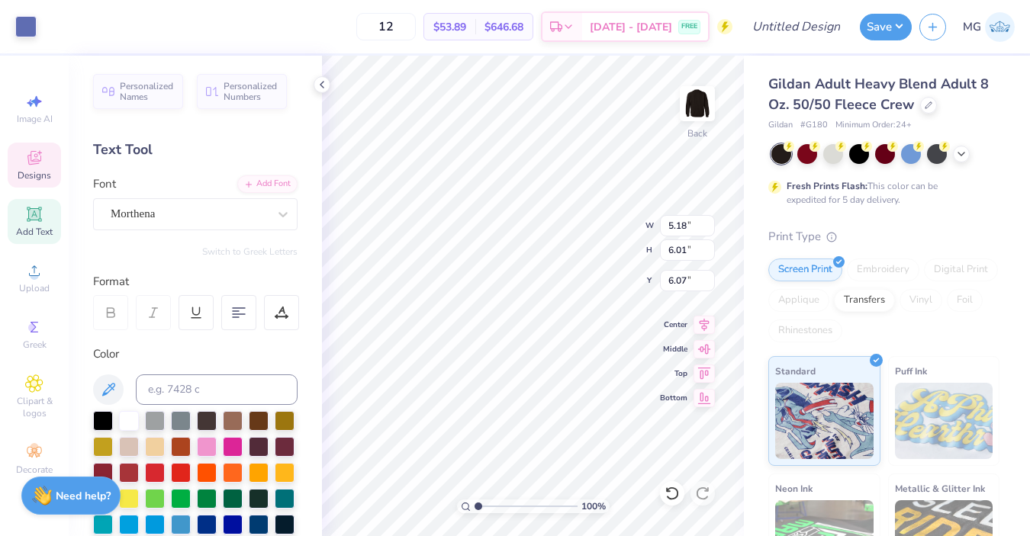
type input "5.22"
click at [676, 493] on icon at bounding box center [672, 493] width 15 height 15
type input "9.05"
click at [676, 493] on icon at bounding box center [672, 493] width 15 height 15
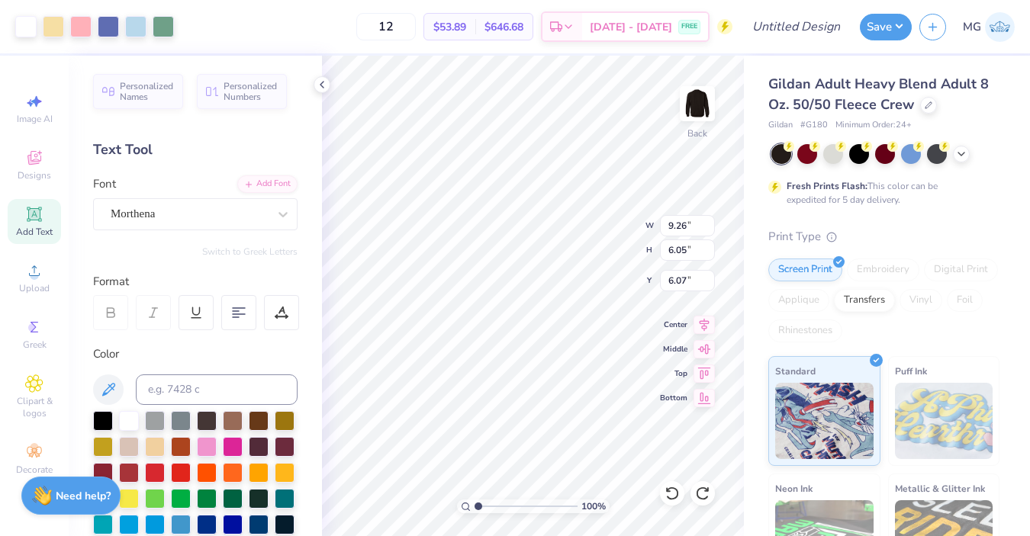
type input "3.65"
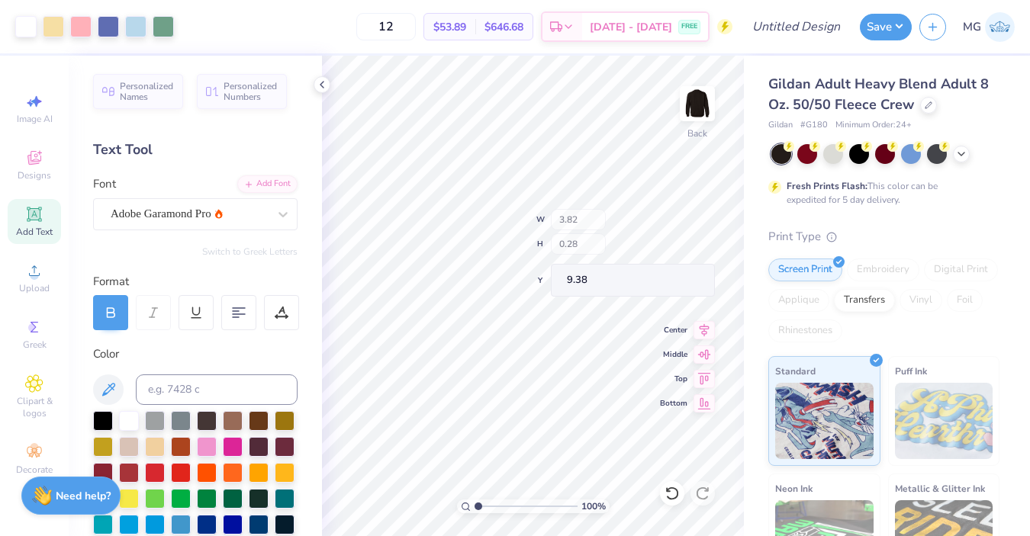
type input "11.88"
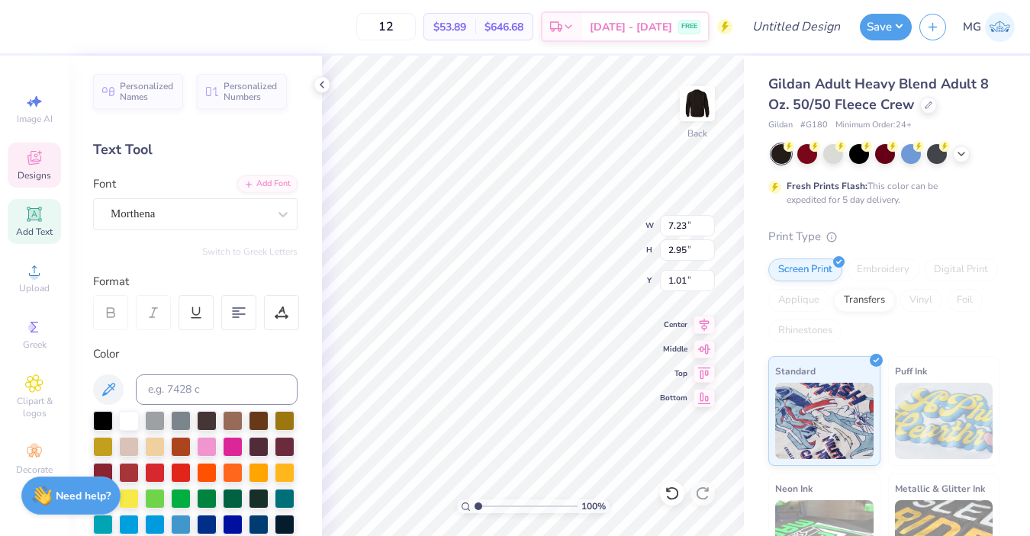
type input "9.21"
type textarea "Kappa Kappa Gamme"
type input "11.16"
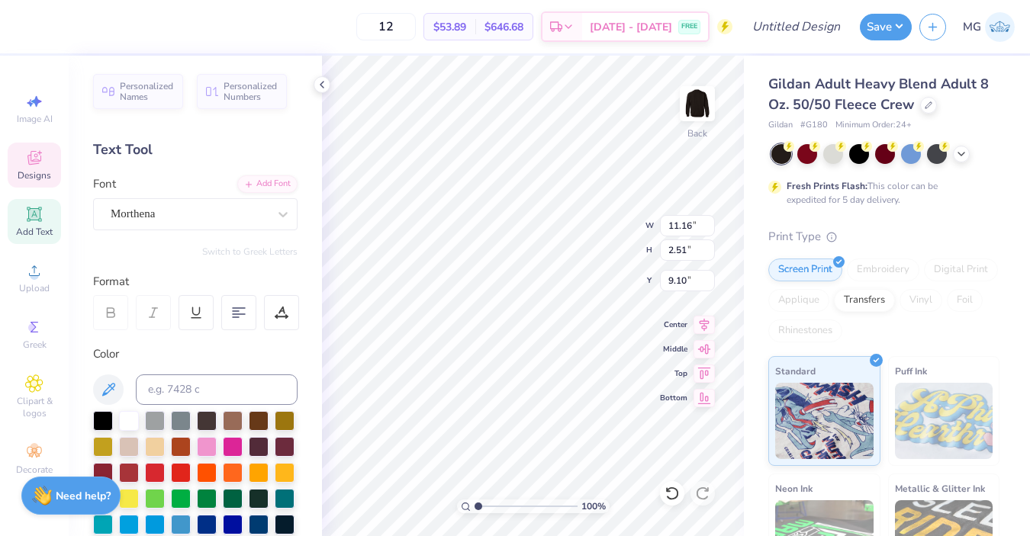
type input "2.51"
type input "16.11"
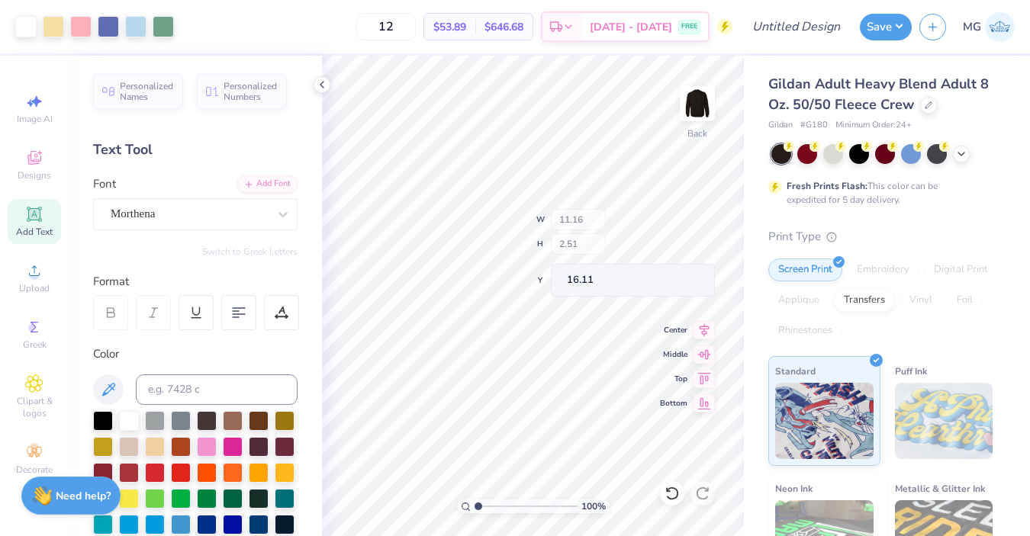
type input "11.25"
type input "8.51"
type input "3.65"
type input "9.67"
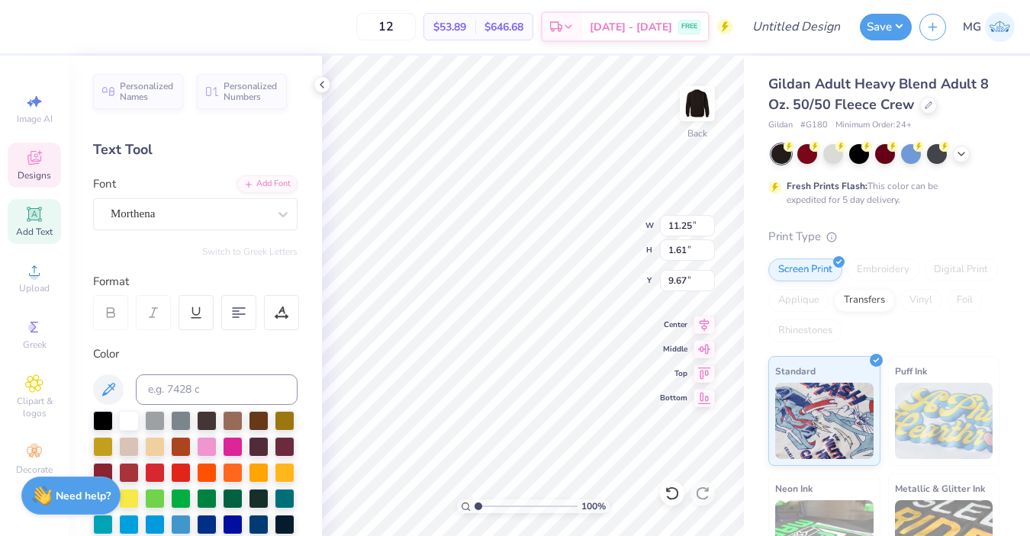
click at [757, 292] on div "Gildan Adult Heavy Blend Adult 8 Oz. 50/50 Fleece Crew Gildan # G180 Minimum Or…" at bounding box center [887, 379] width 286 height 646
type input "10.26"
type input "3.82"
type input "0.28"
click at [745, 283] on div "Gildan Adult Heavy Blend Adult 8 Oz. 50/50 Fleece Crew Gildan # G180 Minimum Or…" at bounding box center [887, 379] width 286 height 646
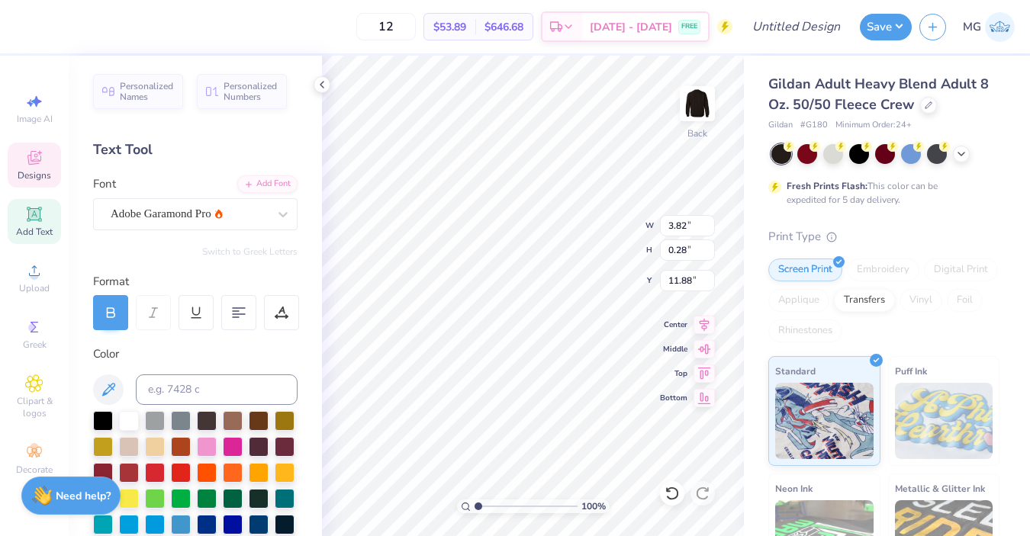
type input "12.57"
type input "11.25"
type input "1.61"
type input "10.26"
type input "11.00"
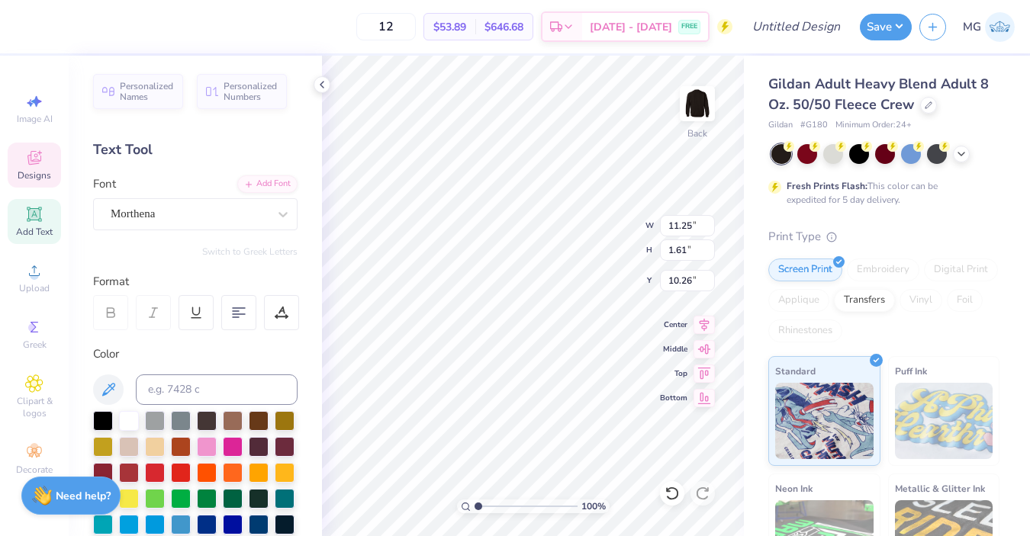
type input "1.58"
type input "8.05"
type input "1.15"
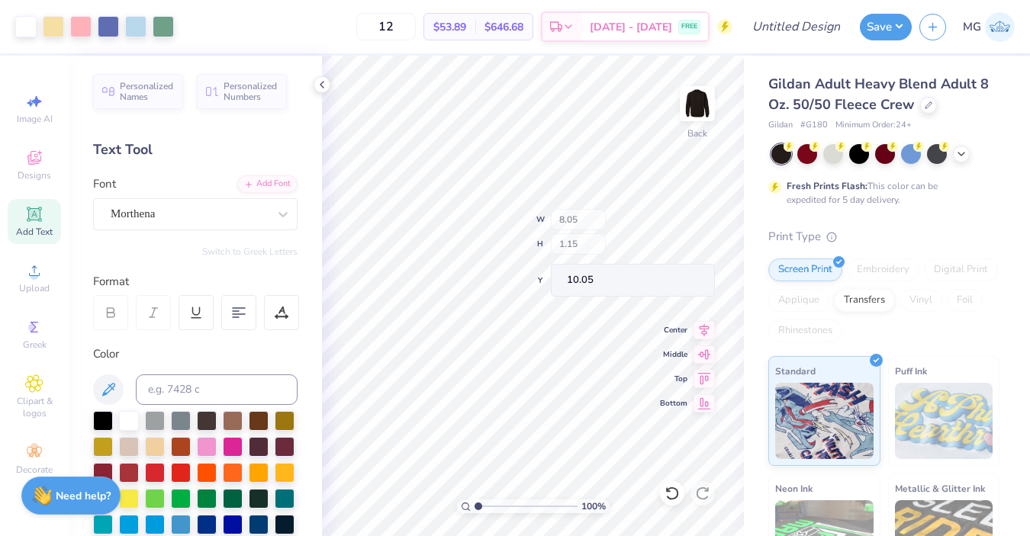
type input "10.05"
type input "11.59"
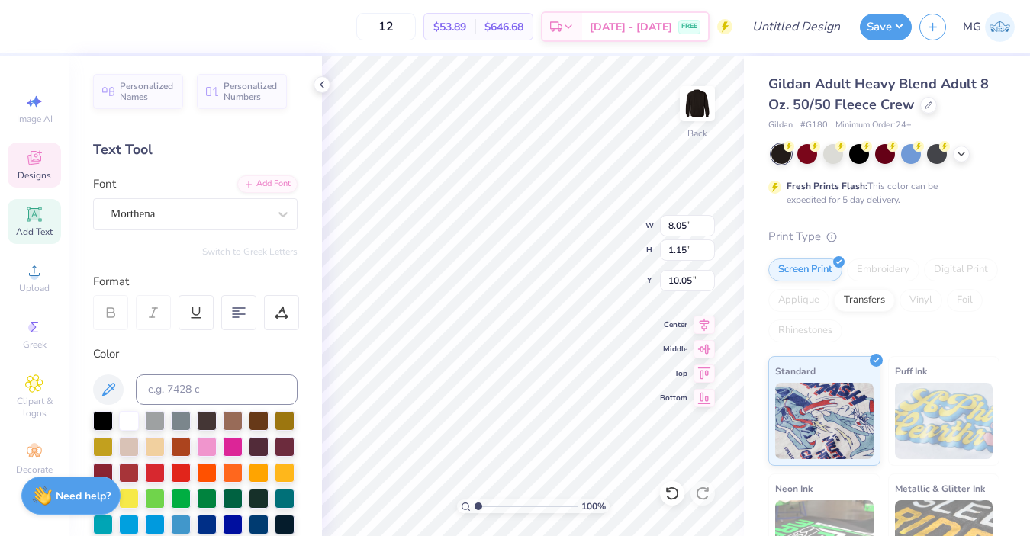
scroll to position [0, 5]
type textarea "Kappa Kappa Gamma"
type textarea "Kappachino"
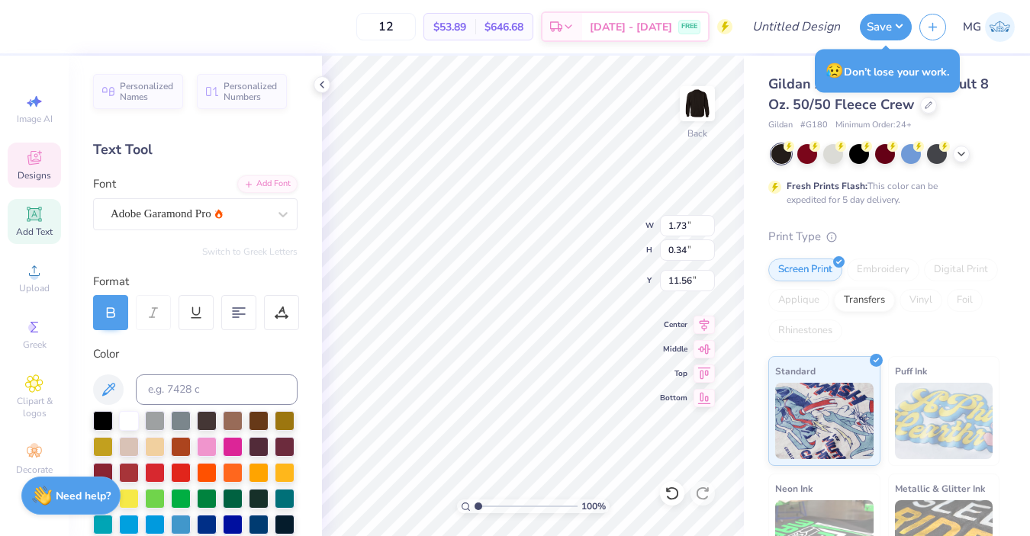
scroll to position [0, 4]
type textarea "Kappachino 2025"
click at [751, 253] on div "Gildan Adult Heavy Blend Adult 8 Oz. 50/50 Fleece Crew Gildan # G180 Minimum Or…" at bounding box center [887, 379] width 286 height 646
type input "2.53"
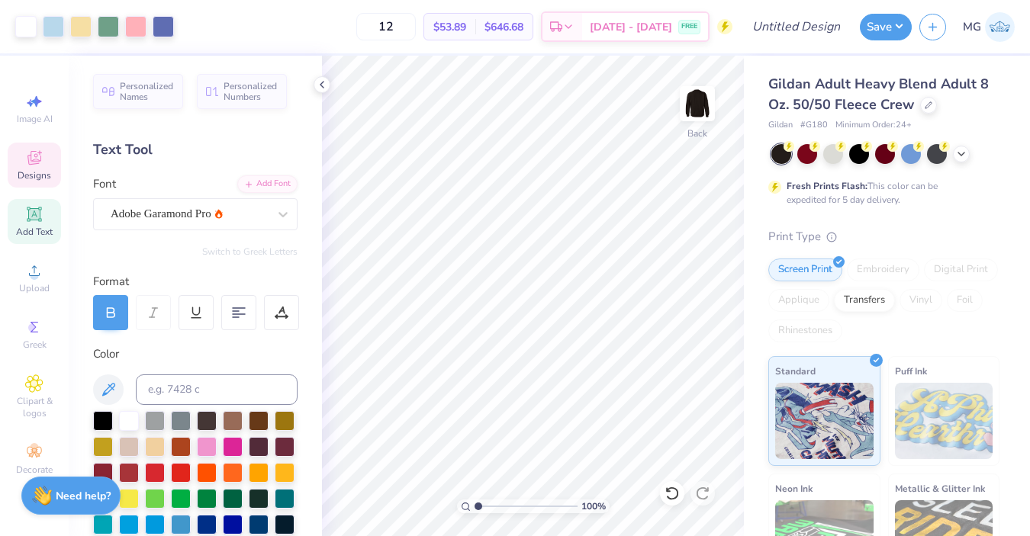
click at [31, 166] on icon at bounding box center [34, 158] width 18 height 18
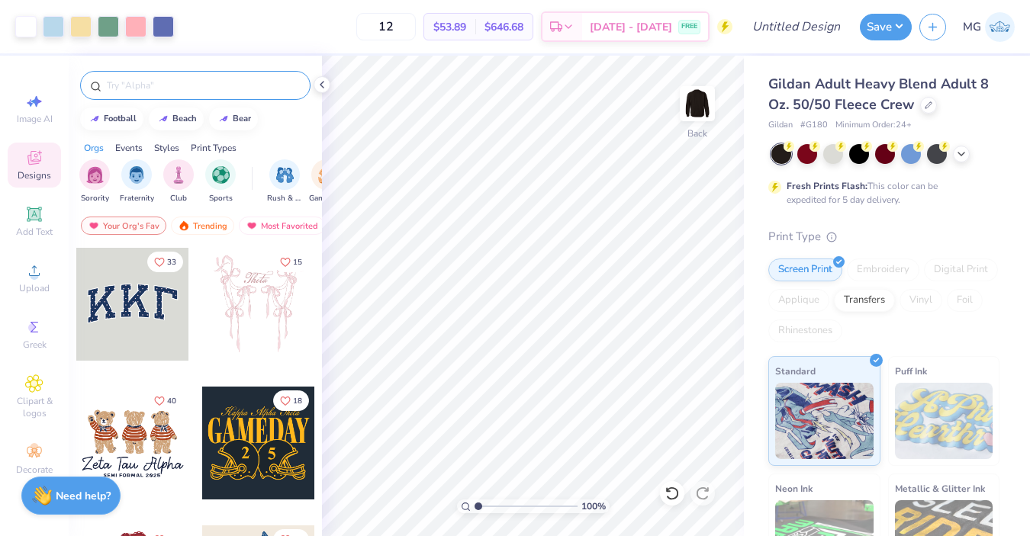
click at [176, 89] on input "text" at bounding box center [202, 85] width 195 height 15
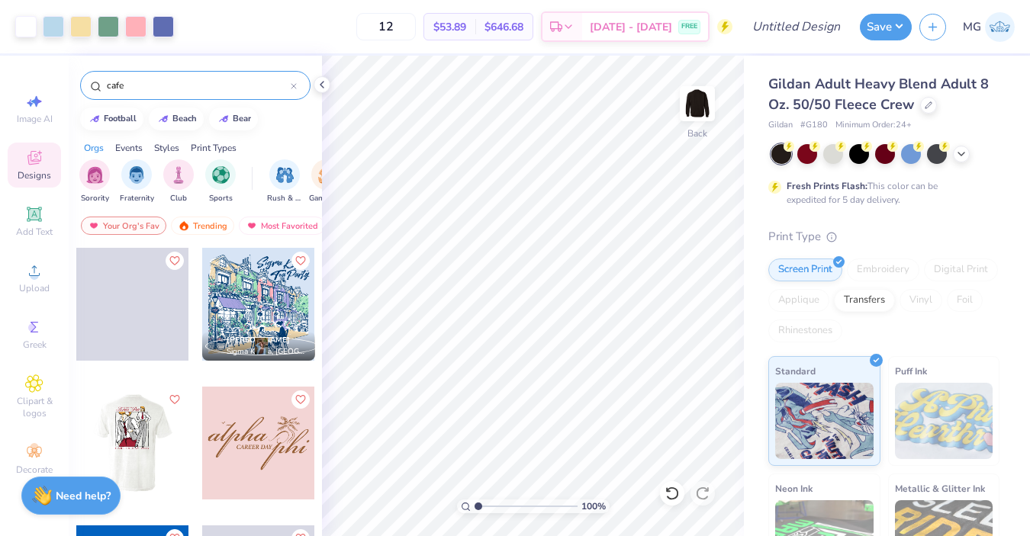
type input "cafe"
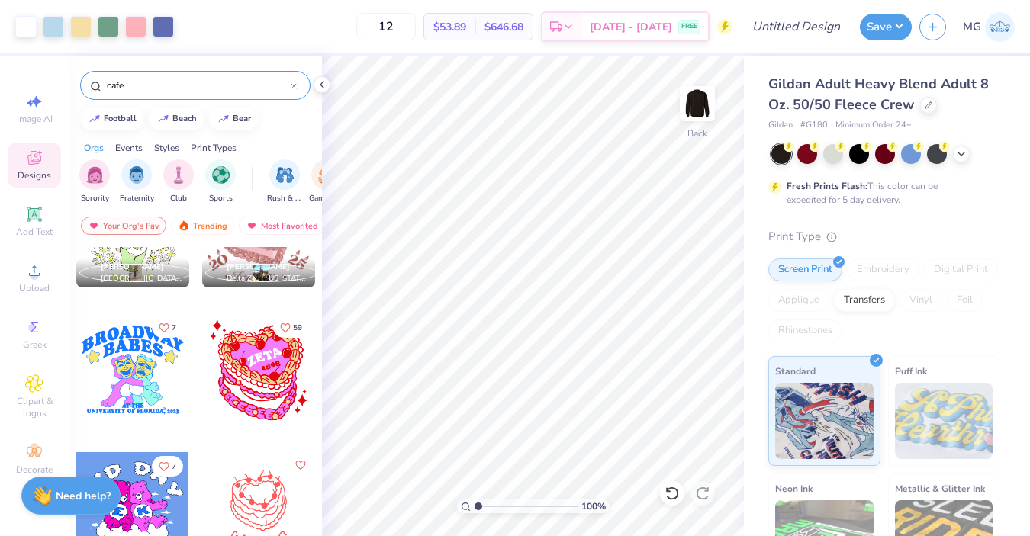
scroll to position [2992, 0]
